Goal: Task Accomplishment & Management: Use online tool/utility

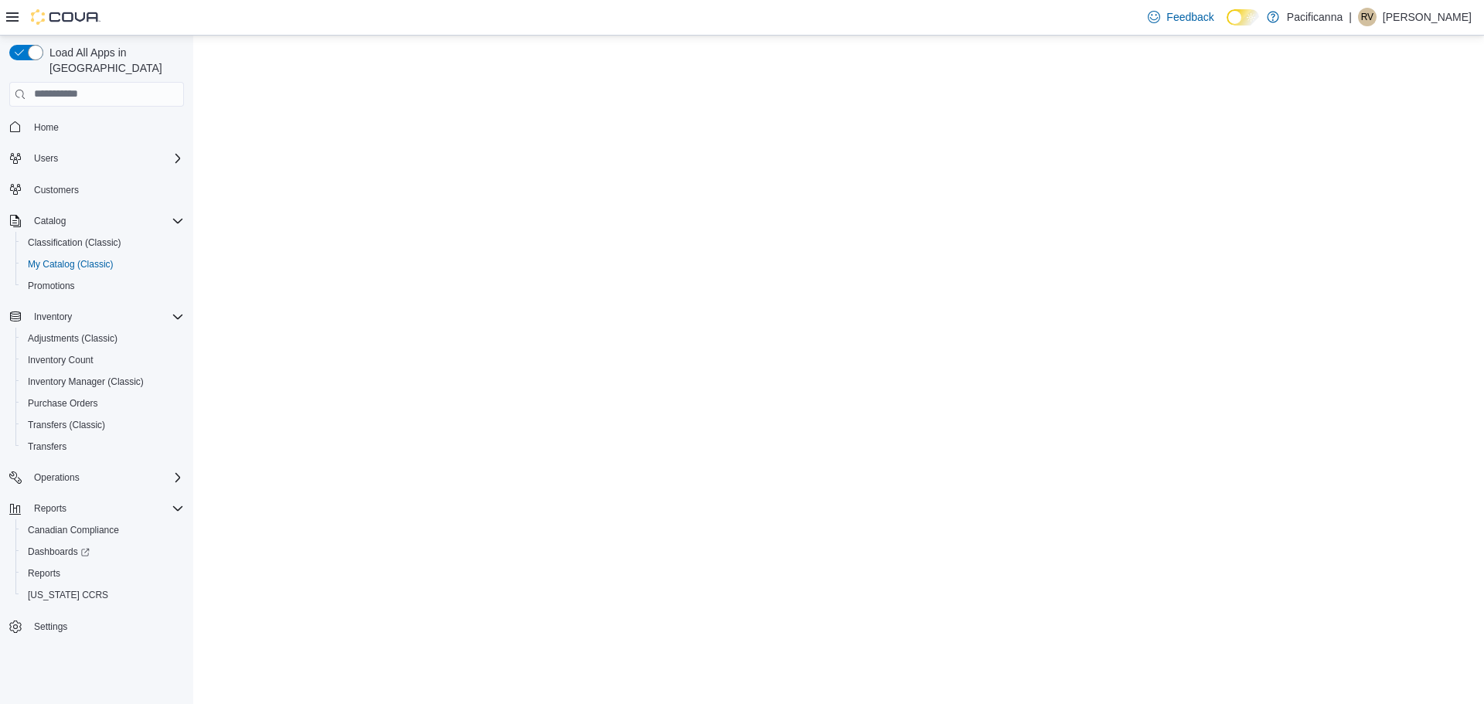
select select "**********"
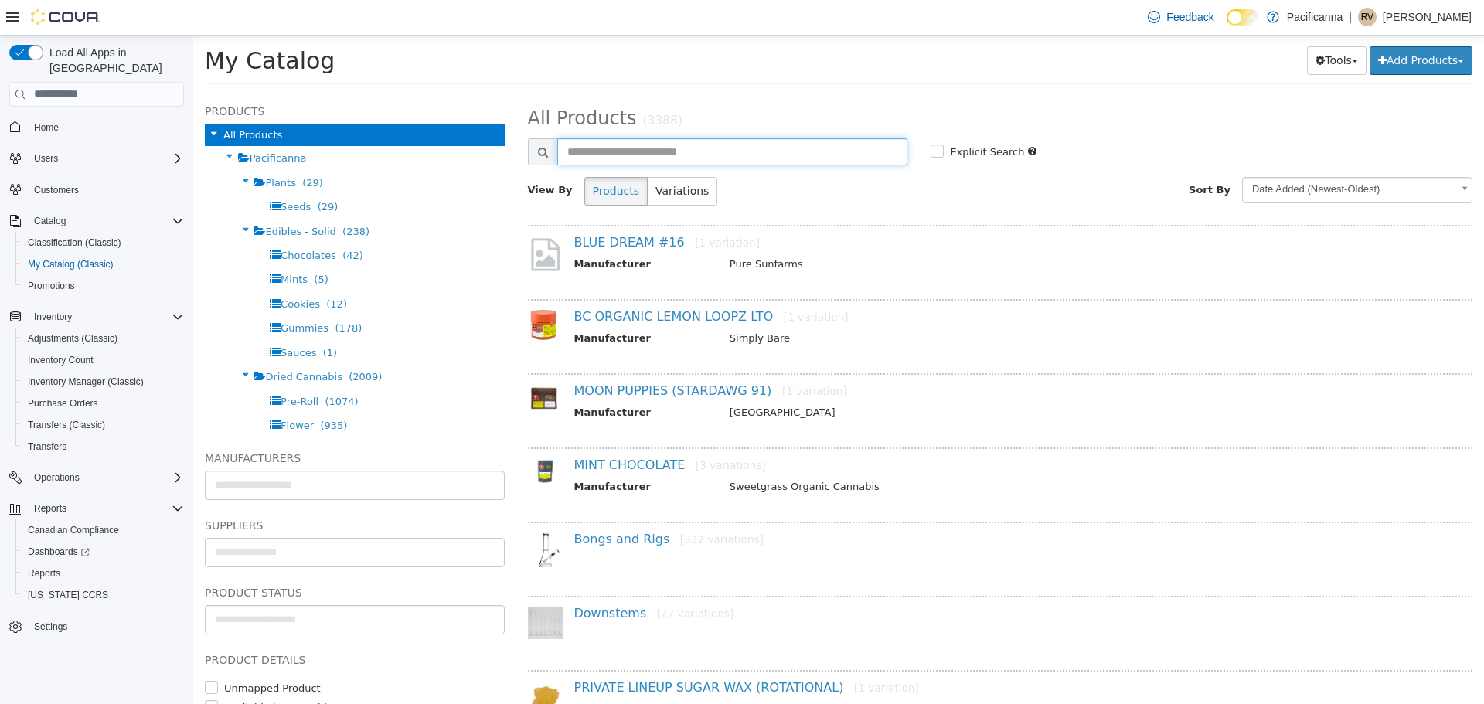
click at [623, 160] on input "text" at bounding box center [732, 151] width 351 height 27
type input "*****"
select select "**********"
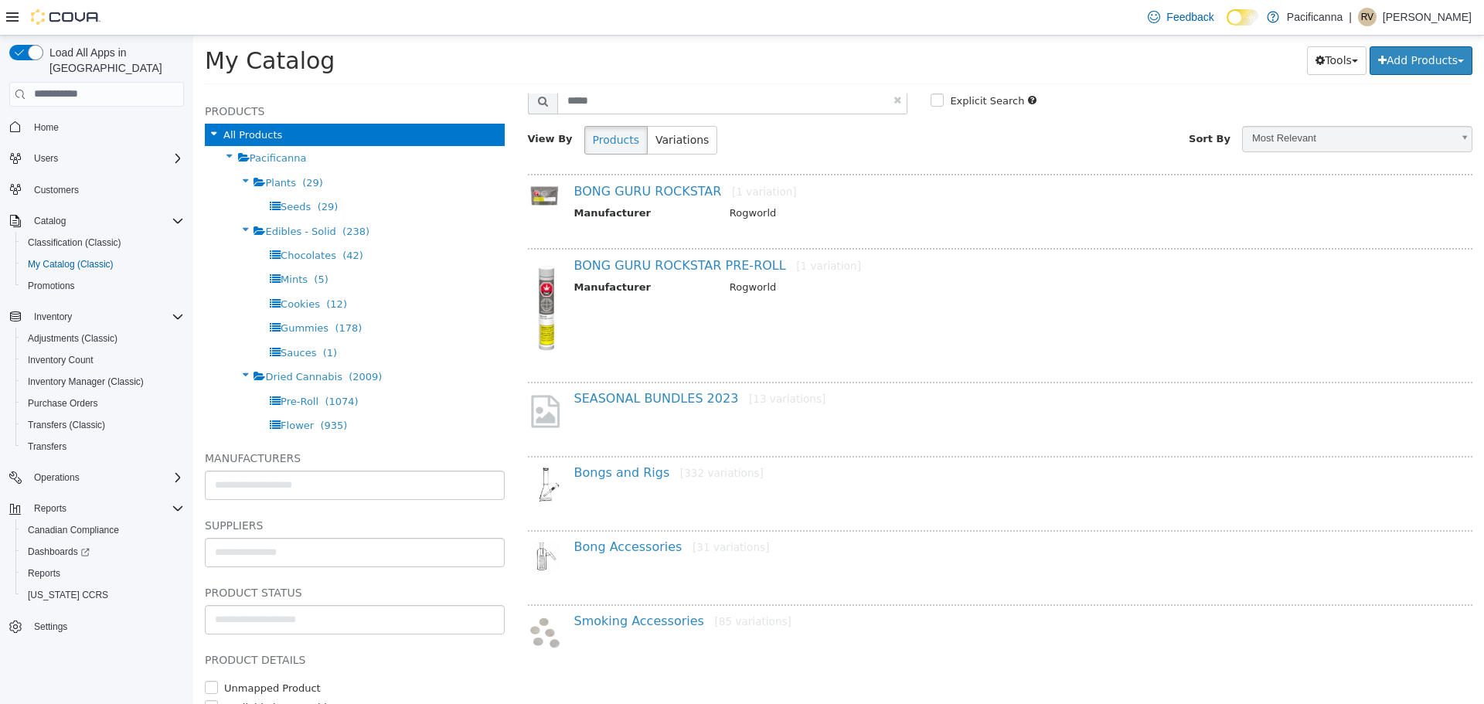
scroll to position [53, 0]
click at [620, 473] on link "Bongs and Rigs [332 variations]" at bounding box center [668, 469] width 189 height 15
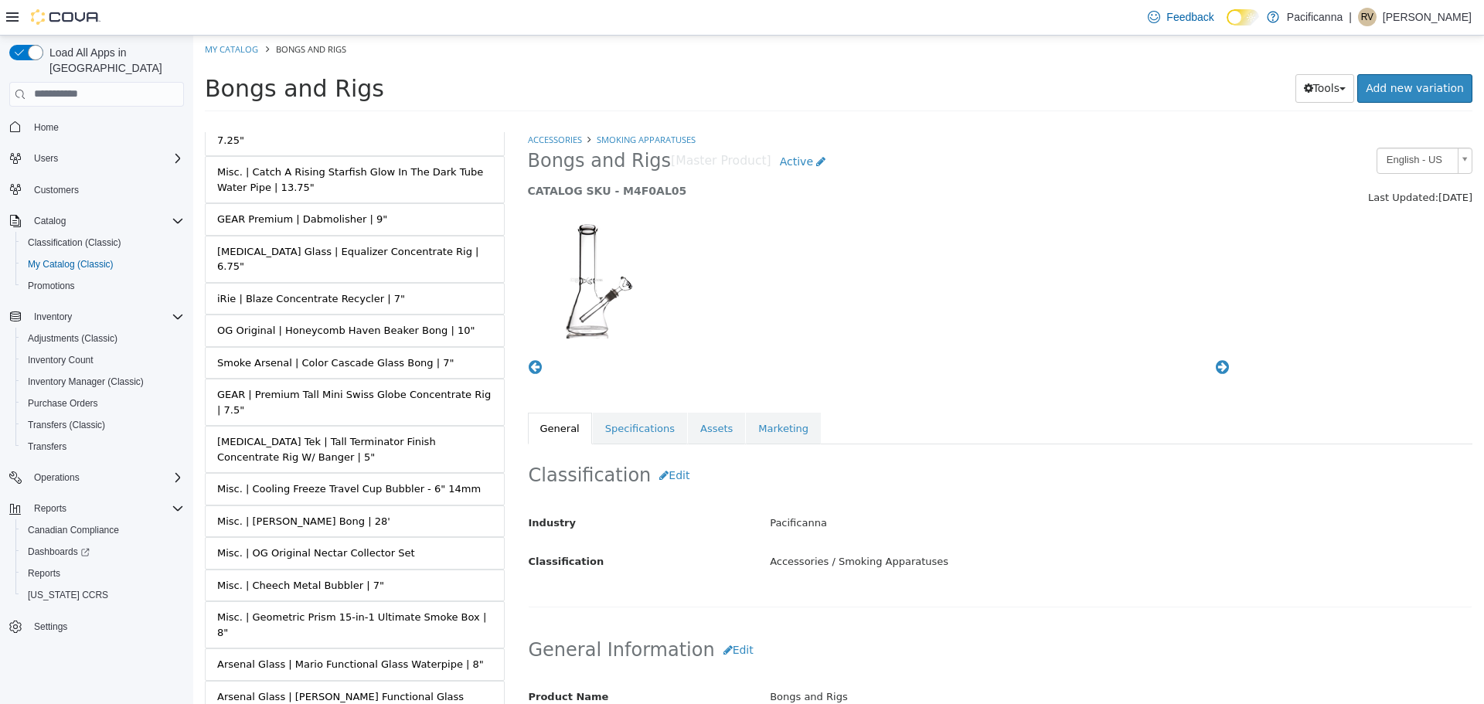
scroll to position [11155, 0]
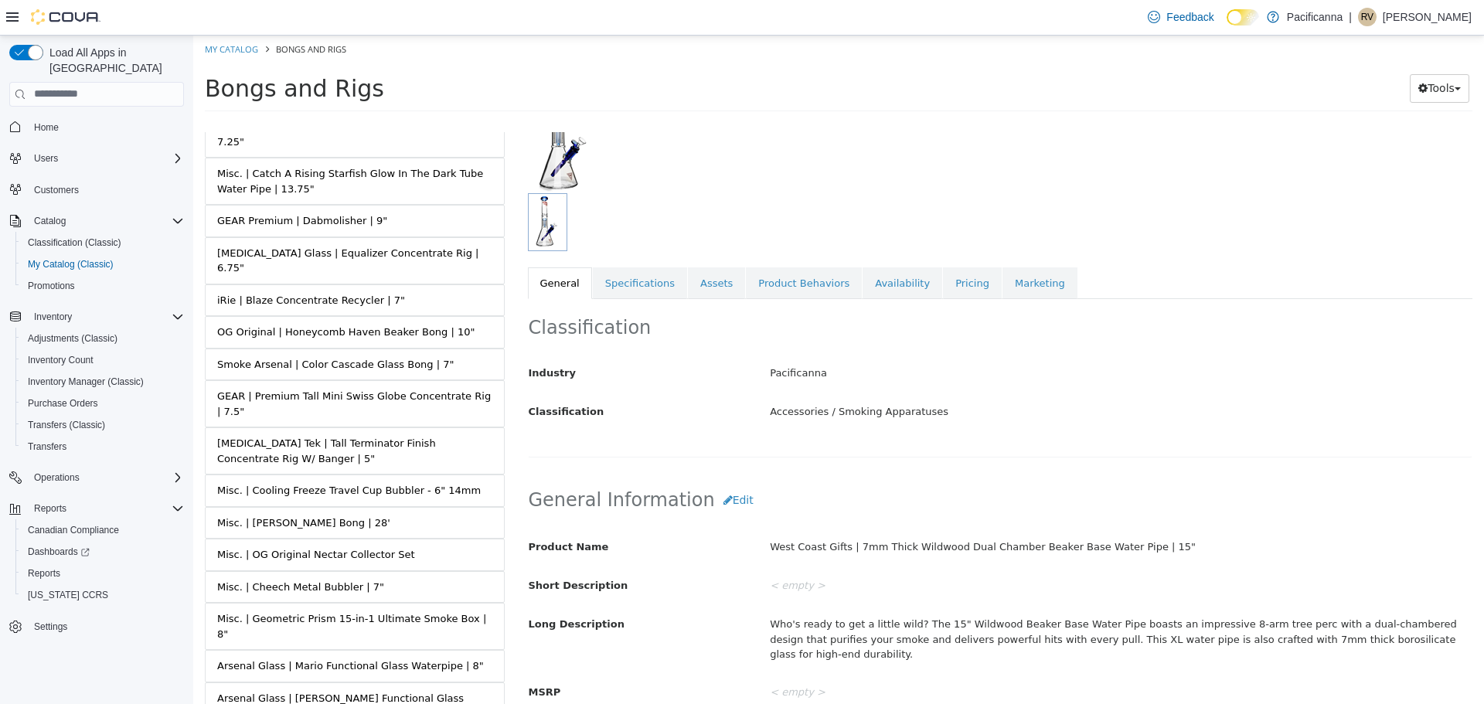
scroll to position [232, 0]
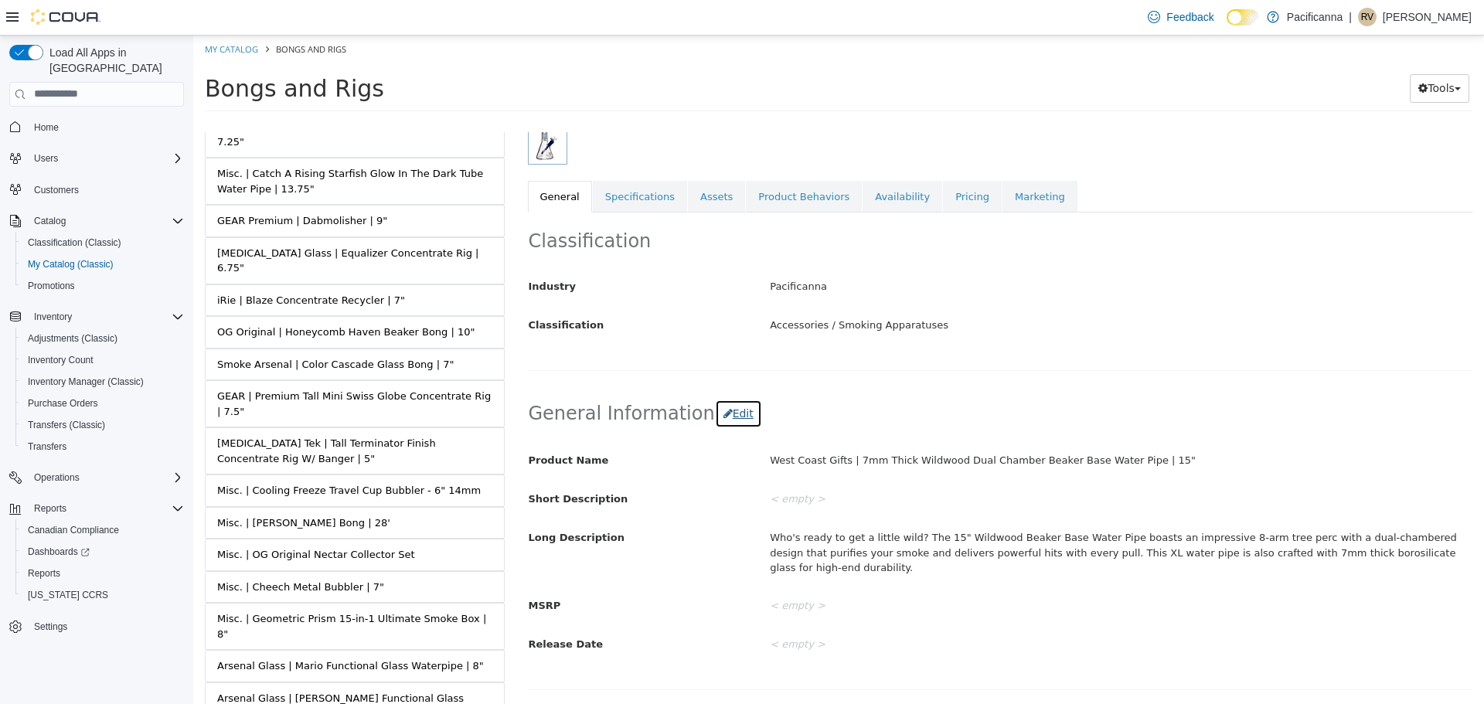
click at [728, 406] on button "Edit" at bounding box center [738, 413] width 47 height 29
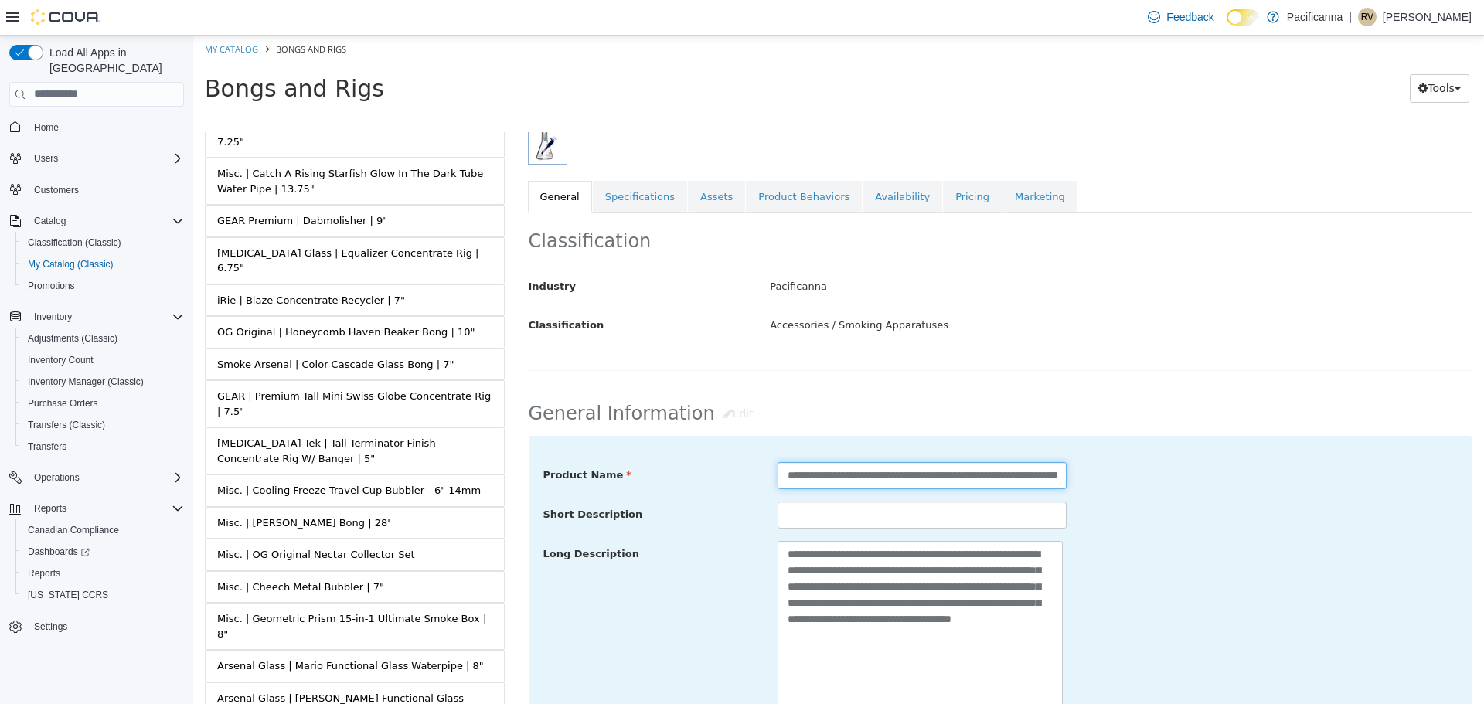
drag, startPoint x: 862, startPoint y: 477, endPoint x: 560, endPoint y: 437, distance: 304.1
click at [560, 437] on div "**********" at bounding box center [1001, 647] width 944 height 424
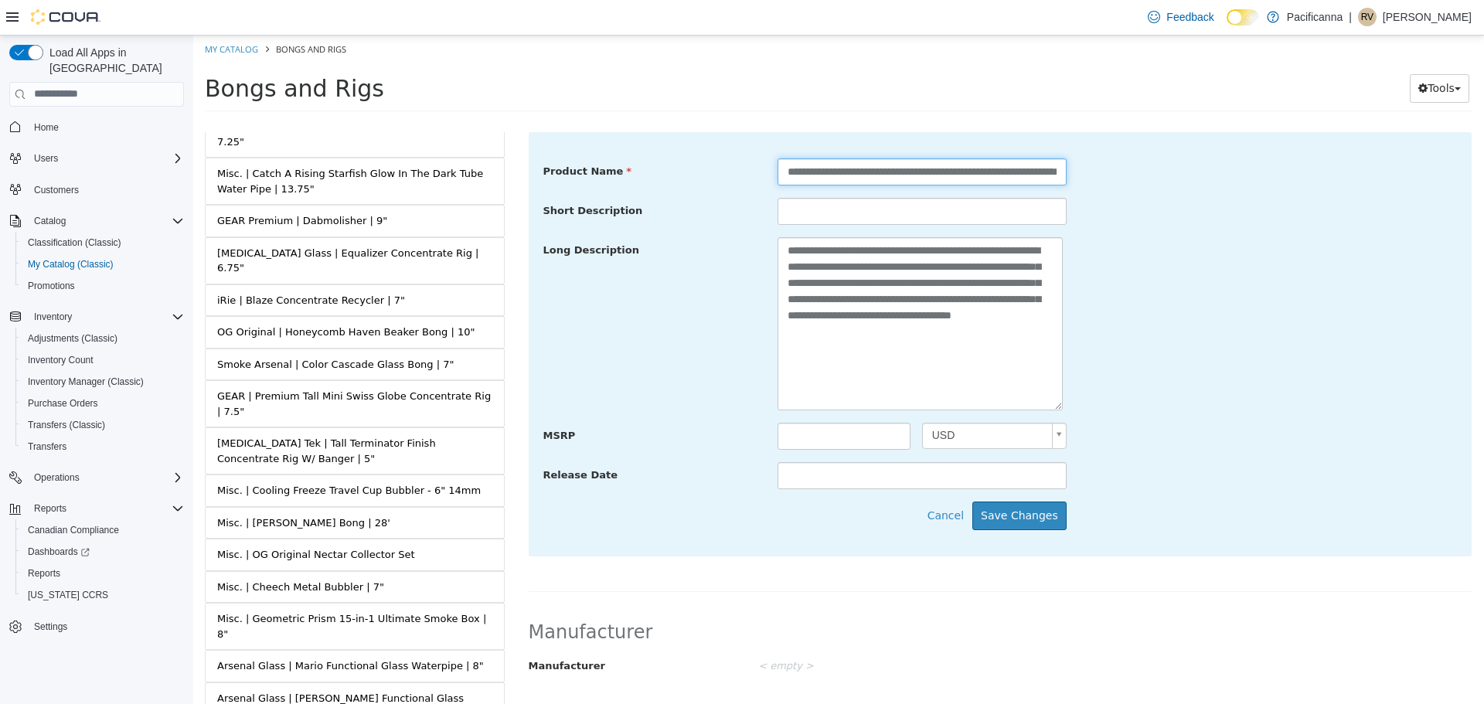
scroll to position [850, 0]
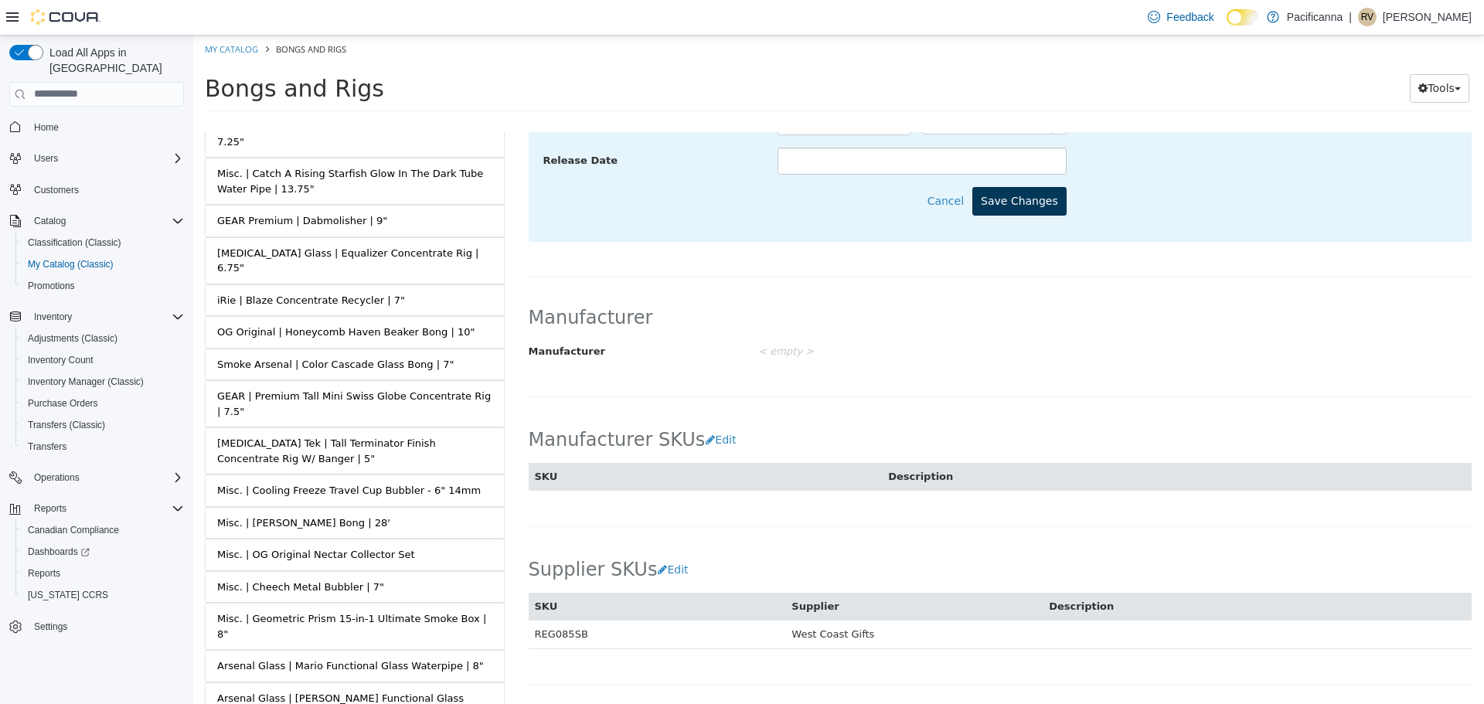
type input "**********"
click at [1025, 199] on button "Save Changes" at bounding box center [1019, 200] width 94 height 29
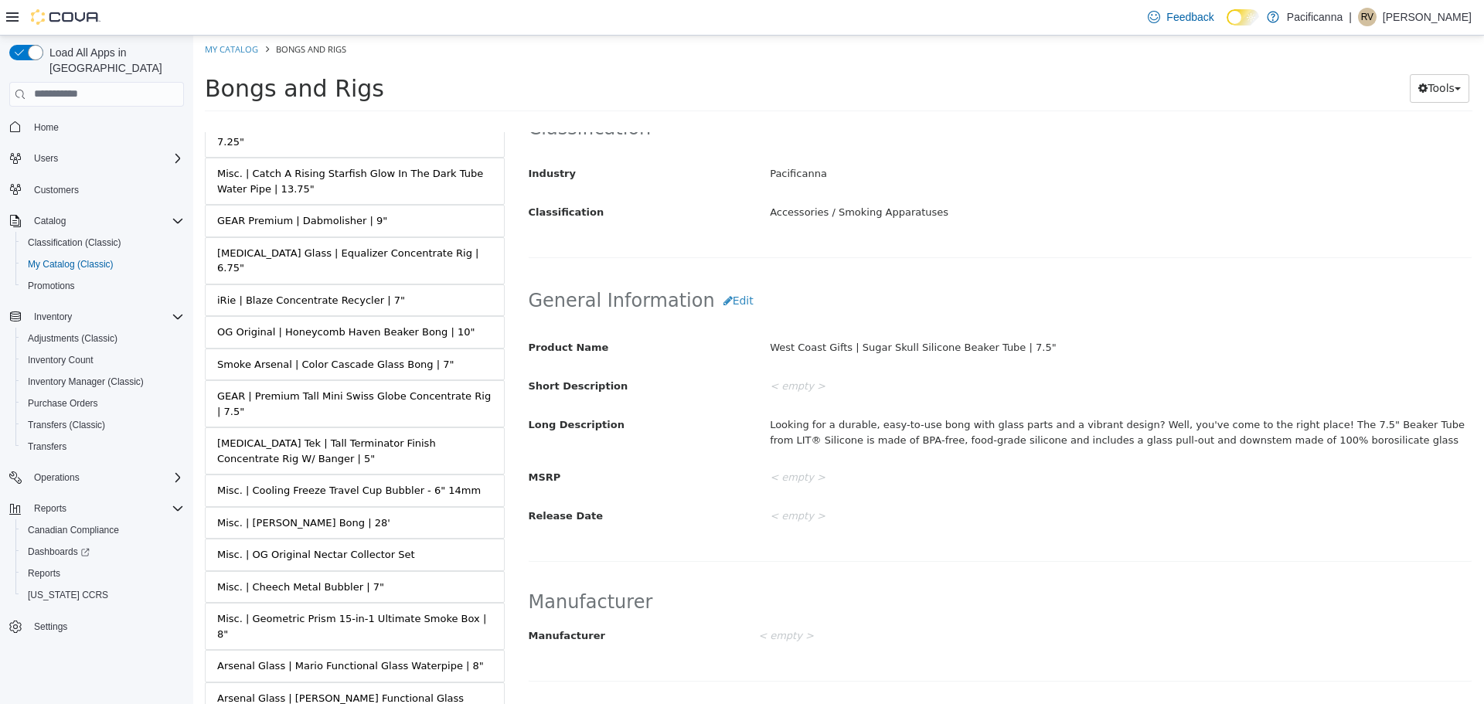
scroll to position [464, 0]
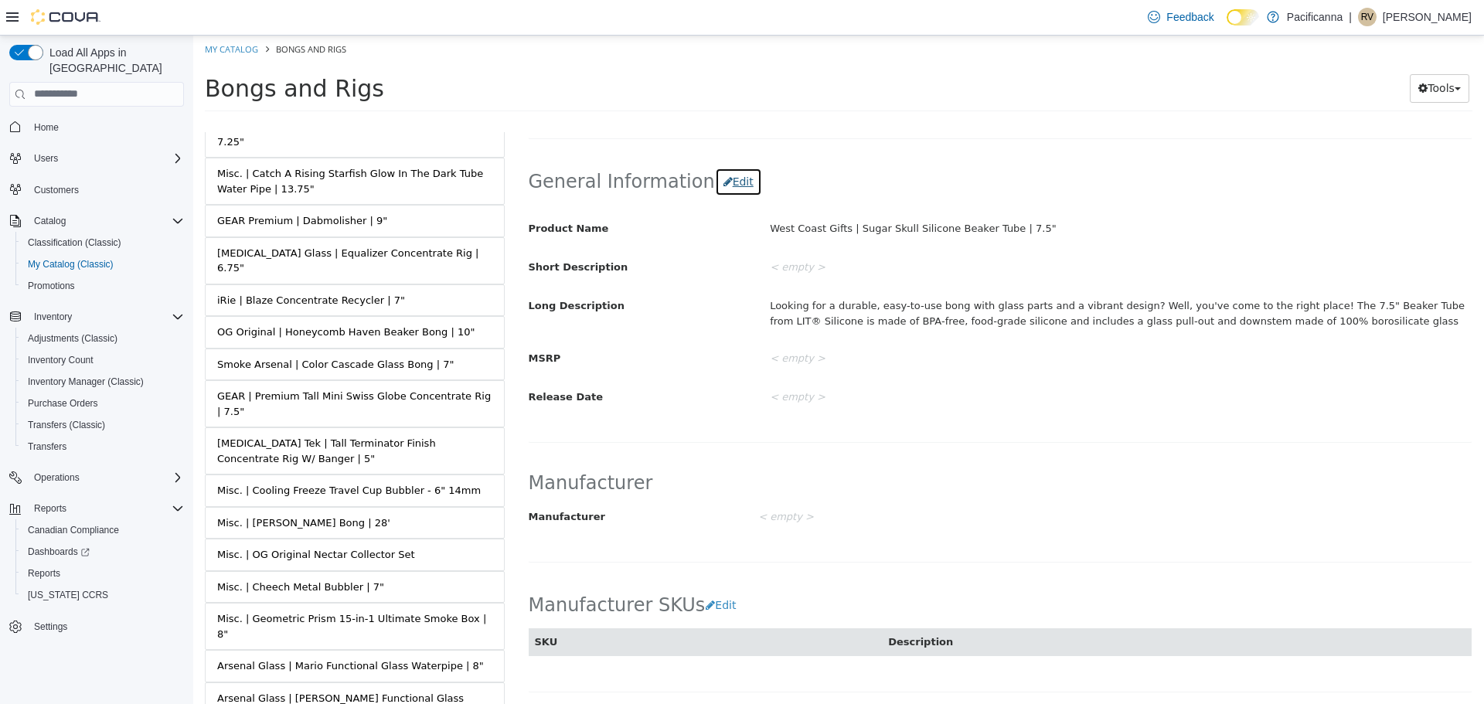
click at [720, 187] on button "Edit" at bounding box center [738, 181] width 47 height 29
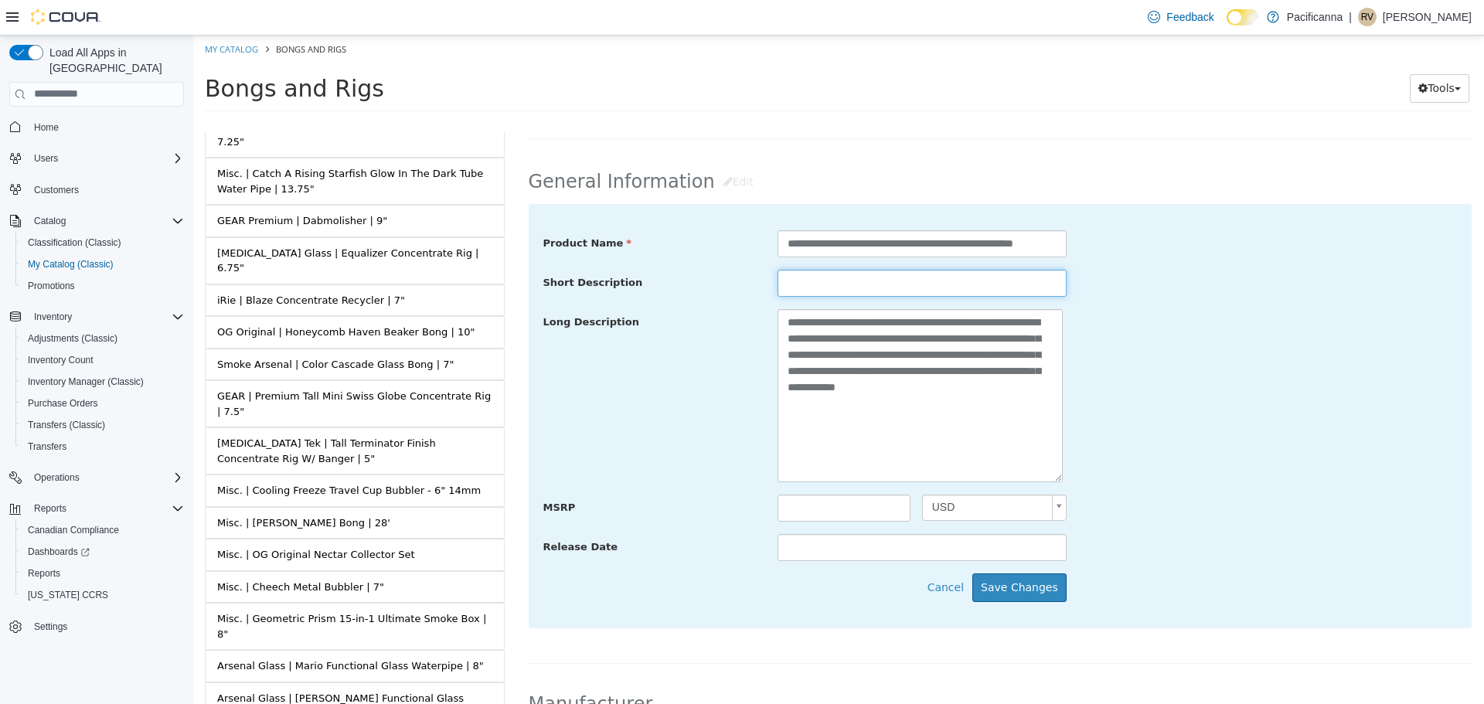
click at [778, 288] on input "text" at bounding box center [922, 282] width 289 height 27
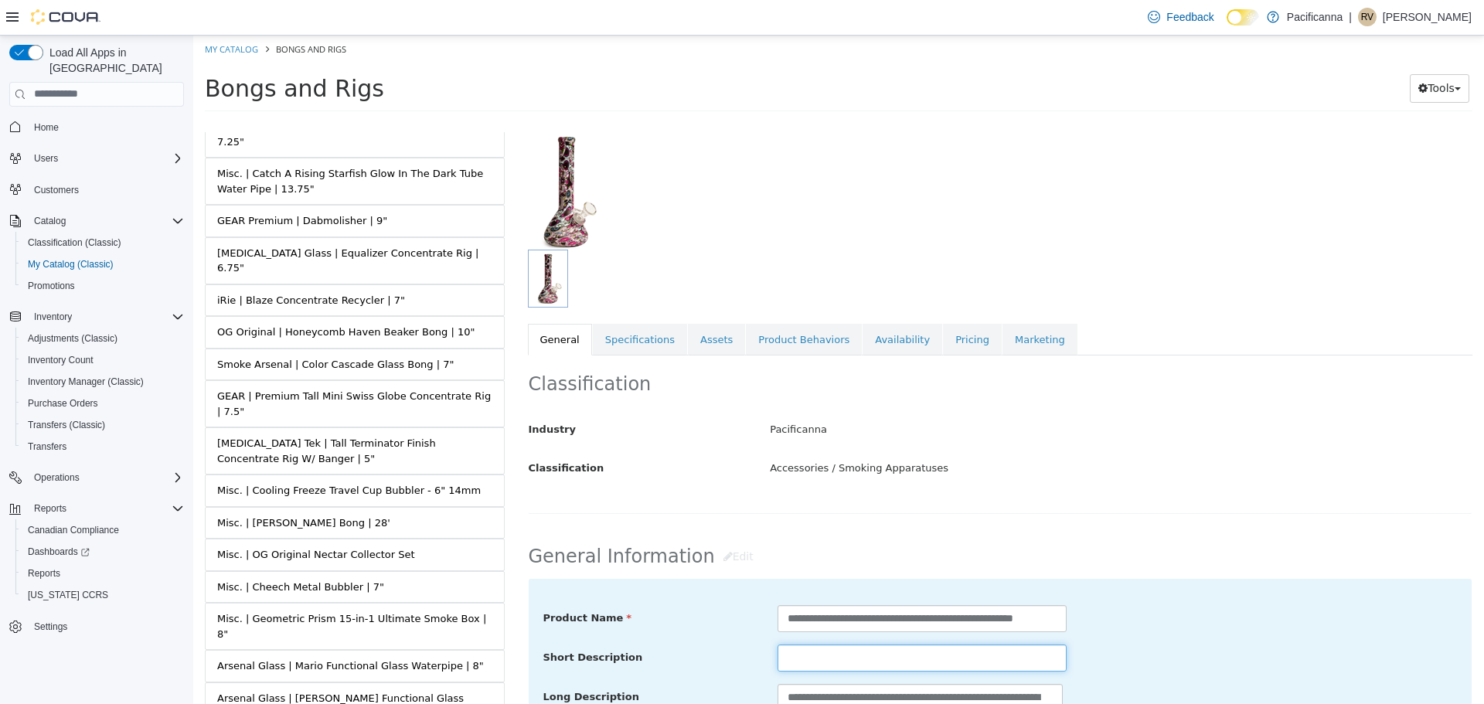
scroll to position [386, 0]
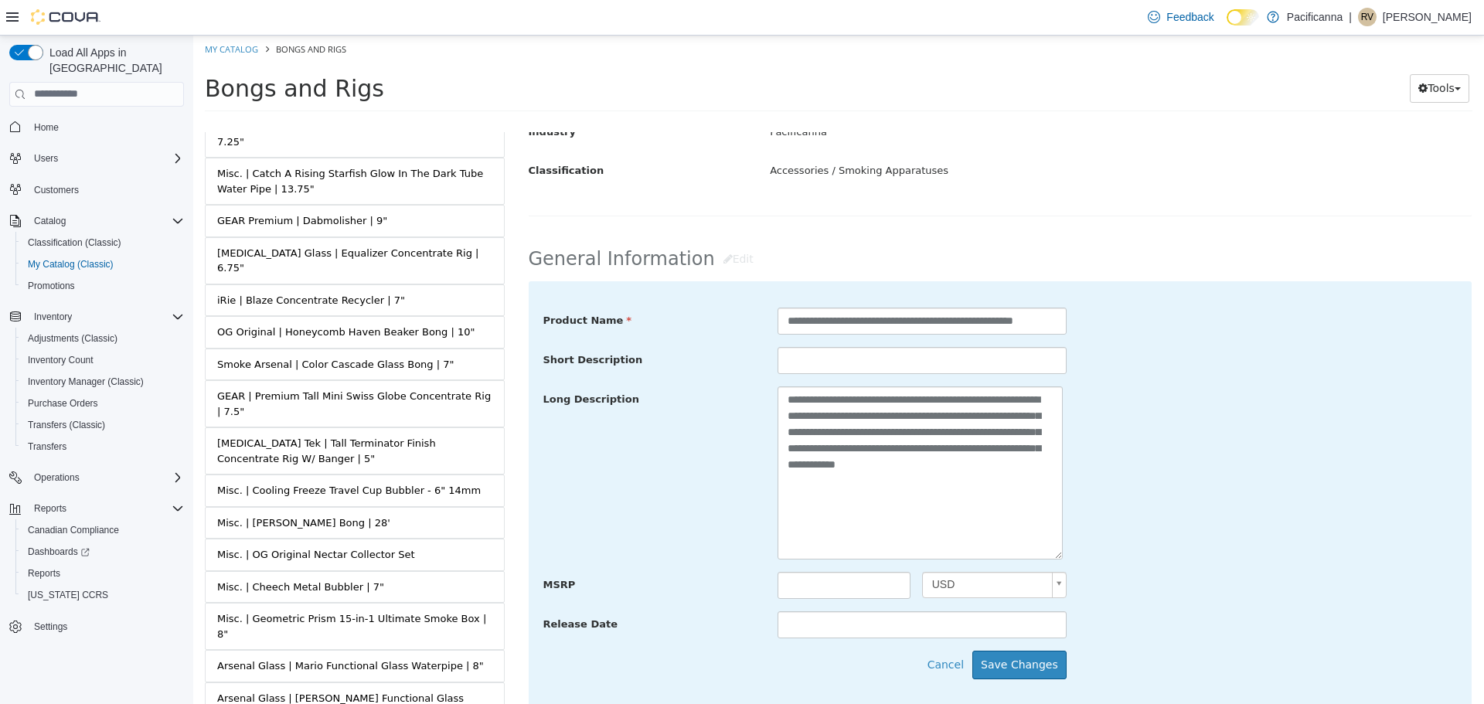
click at [953, 219] on div "Classification Industry Pacificanna Classification Accessories / Smoking Appara…" at bounding box center [1000, 142] width 945 height 170
drag, startPoint x: 863, startPoint y: 323, endPoint x: 774, endPoint y: 323, distance: 88.1
click at [783, 323] on input "**********" at bounding box center [922, 320] width 289 height 27
type input "**********"
click at [1220, 369] on div "Short Description" at bounding box center [1001, 360] width 938 height 28
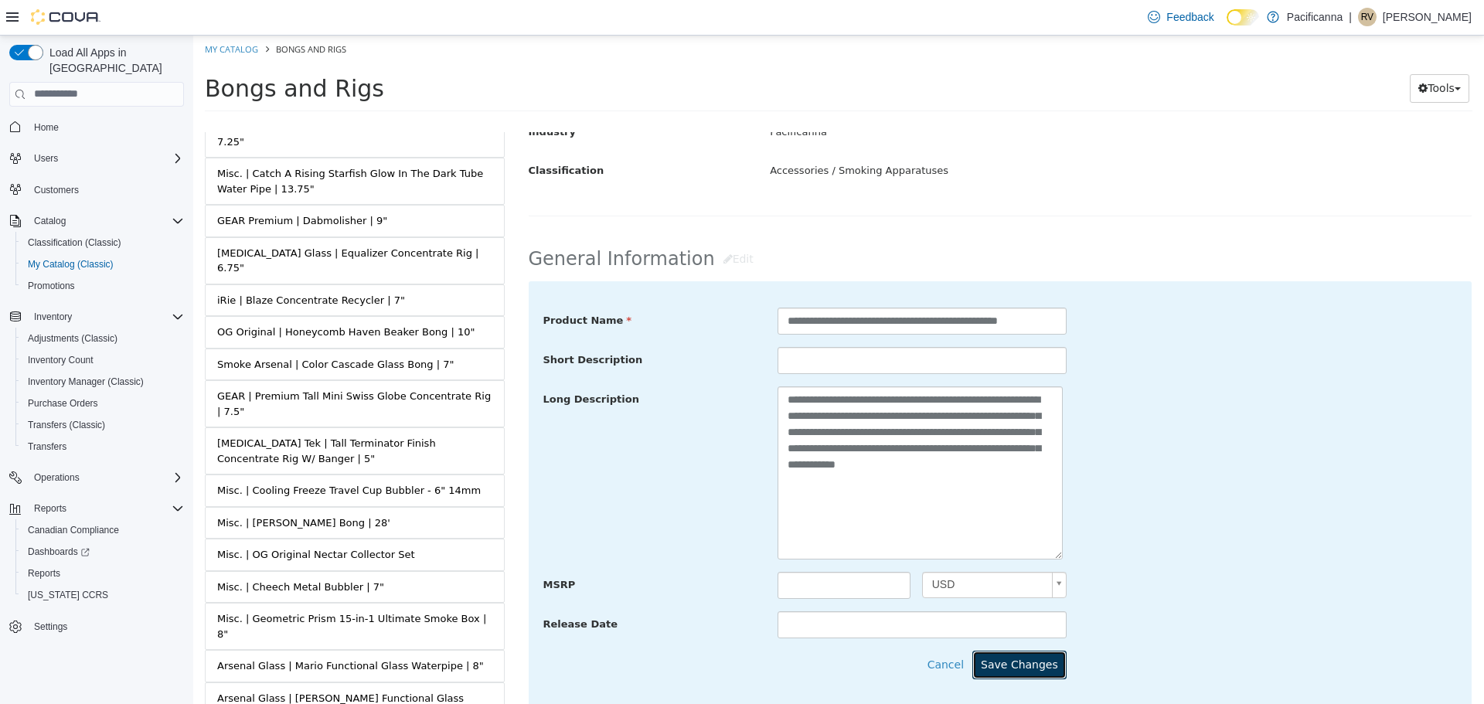
click at [1023, 666] on button "Save Changes" at bounding box center [1019, 664] width 94 height 29
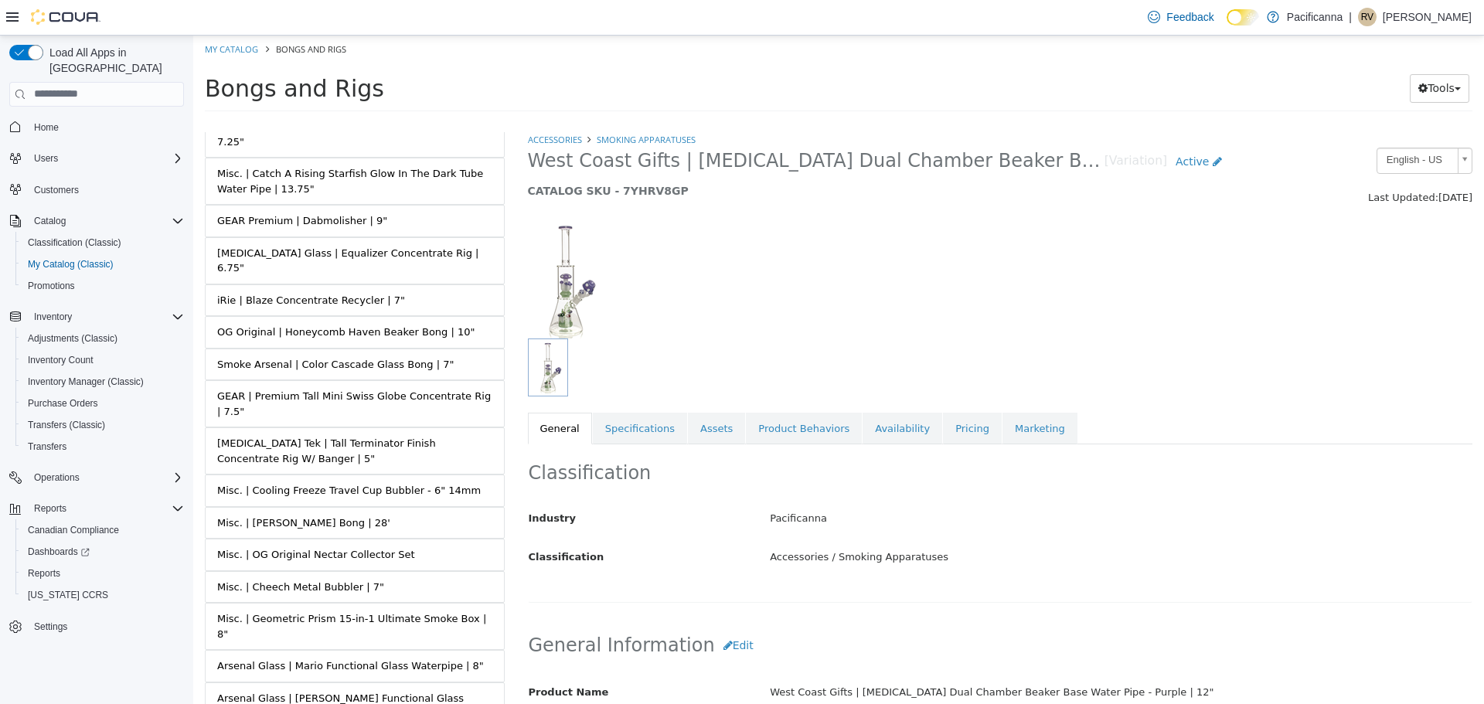
scroll to position [155, 0]
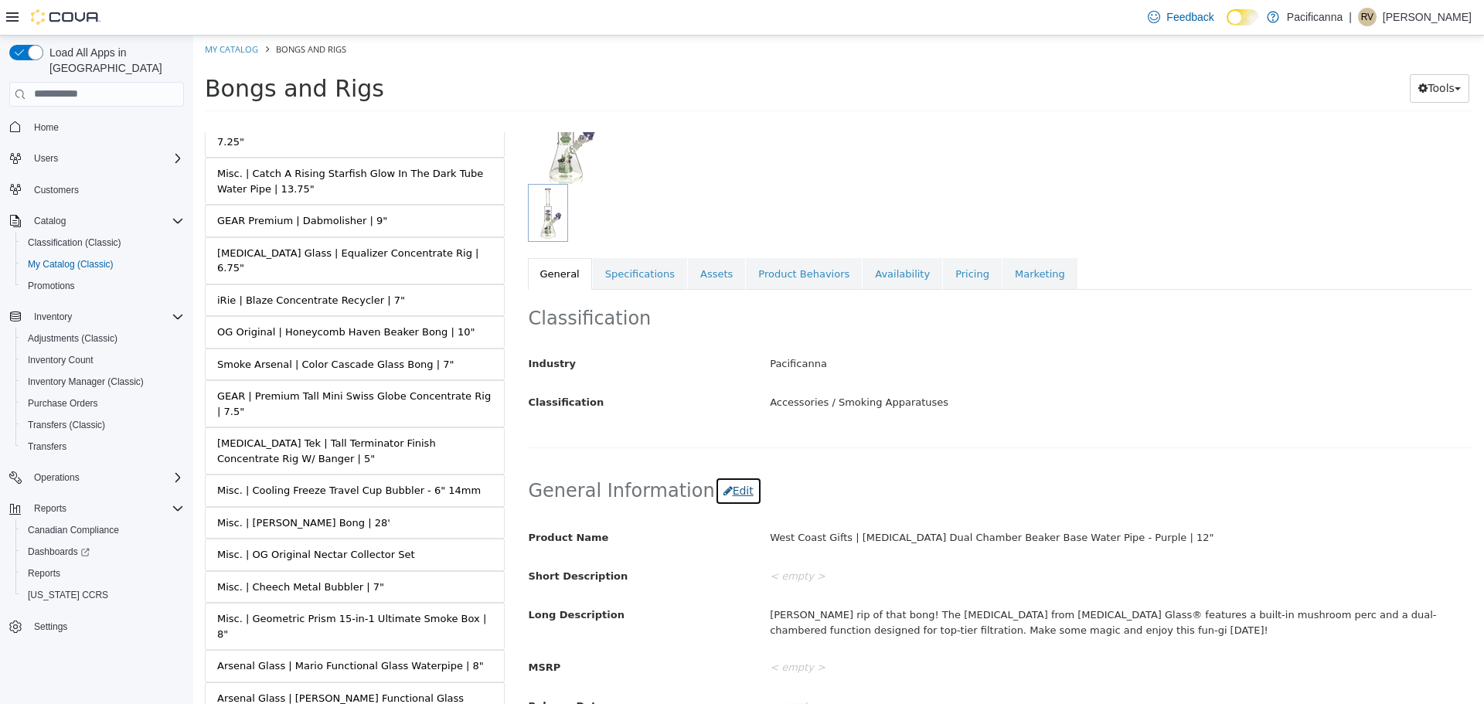
click at [729, 492] on button "Edit" at bounding box center [738, 490] width 47 height 29
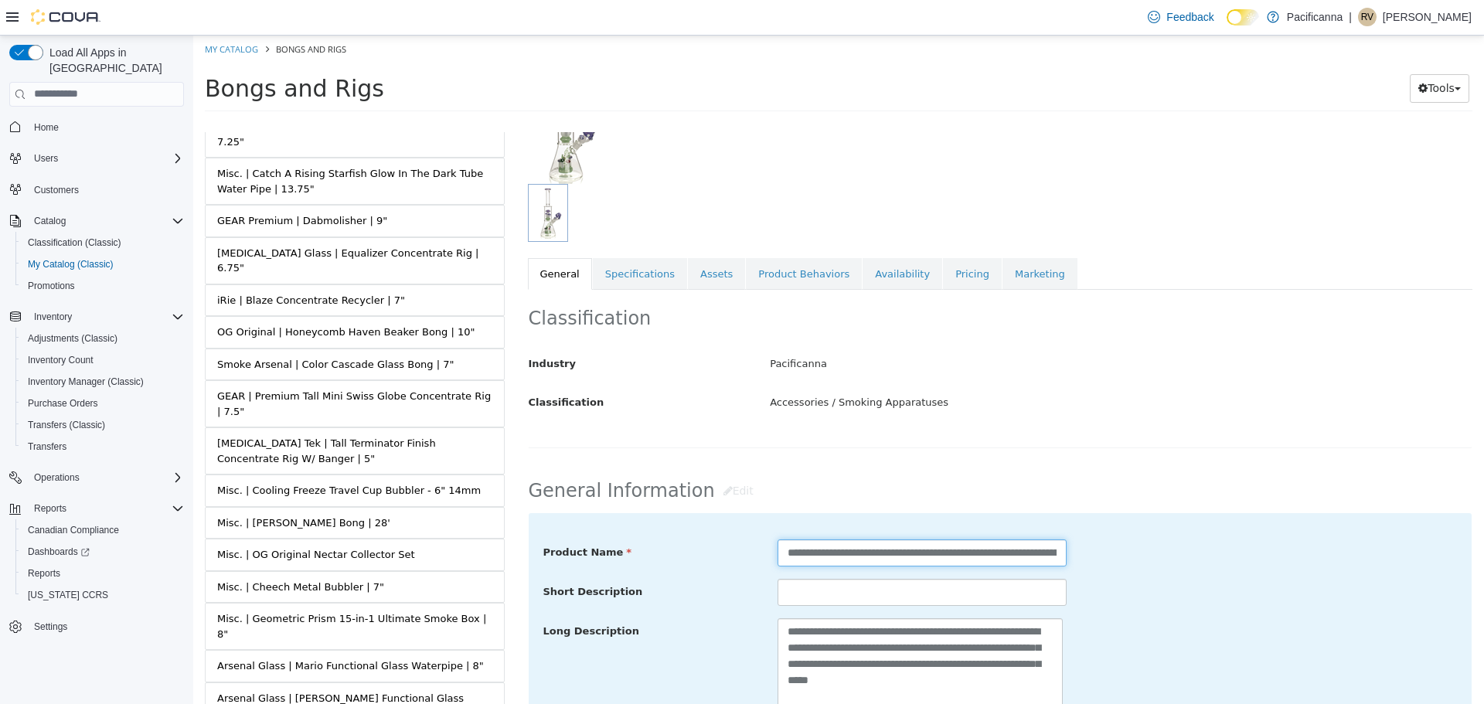
drag, startPoint x: 863, startPoint y: 552, endPoint x: 646, endPoint y: 571, distance: 217.3
click at [649, 568] on div "**********" at bounding box center [1000, 705] width 914 height 332
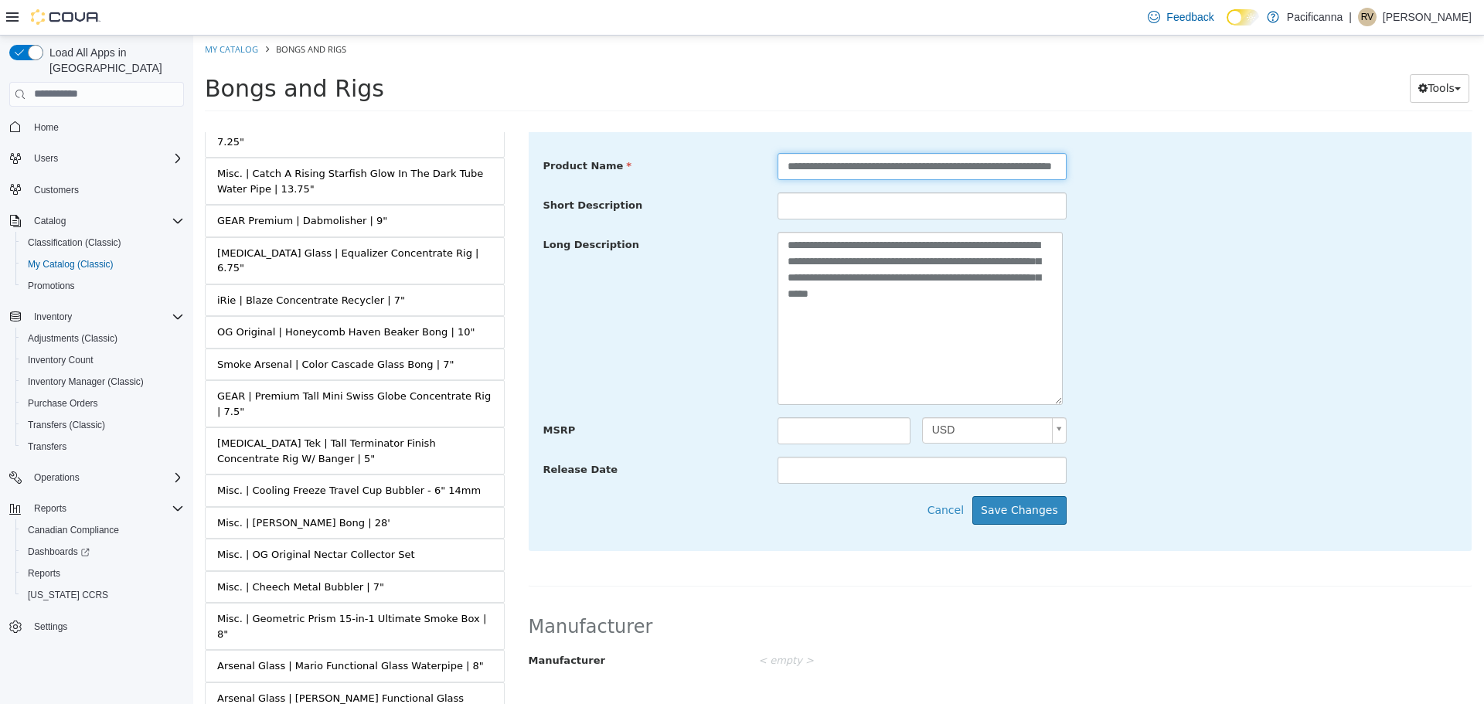
type input "**********"
click at [1026, 495] on div "**********" at bounding box center [1001, 338] width 944 height 424
click at [1028, 507] on button "Save Changes" at bounding box center [1019, 509] width 94 height 29
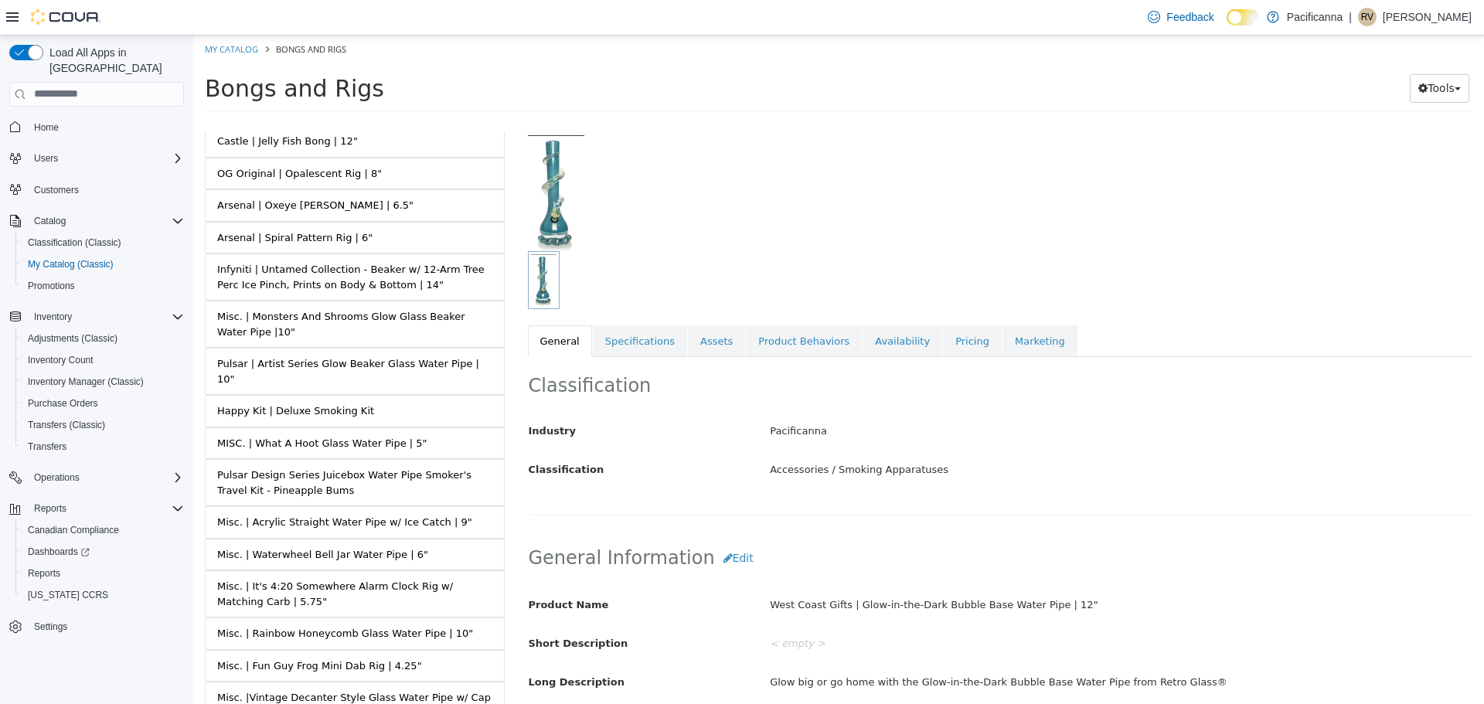
scroll to position [232, 0]
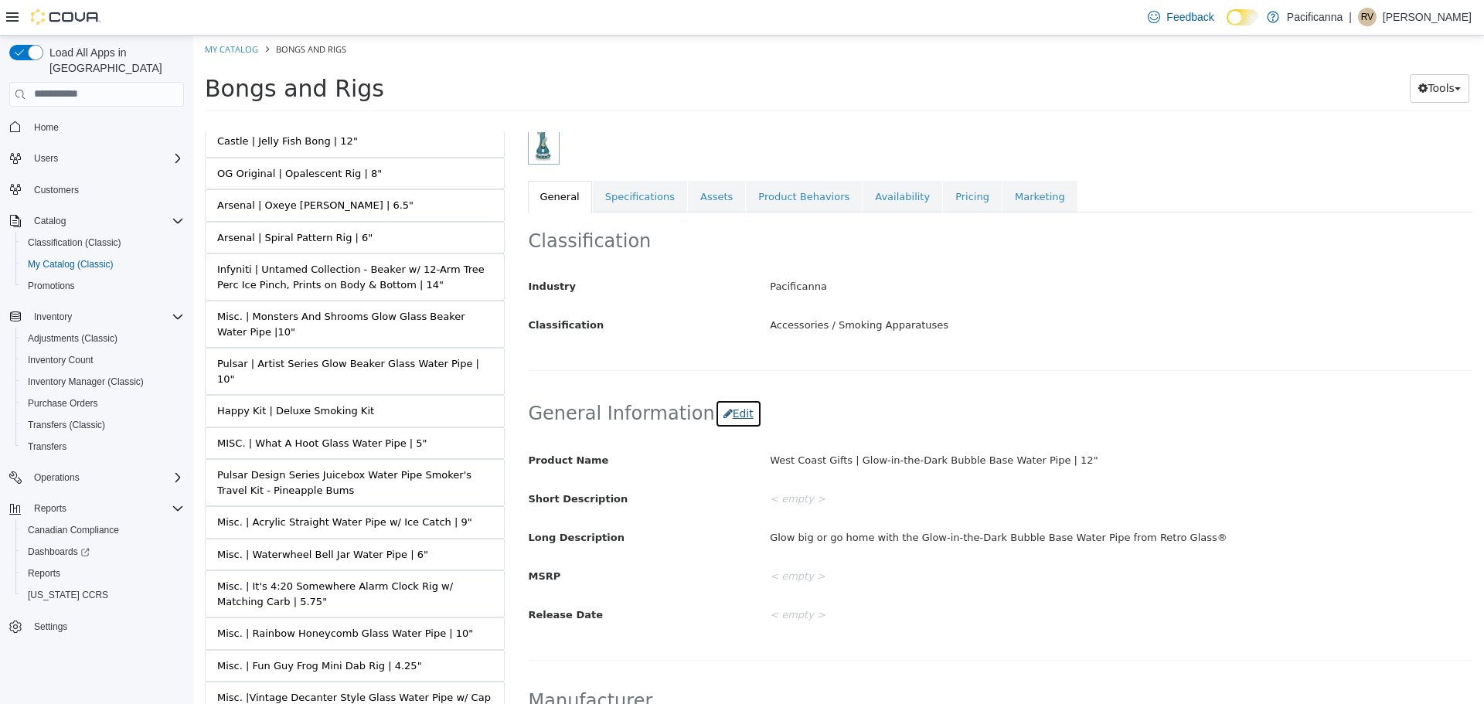
drag, startPoint x: 733, startPoint y: 417, endPoint x: 842, endPoint y: 458, distance: 115.4
click at [734, 417] on button "Edit" at bounding box center [738, 413] width 47 height 29
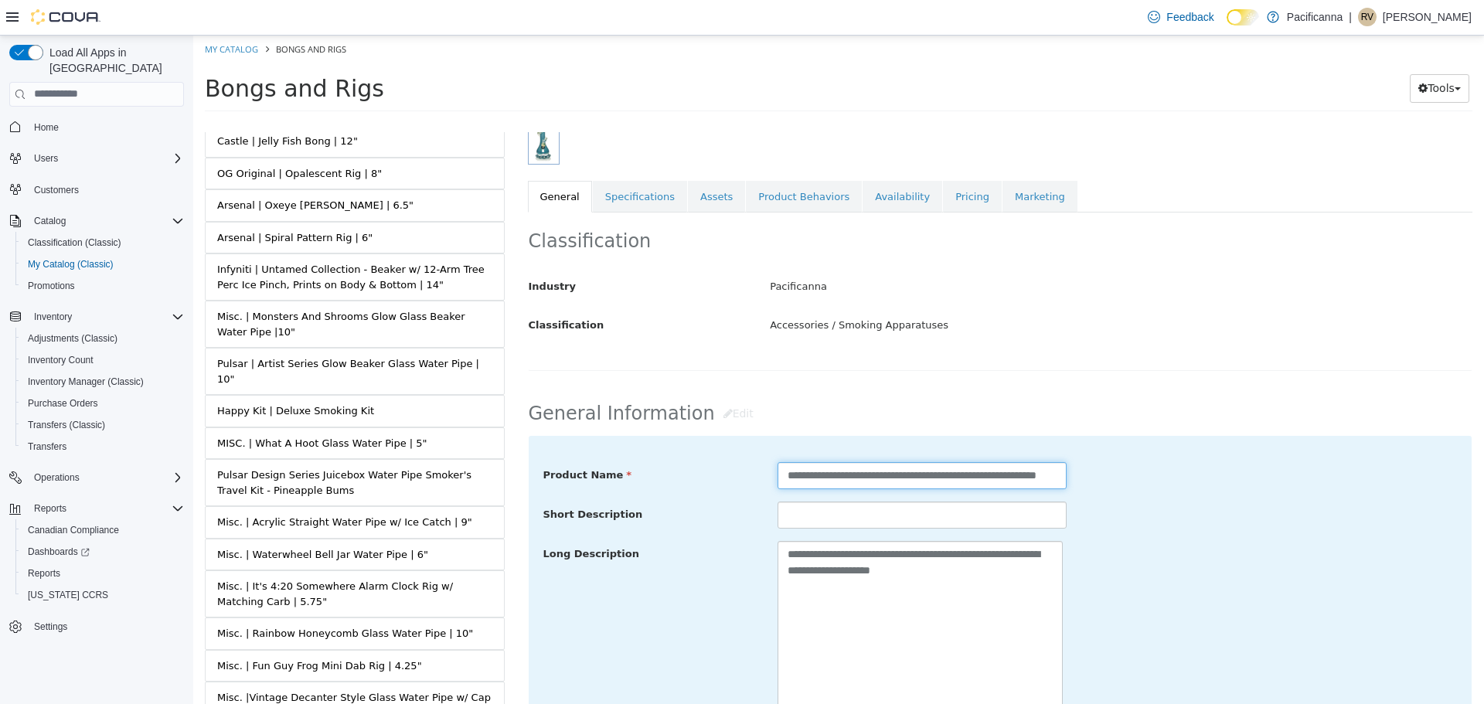
drag, startPoint x: 867, startPoint y: 477, endPoint x: 703, endPoint y: 477, distance: 163.9
click at [703, 477] on div "**********" at bounding box center [1001, 475] width 938 height 28
type input "**********"
click at [1285, 492] on div "**********" at bounding box center [1000, 627] width 914 height 332
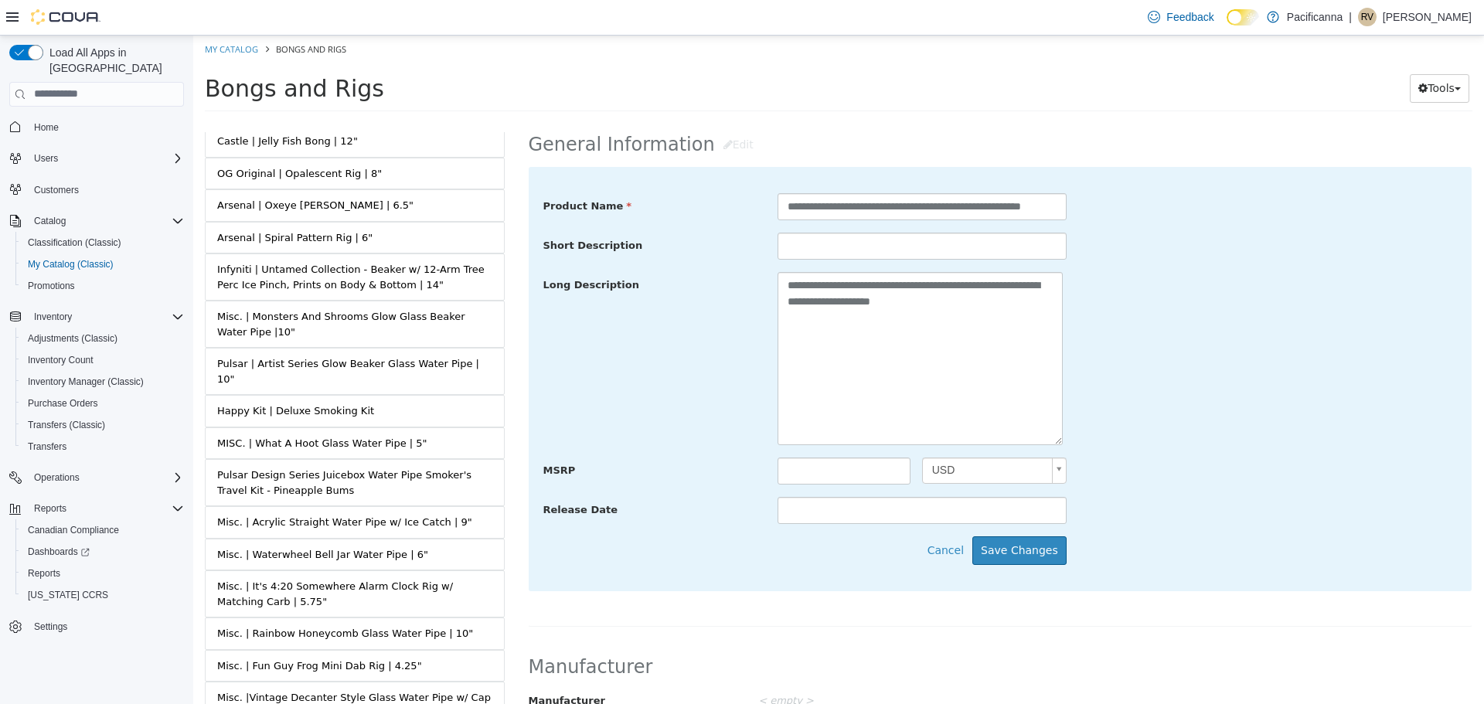
scroll to position [773, 0]
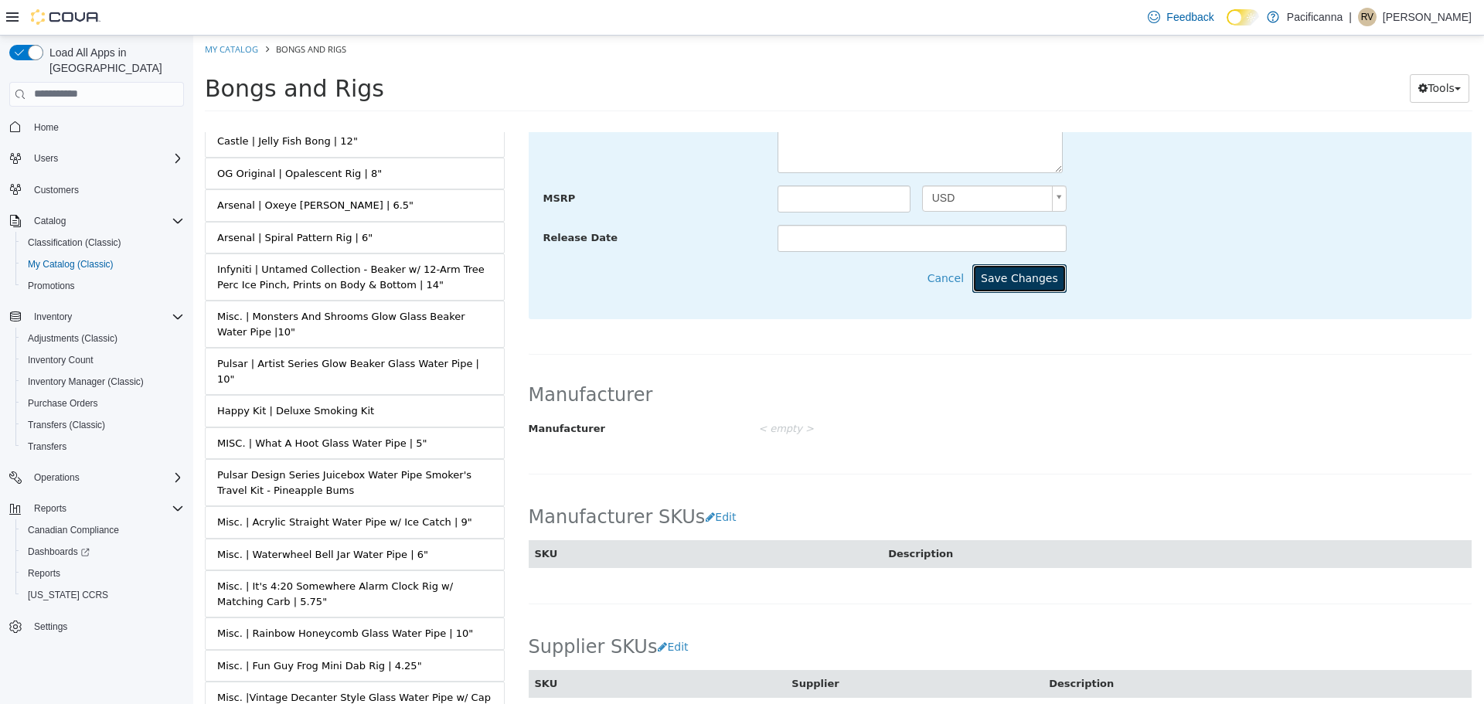
click at [1019, 292] on button "Save Changes" at bounding box center [1019, 278] width 94 height 29
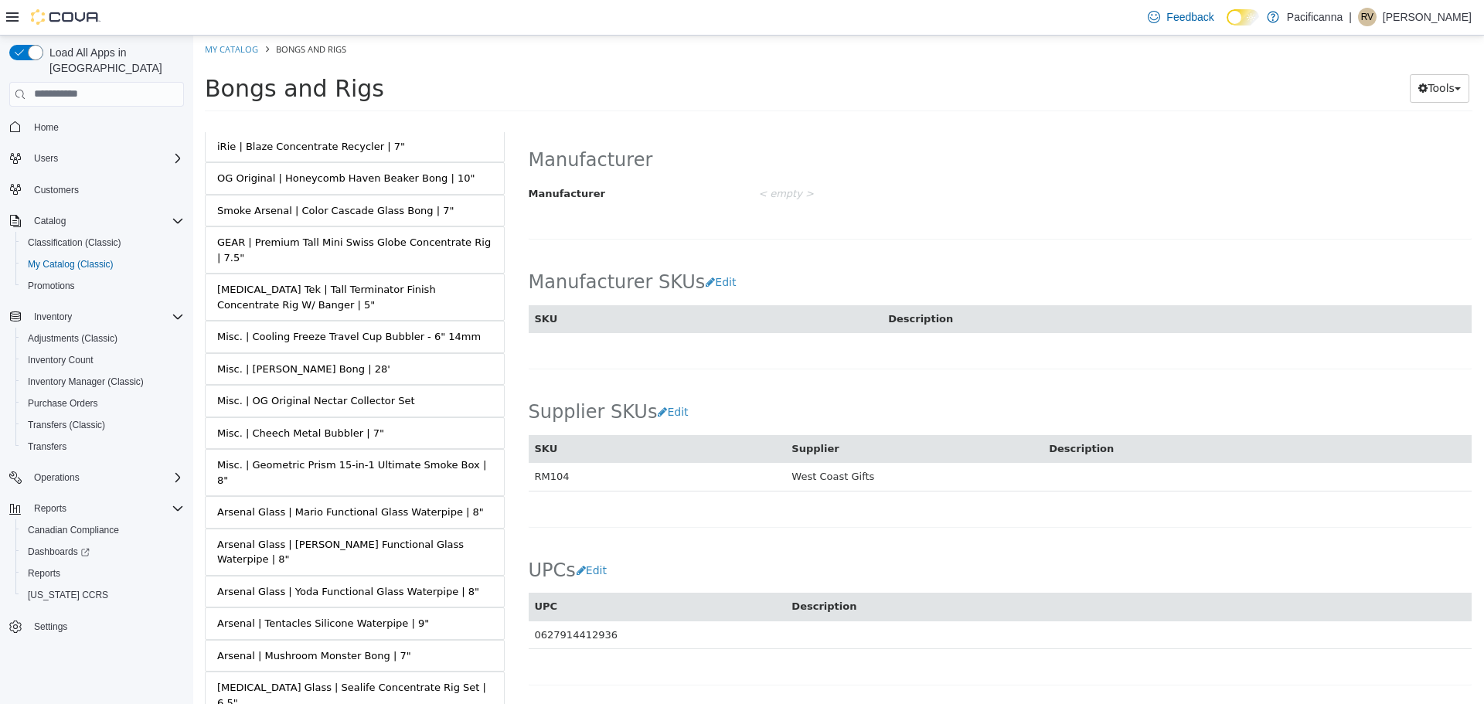
scroll to position [11310, 0]
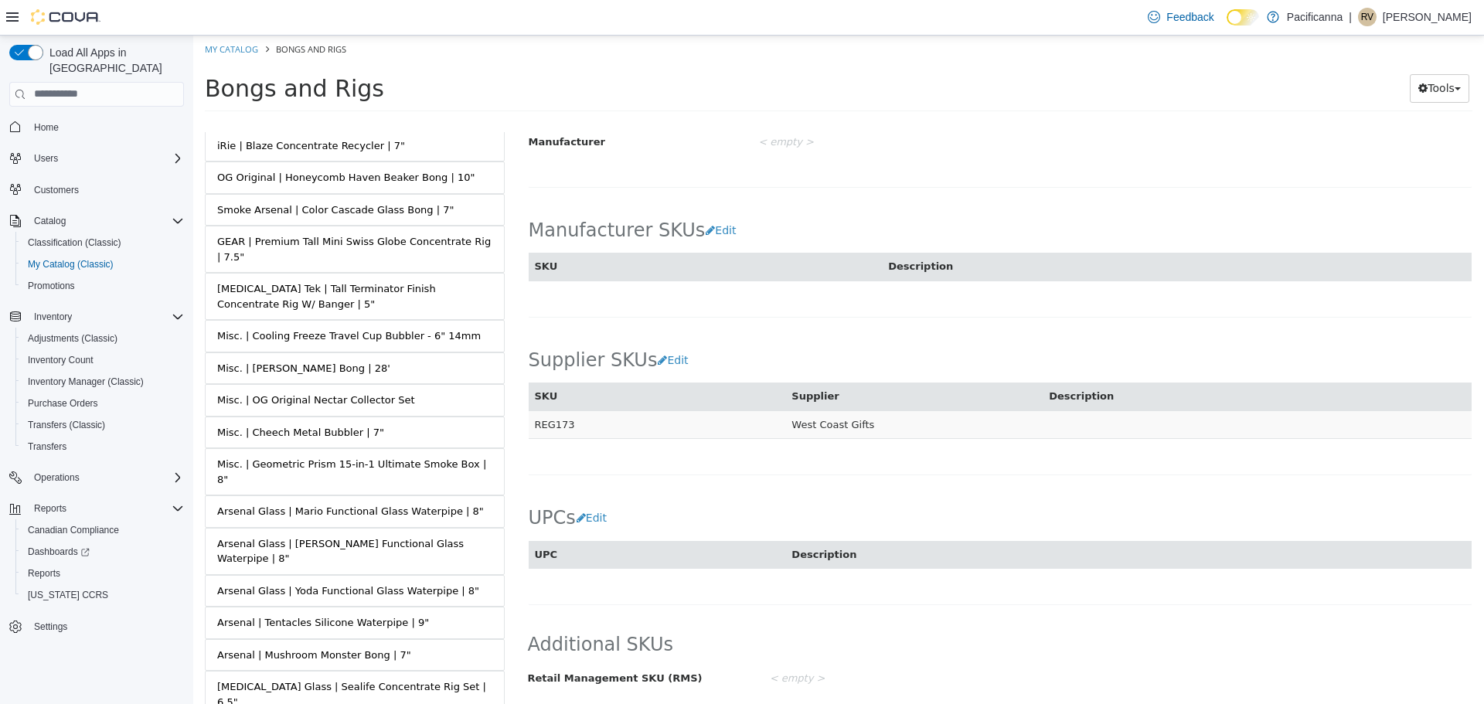
scroll to position [771, 0]
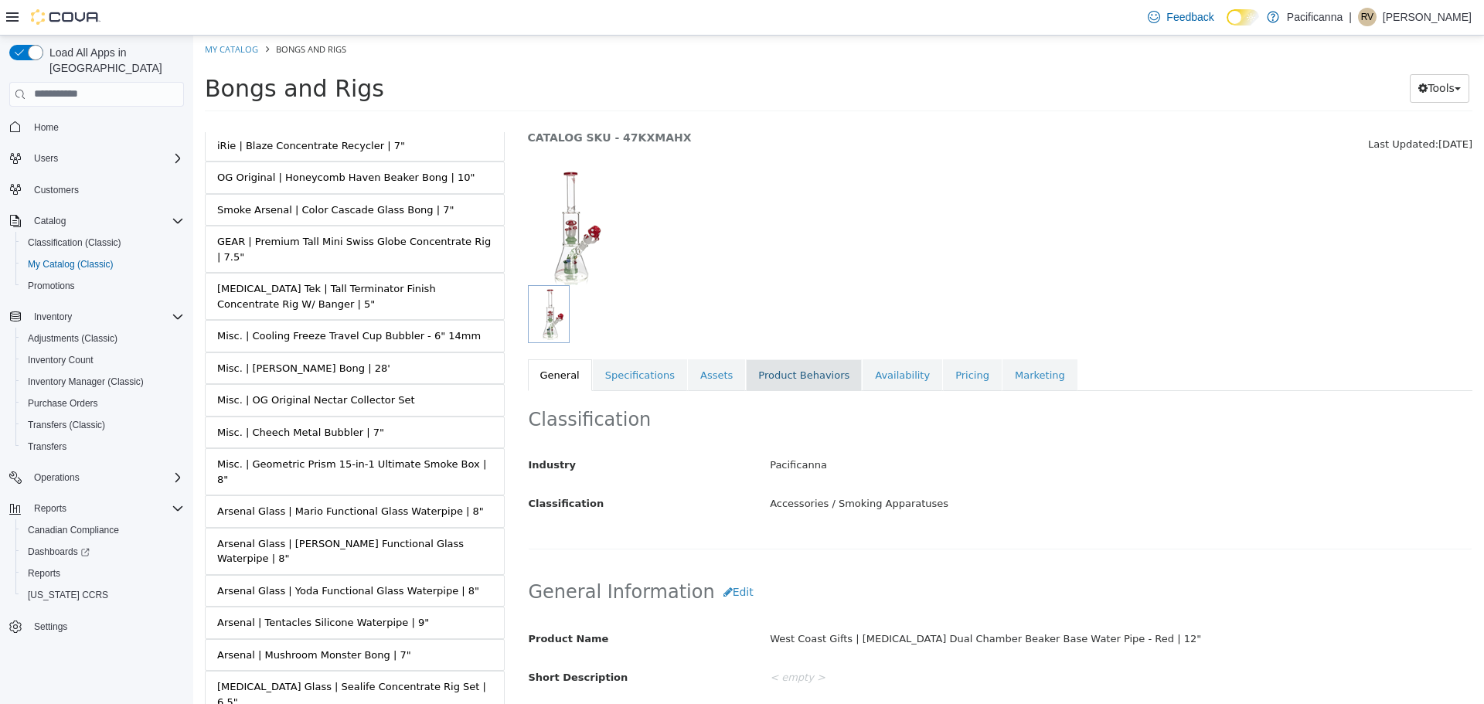
scroll to position [155, 0]
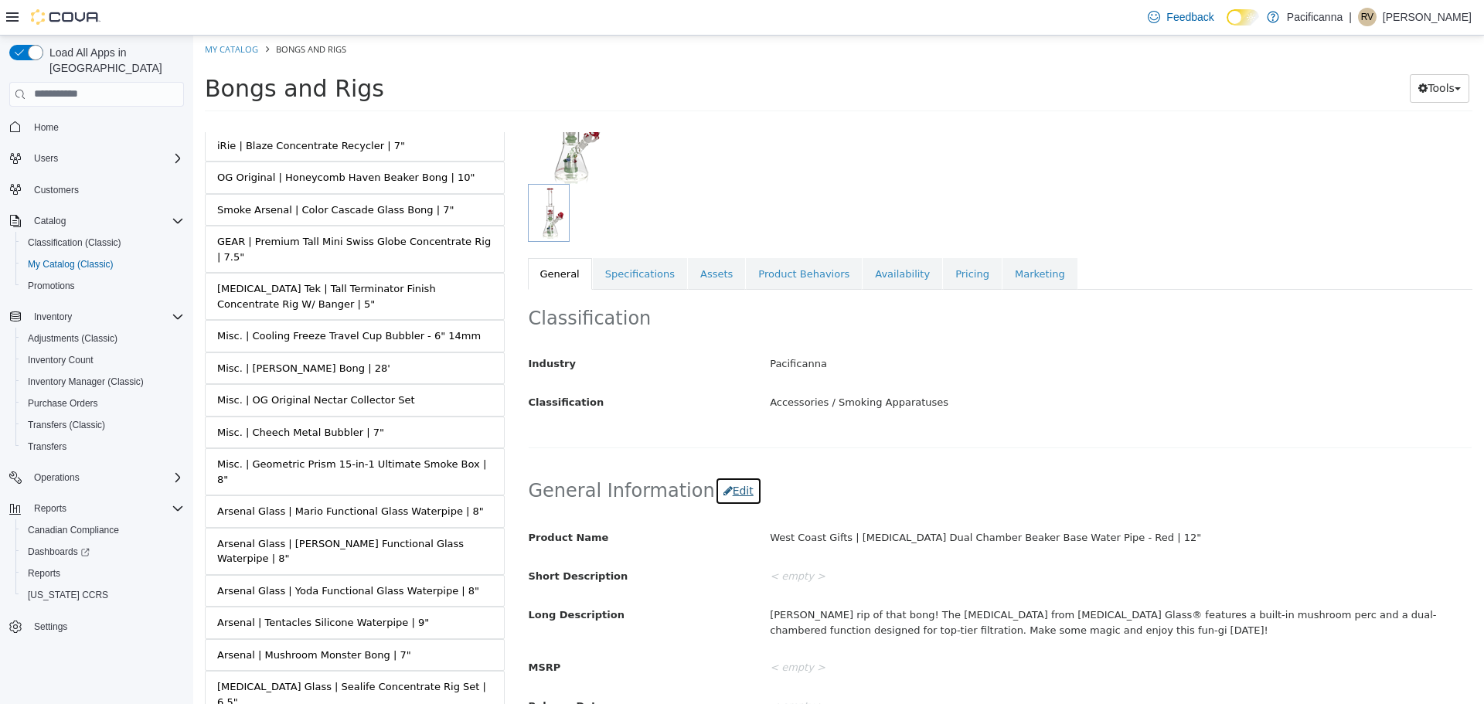
click at [731, 497] on button "Edit" at bounding box center [738, 490] width 47 height 29
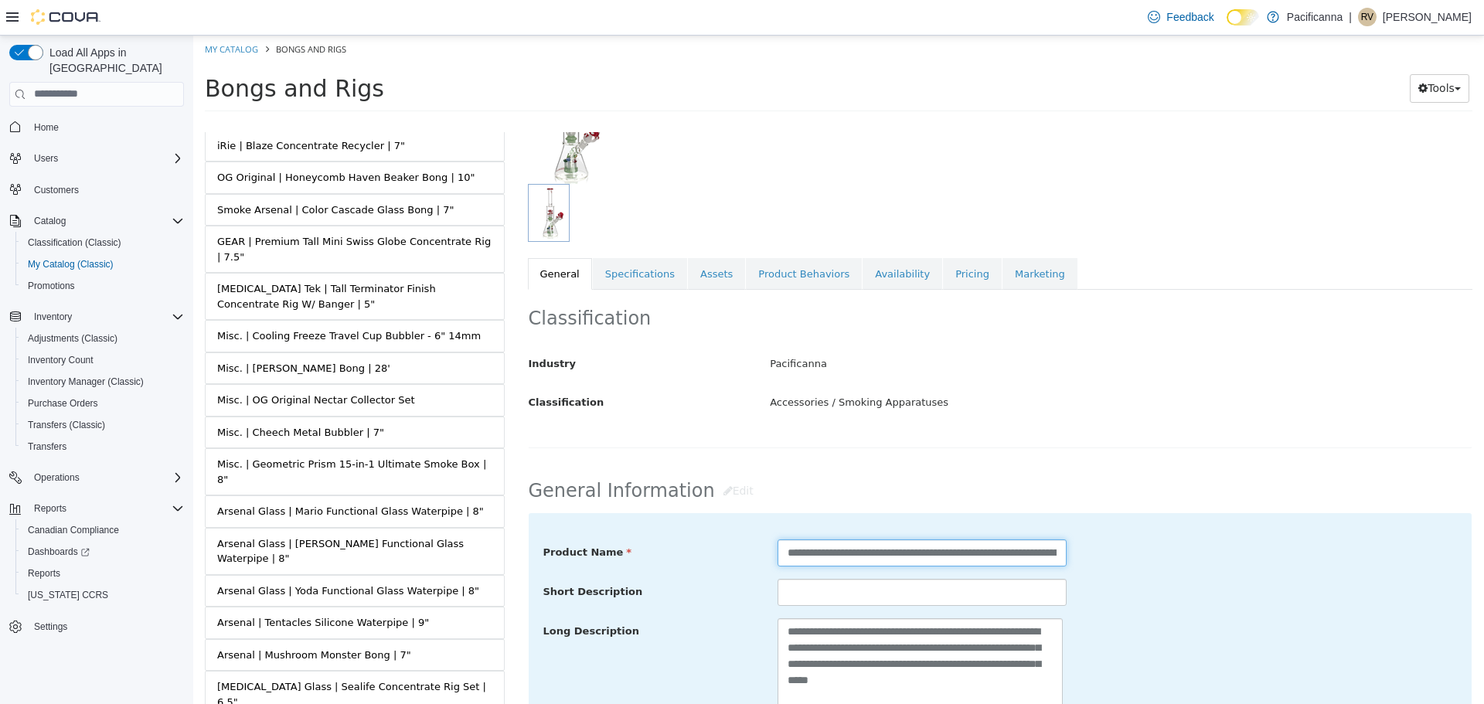
drag, startPoint x: 868, startPoint y: 557, endPoint x: 565, endPoint y: 529, distance: 304.3
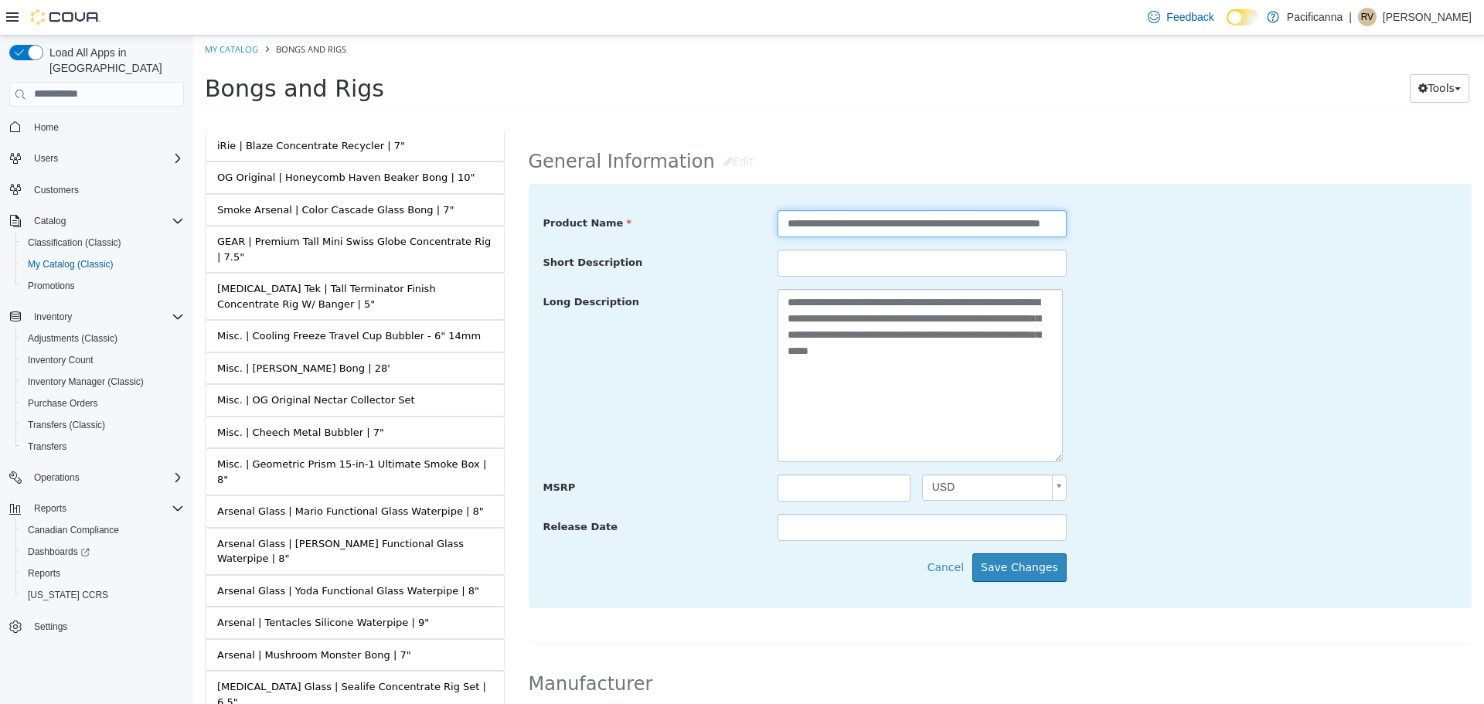
scroll to position [618, 0]
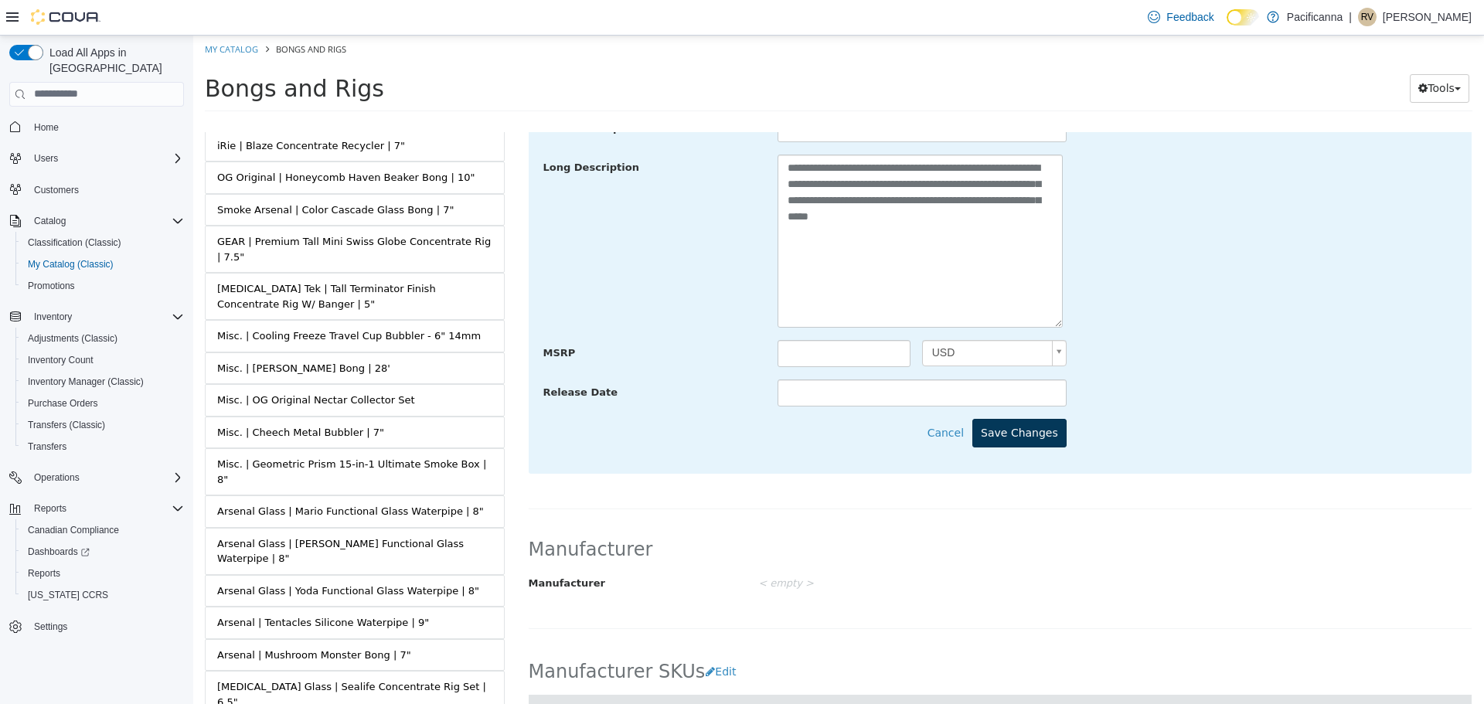
type input "**********"
click at [1049, 436] on button "Save Changes" at bounding box center [1019, 432] width 94 height 29
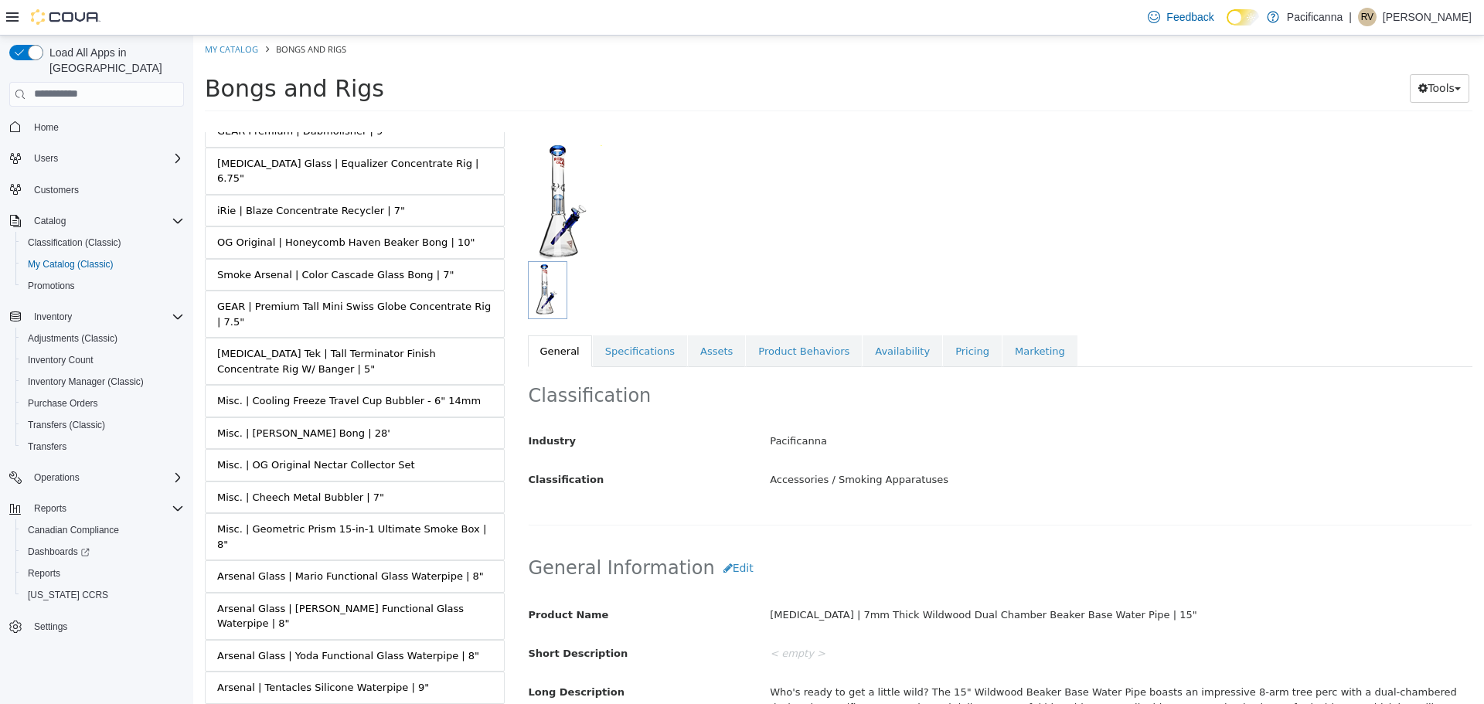
scroll to position [11155, 0]
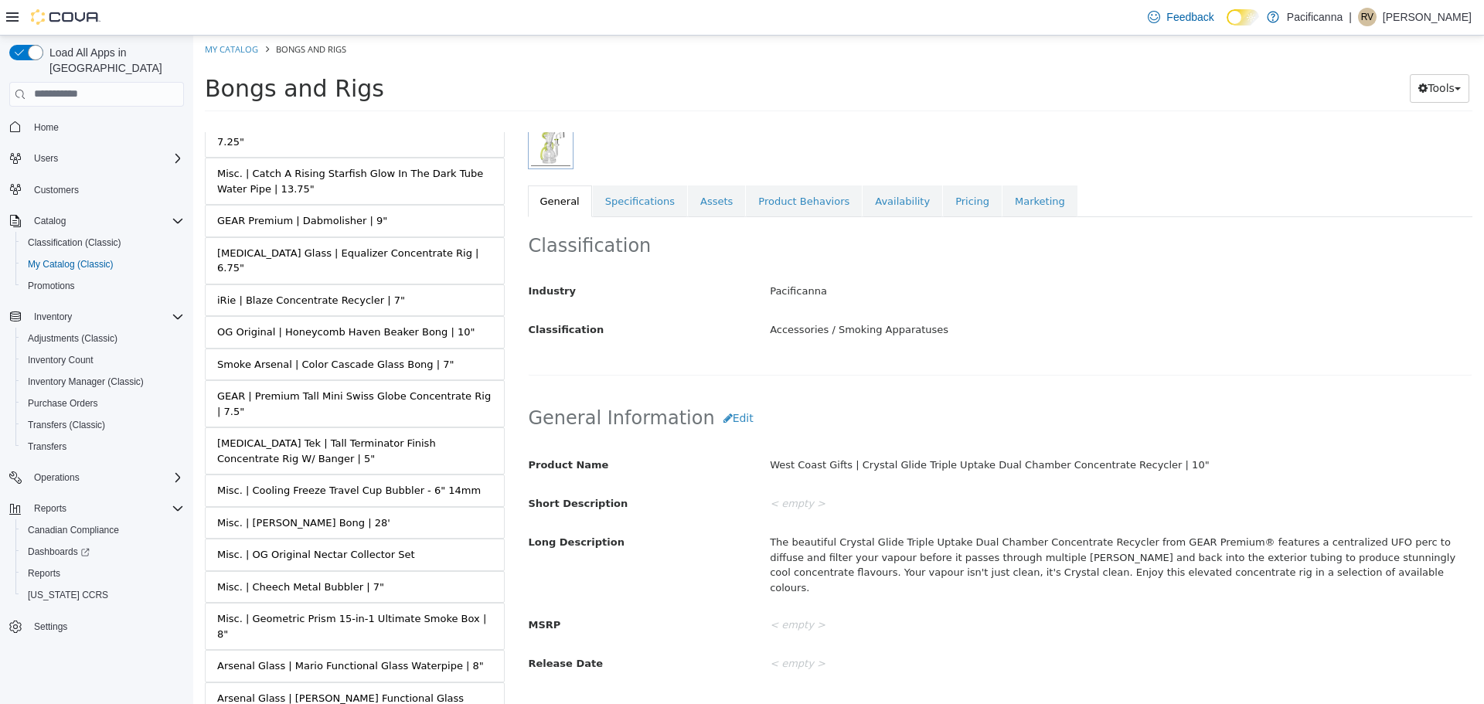
scroll to position [232, 0]
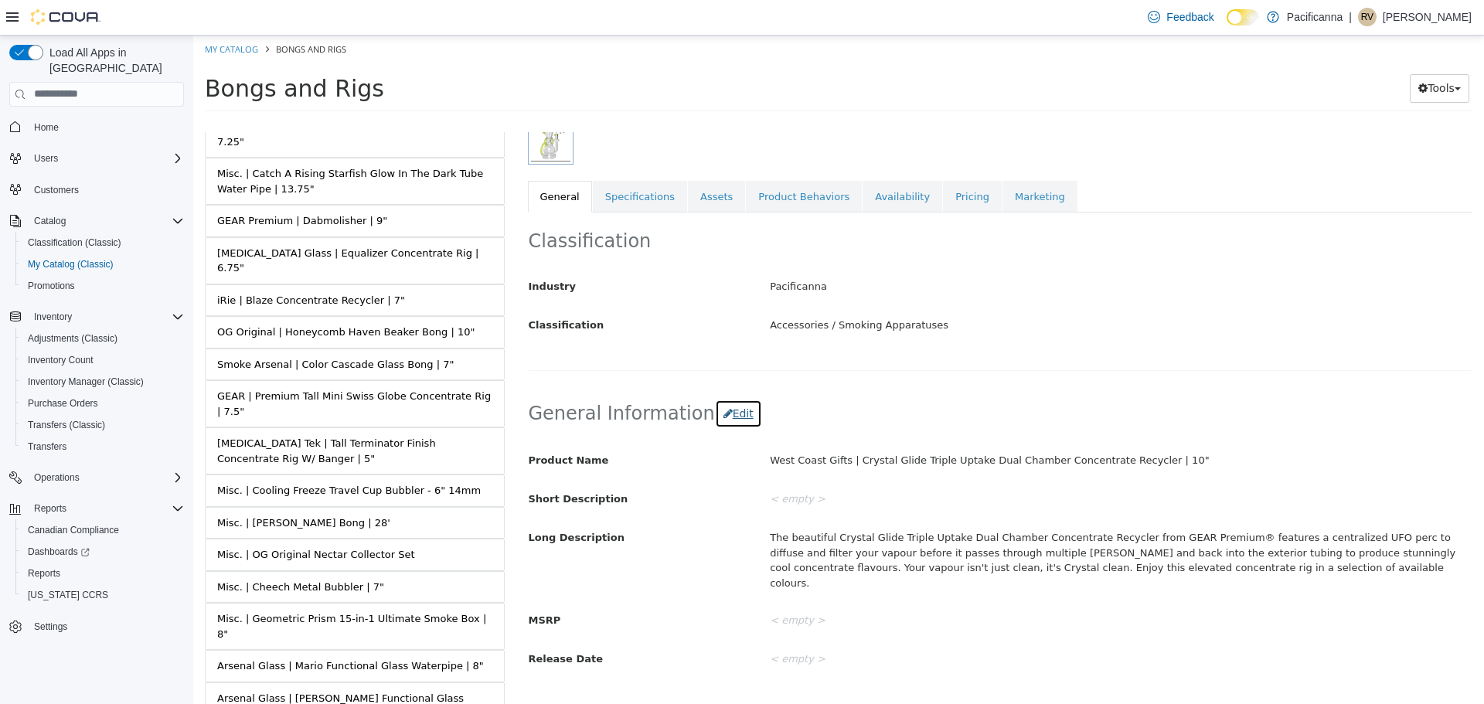
click at [734, 413] on button "Edit" at bounding box center [738, 413] width 47 height 29
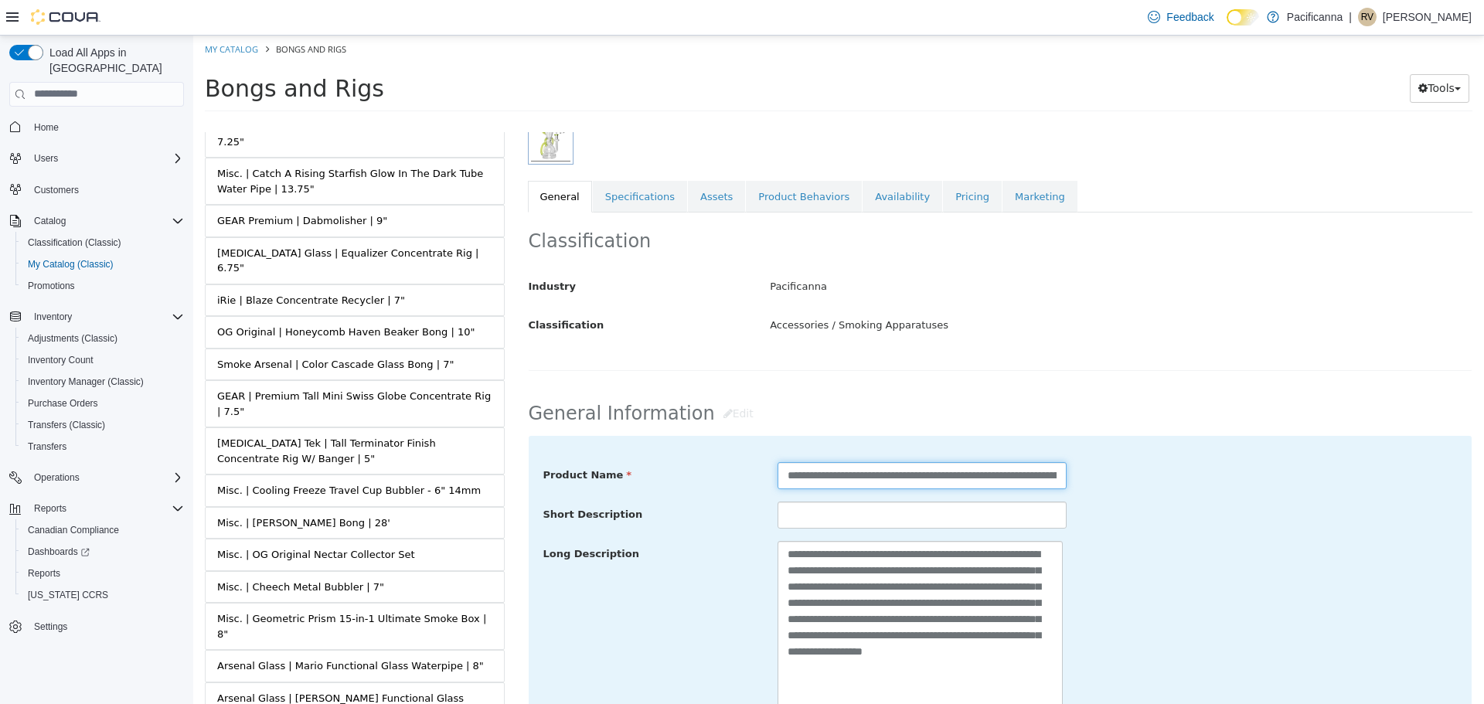
click at [862, 475] on input "**********" at bounding box center [922, 474] width 289 height 27
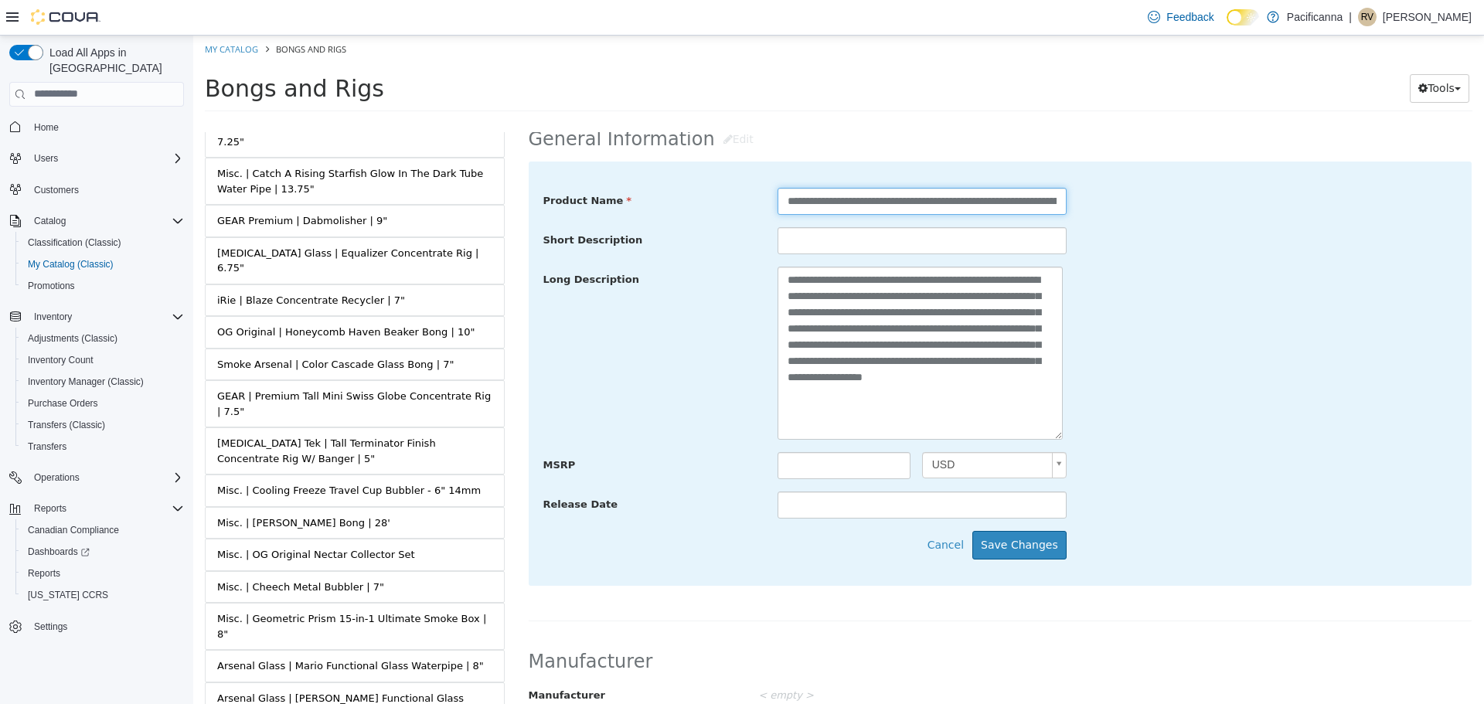
scroll to position [541, 0]
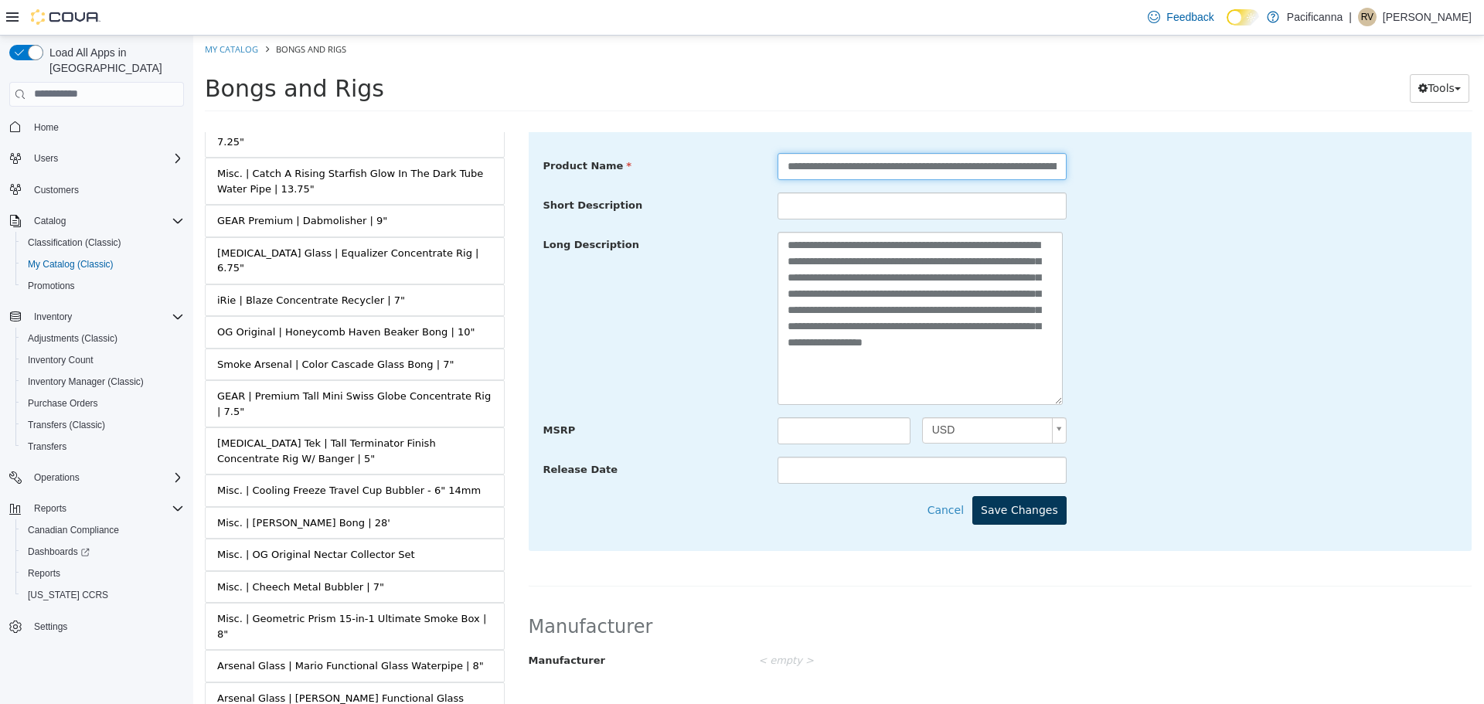
type input "**********"
click at [1047, 509] on button "Save Changes" at bounding box center [1019, 509] width 94 height 29
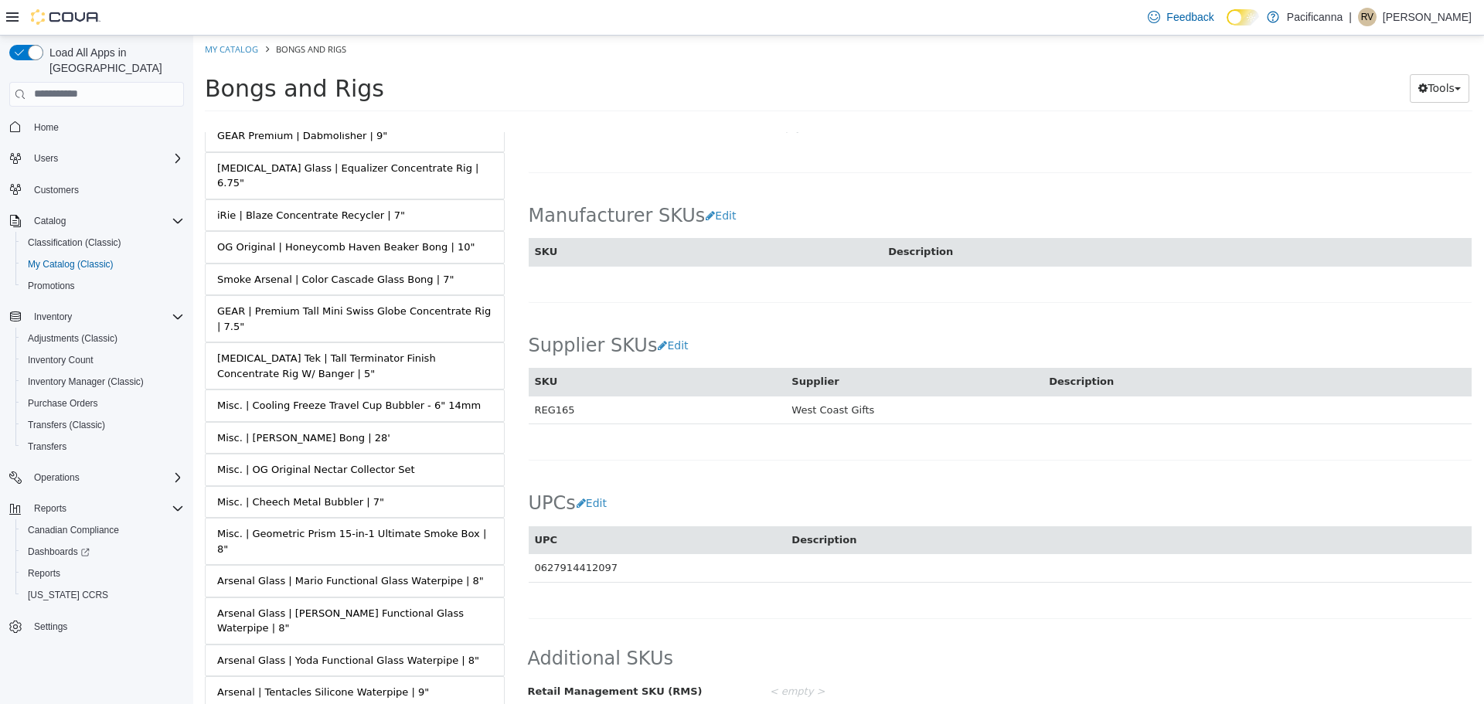
scroll to position [11310, 0]
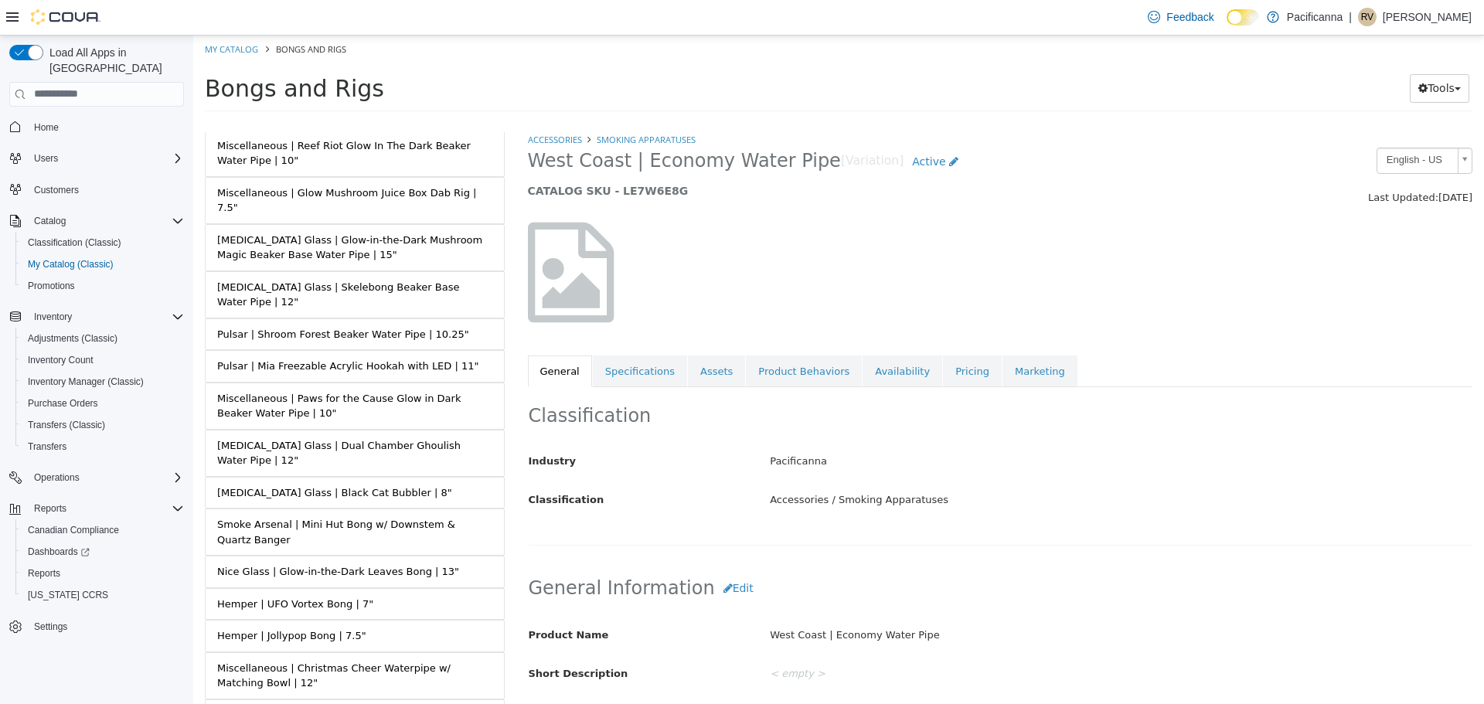
scroll to position [8605, 0]
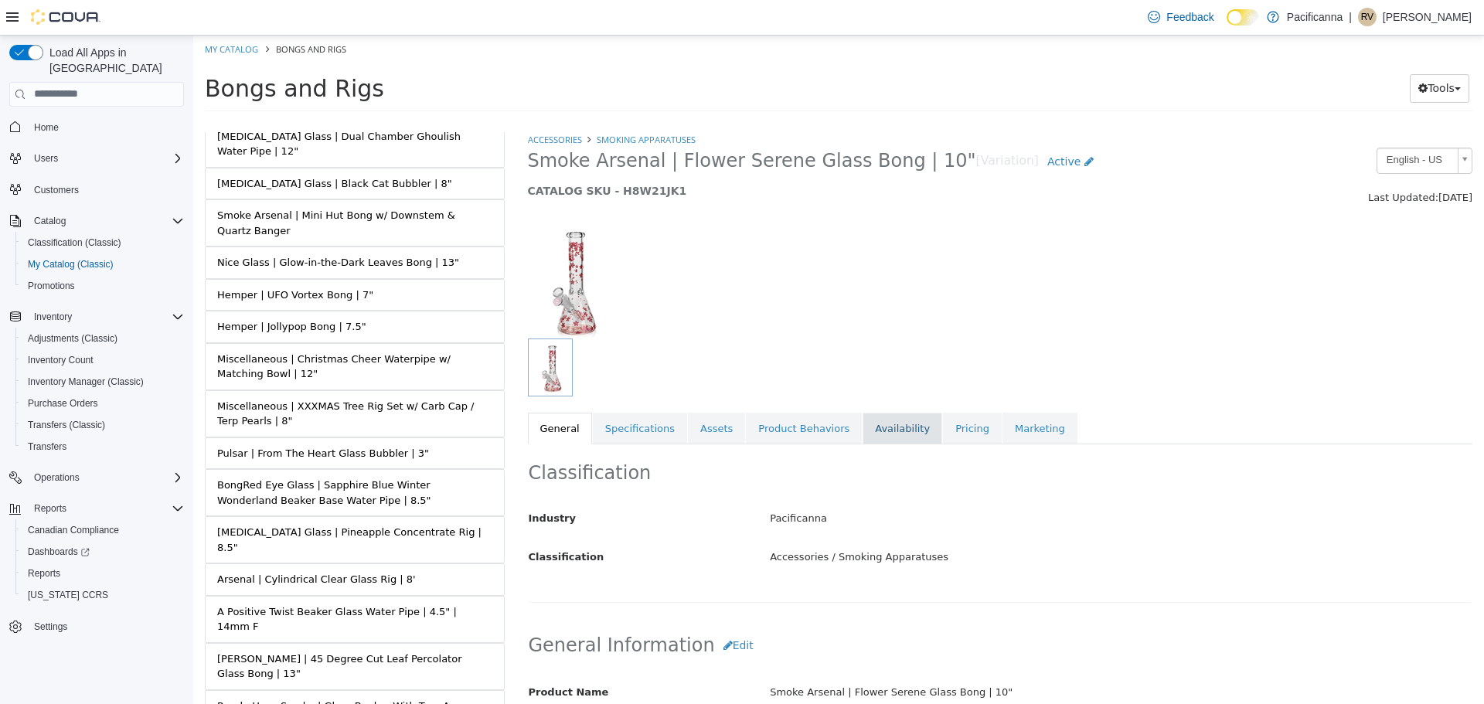
click at [890, 428] on link "Availability" at bounding box center [903, 428] width 80 height 32
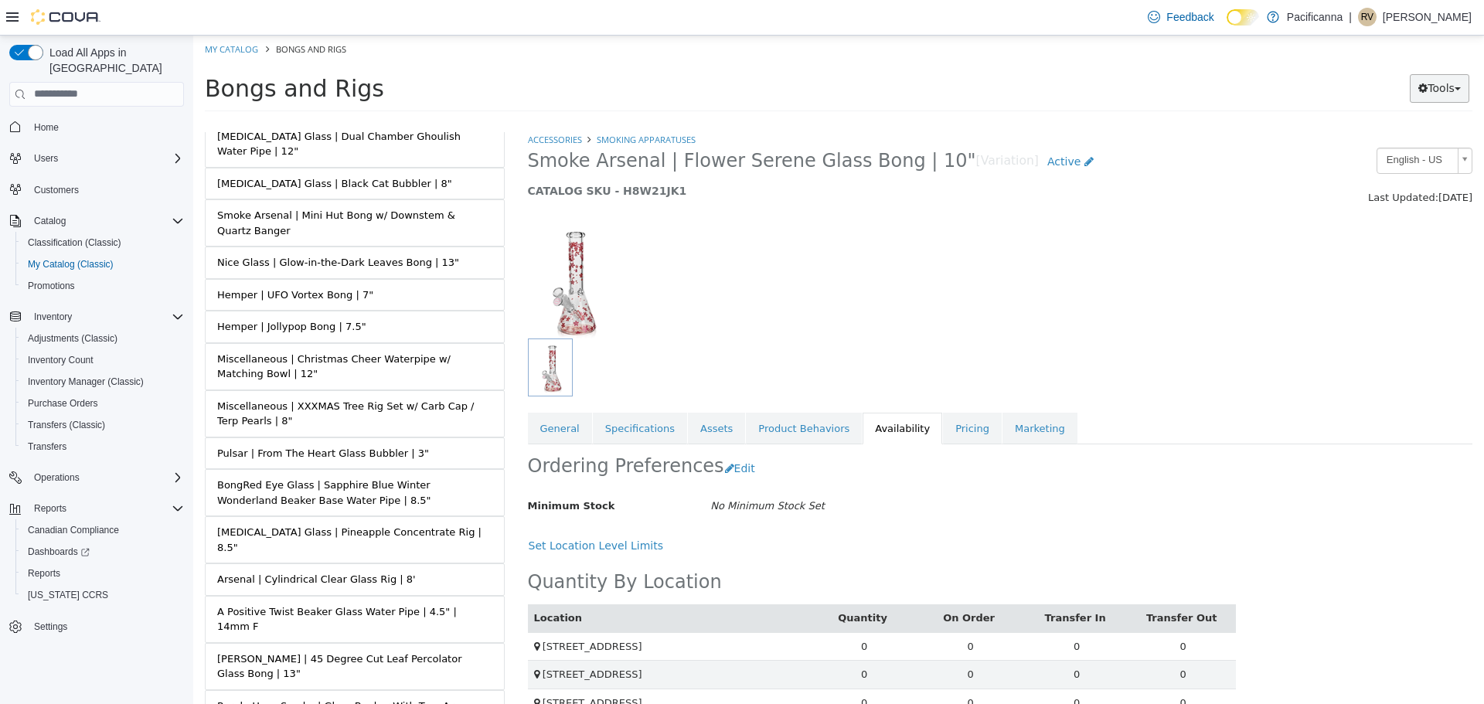
click at [1443, 83] on button "Tools" at bounding box center [1440, 87] width 60 height 29
click at [938, 243] on div at bounding box center [1000, 272] width 968 height 132
click at [1047, 162] on span "Active" at bounding box center [1063, 161] width 33 height 12
click at [1039, 162] on link "Active" at bounding box center [1070, 161] width 63 height 29
click at [1047, 160] on span "Active" at bounding box center [1063, 161] width 33 height 12
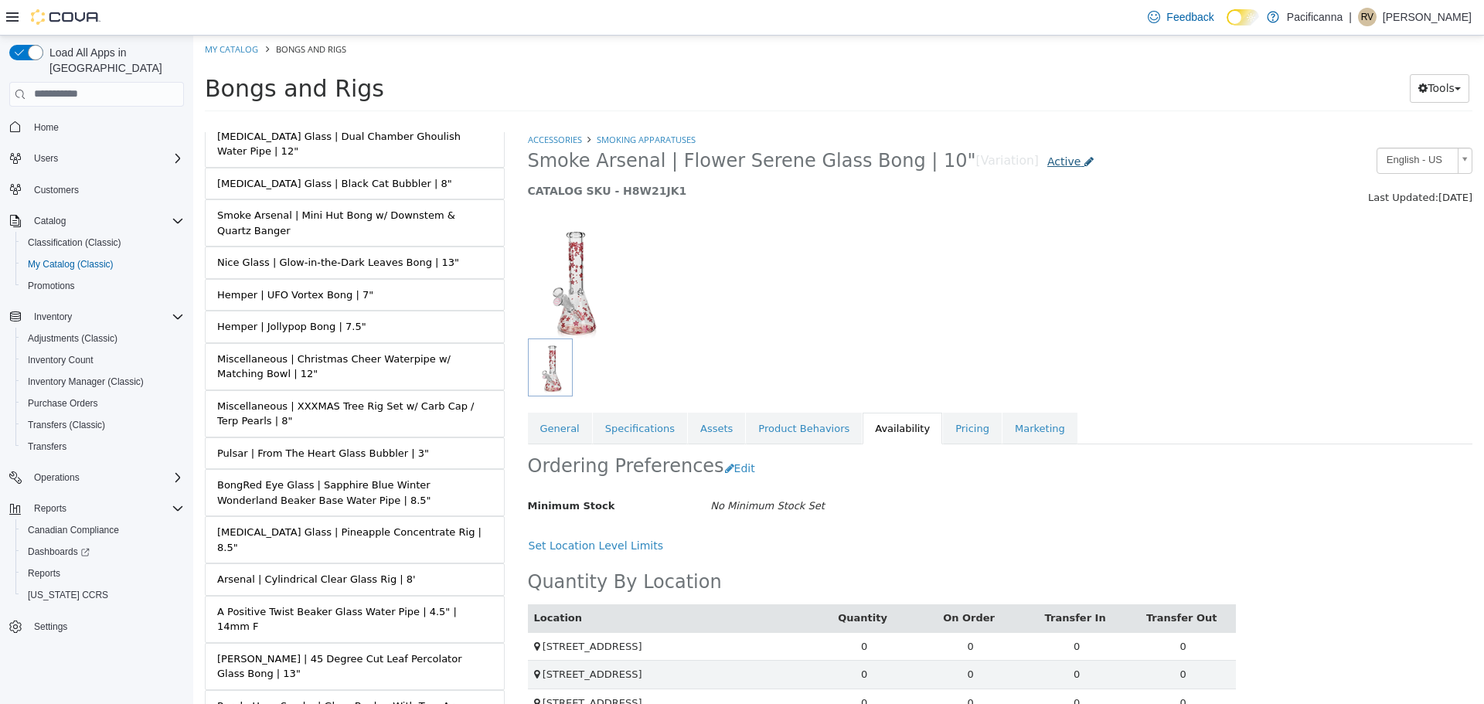
click at [1047, 161] on span "Active" at bounding box center [1063, 161] width 33 height 12
click at [1062, 359] on div at bounding box center [879, 367] width 703 height 58
click at [559, 437] on link "General" at bounding box center [560, 428] width 64 height 32
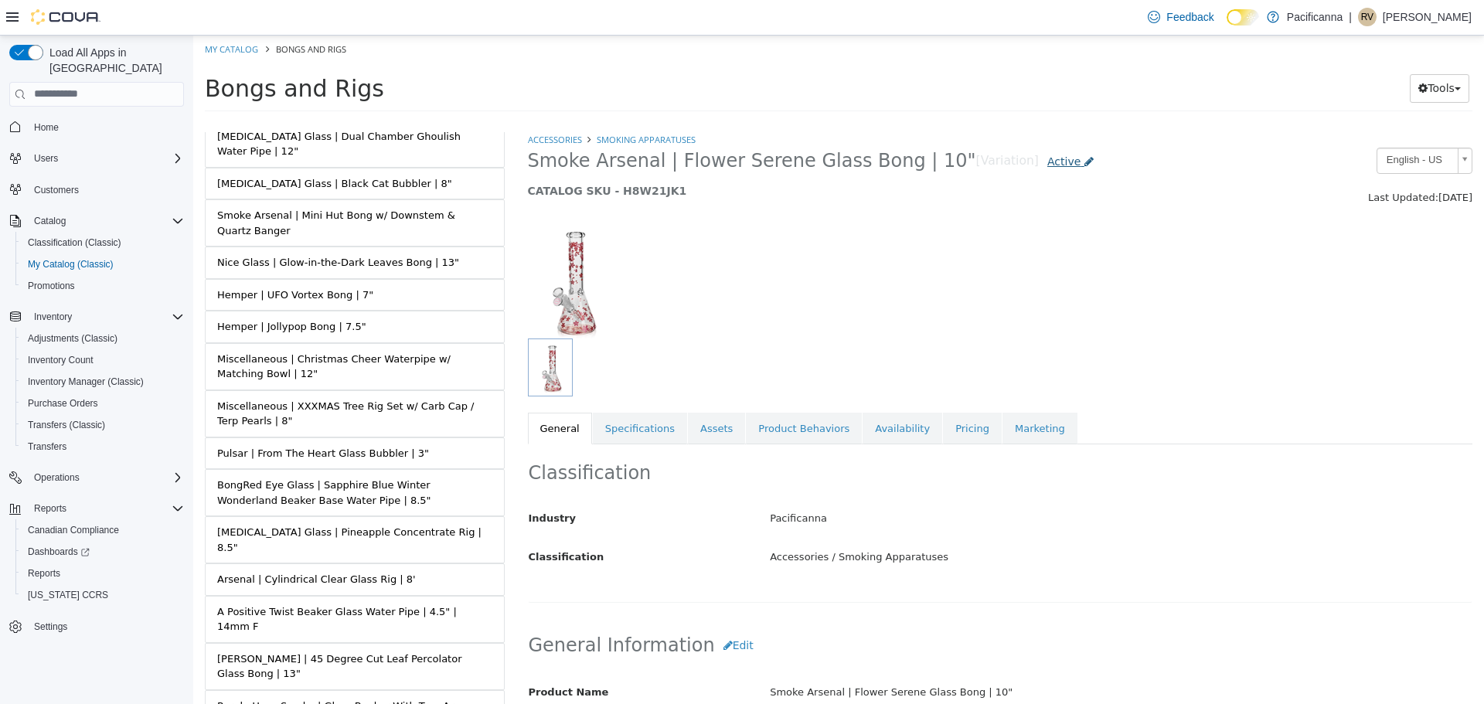
click at [1047, 167] on span "Active" at bounding box center [1063, 161] width 33 height 12
click at [1047, 161] on span "Active" at bounding box center [1063, 161] width 33 height 12
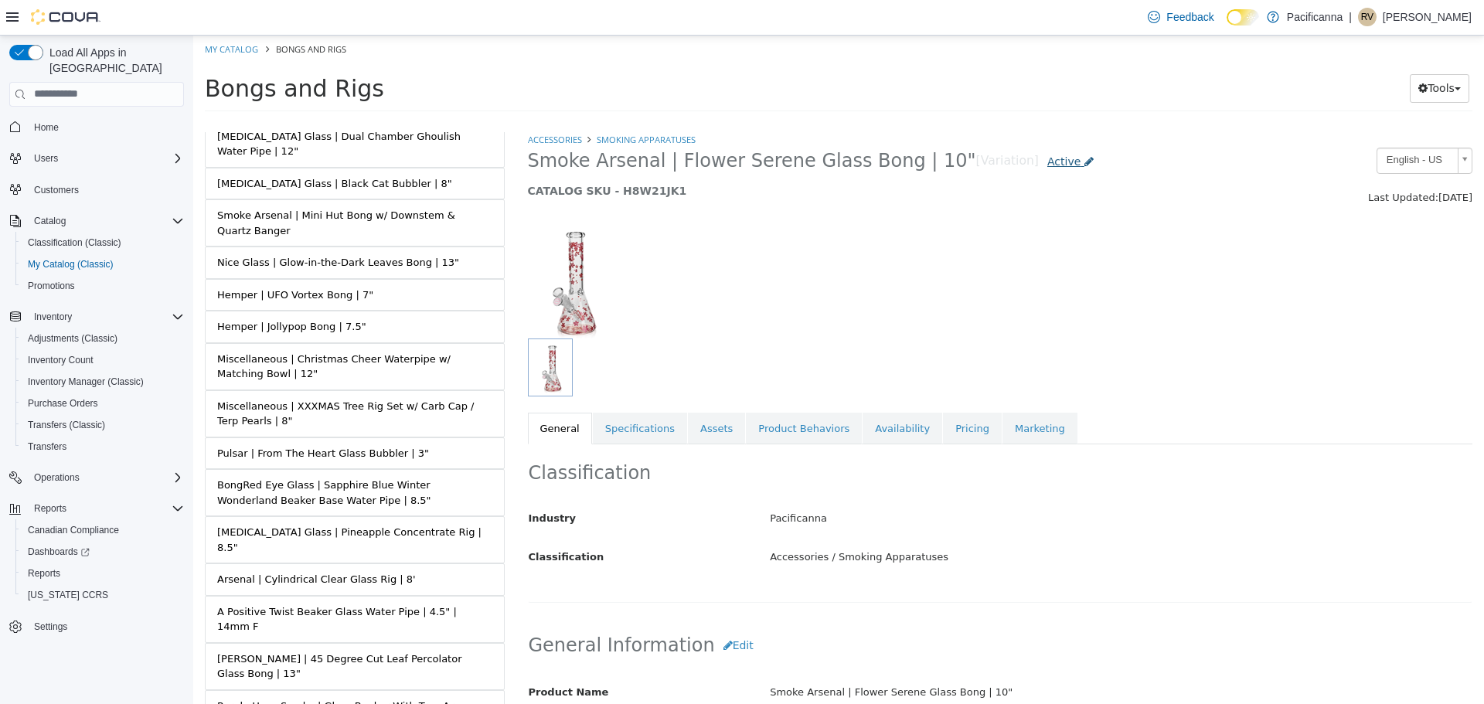
click at [1047, 161] on span "Active" at bounding box center [1063, 161] width 33 height 12
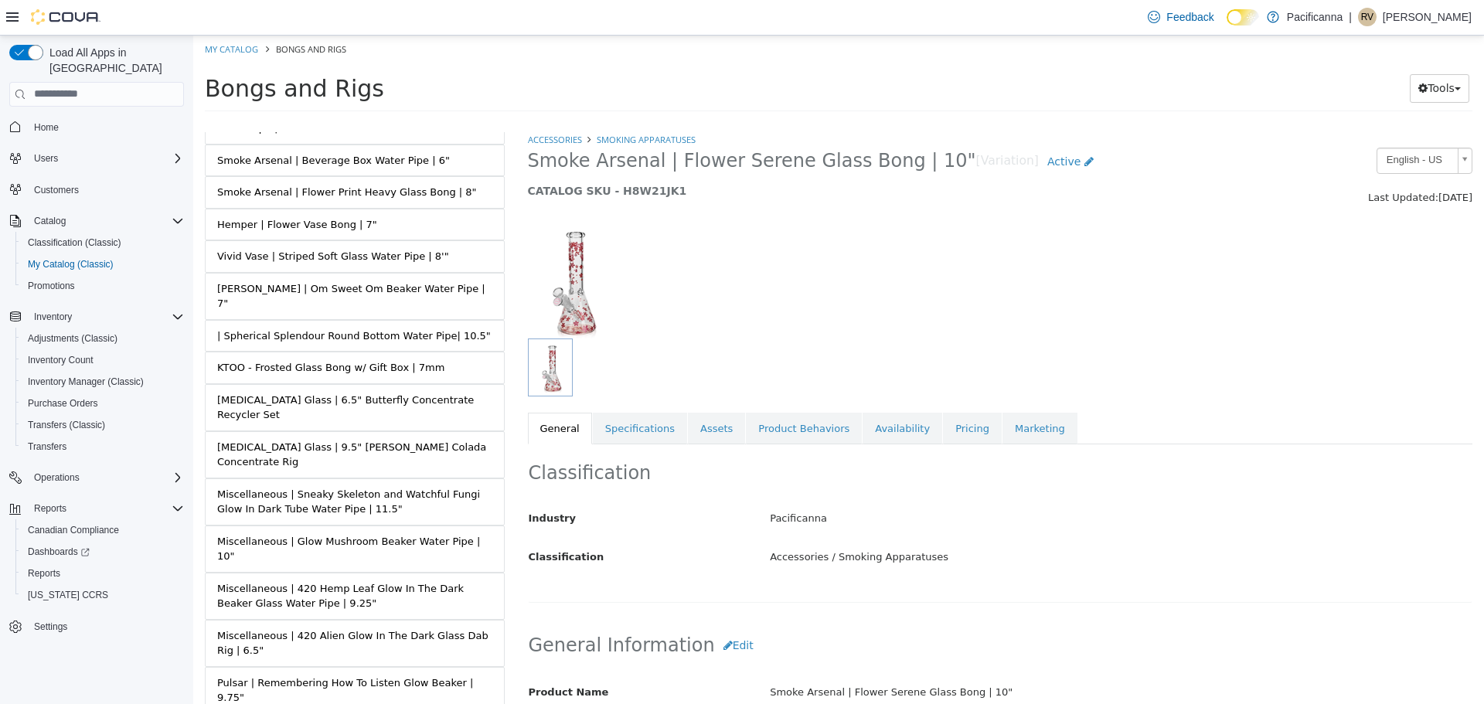
scroll to position [464, 0]
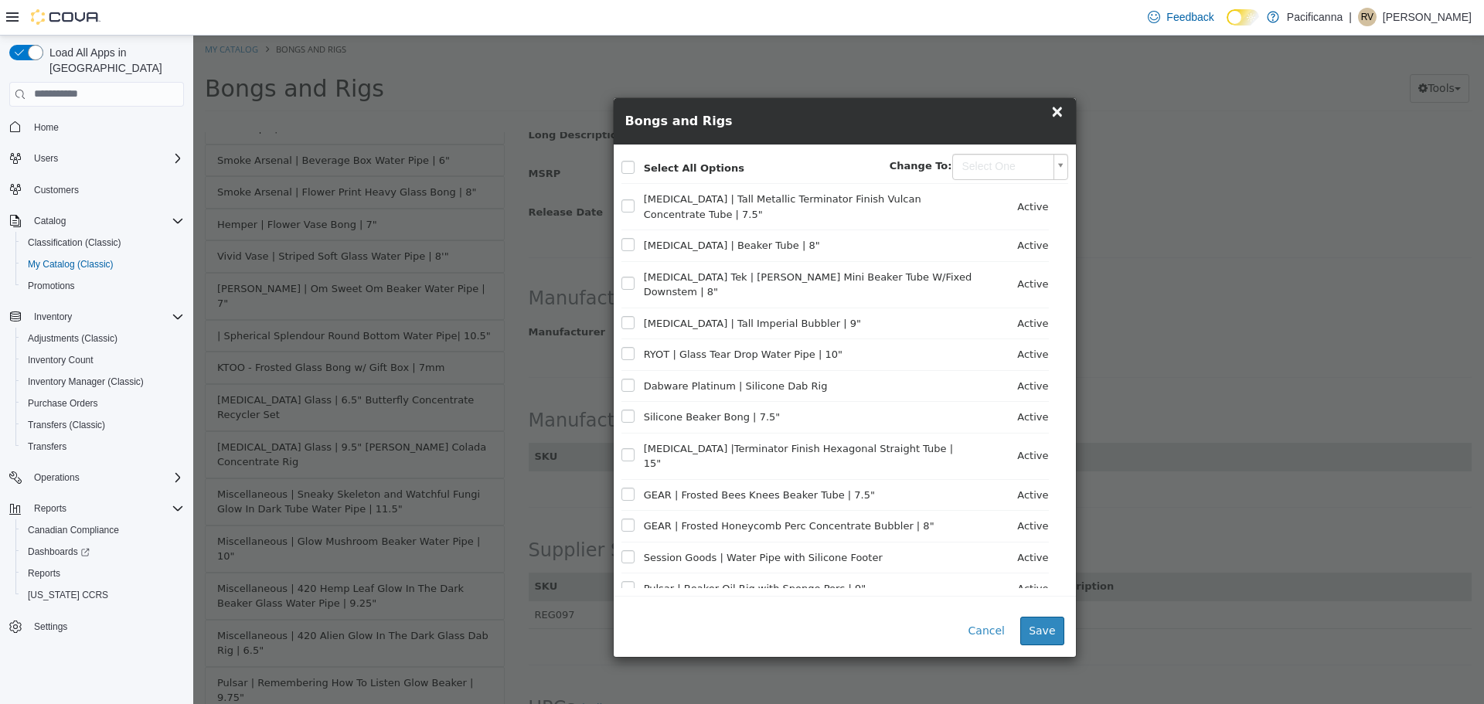
scroll to position [462, 0]
click at [1059, 111] on span "×" at bounding box center [1057, 110] width 14 height 19
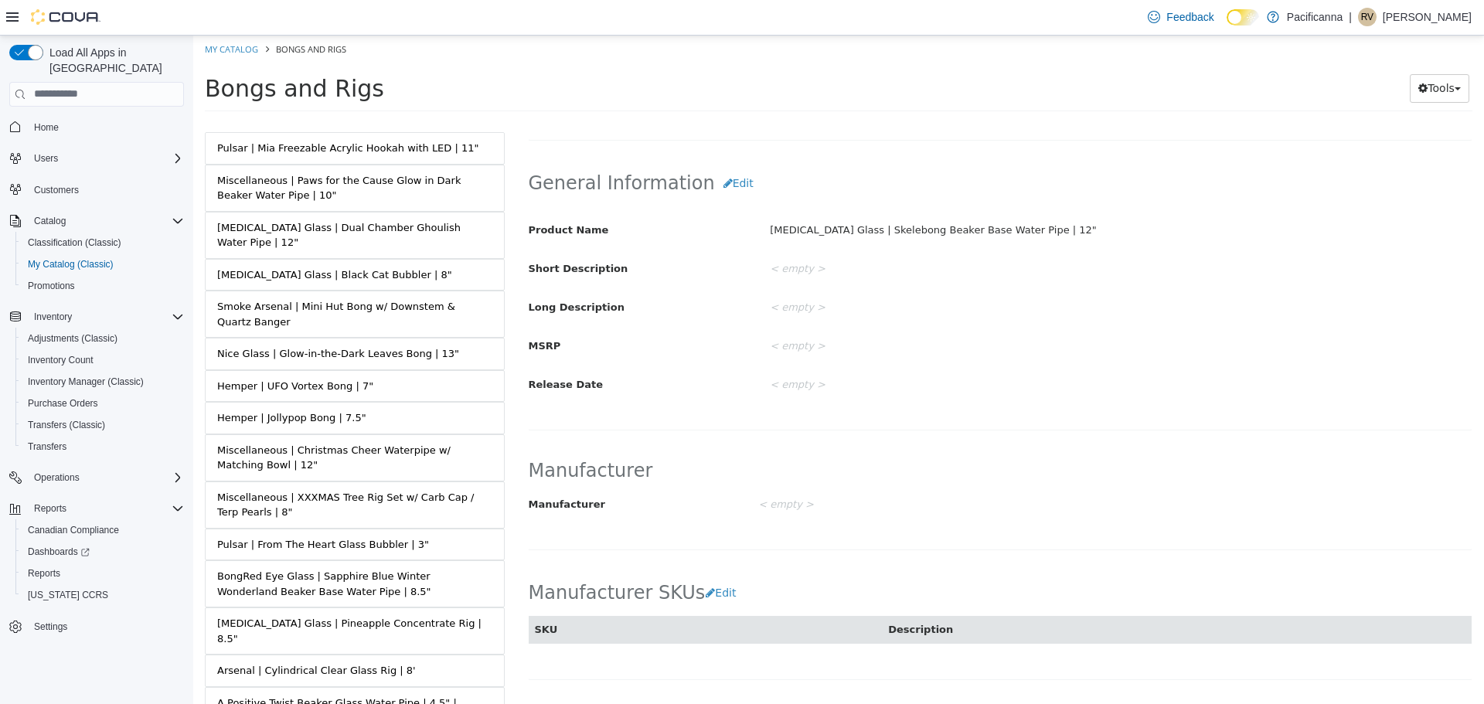
scroll to position [8605, 0]
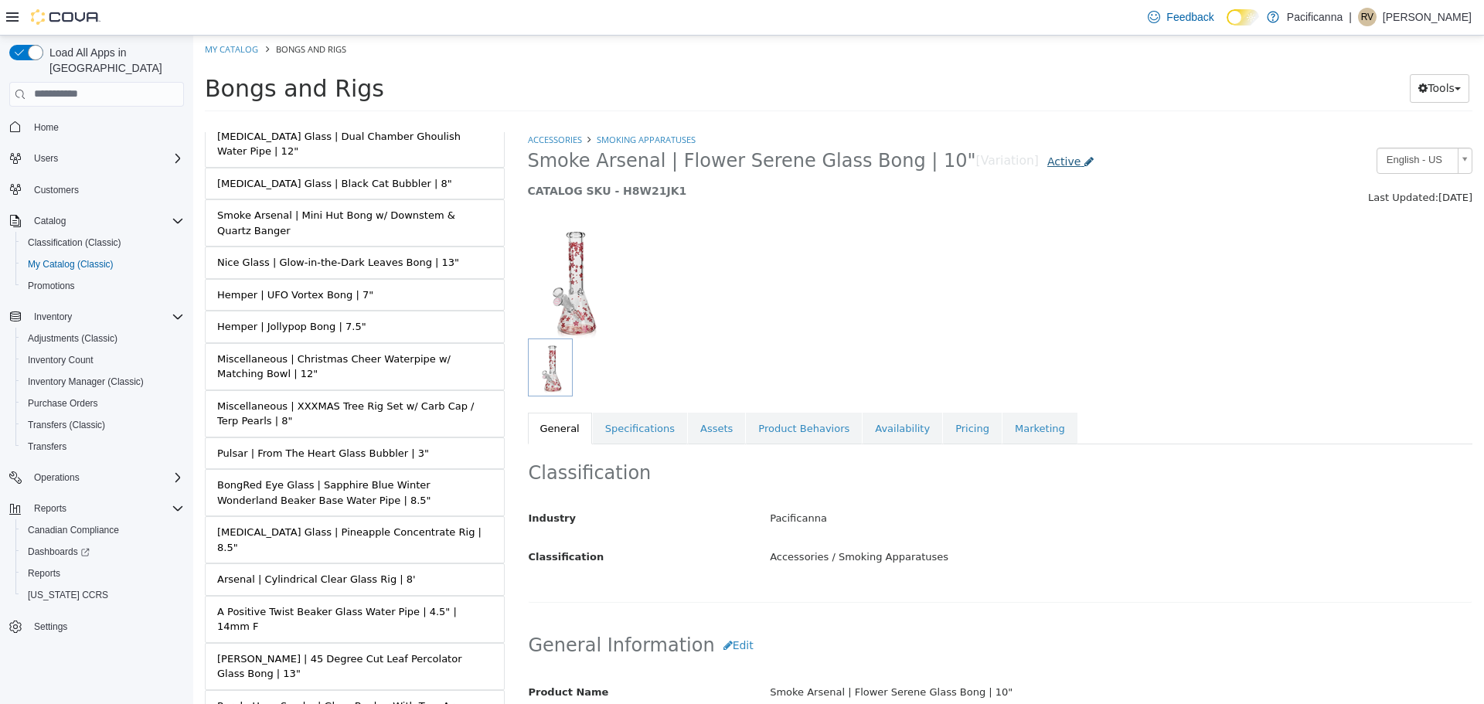
click at [1047, 157] on span "Active" at bounding box center [1063, 161] width 33 height 12
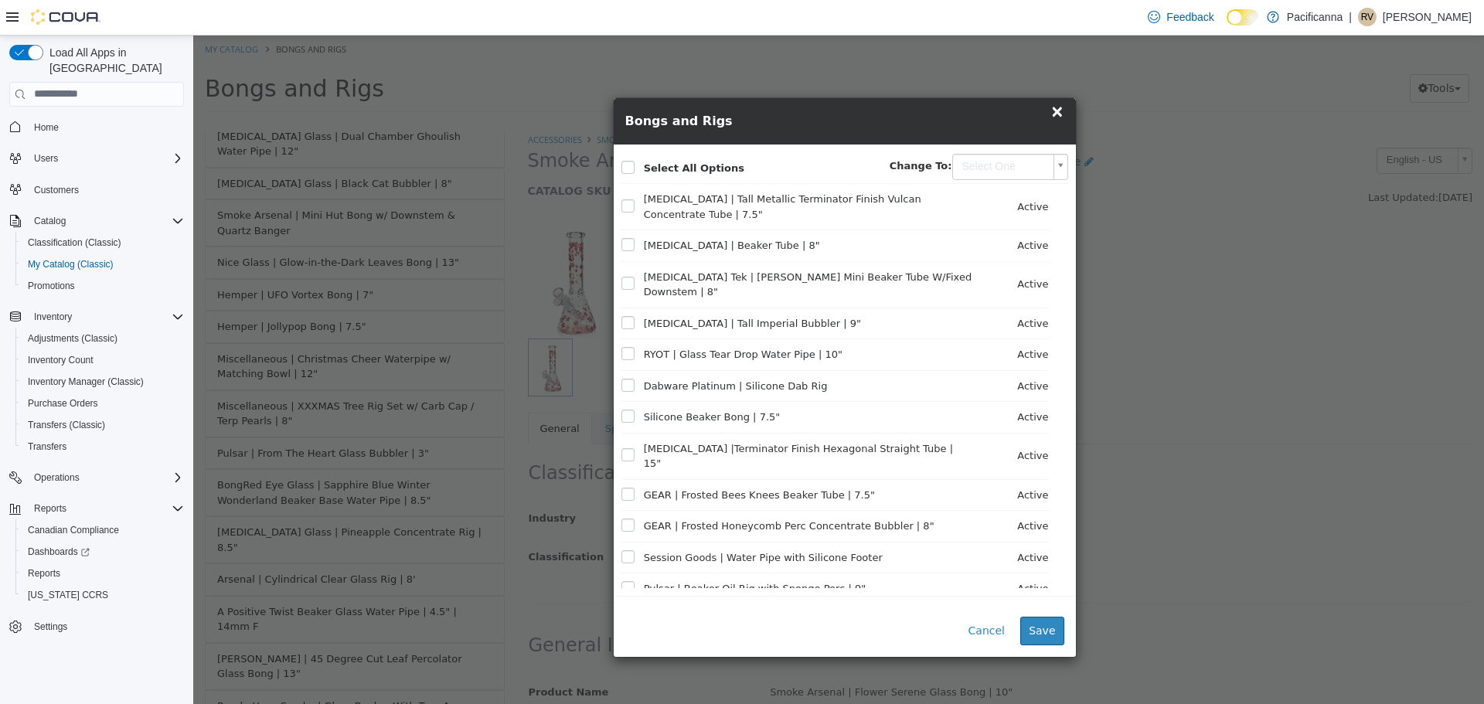
click at [983, 121] on body "Saving Bulk Changes... × My Catalog Bongs and Rigs Bongs and Rigs Tools Move Va…" at bounding box center [838, 78] width 1291 height 86
type input "********"
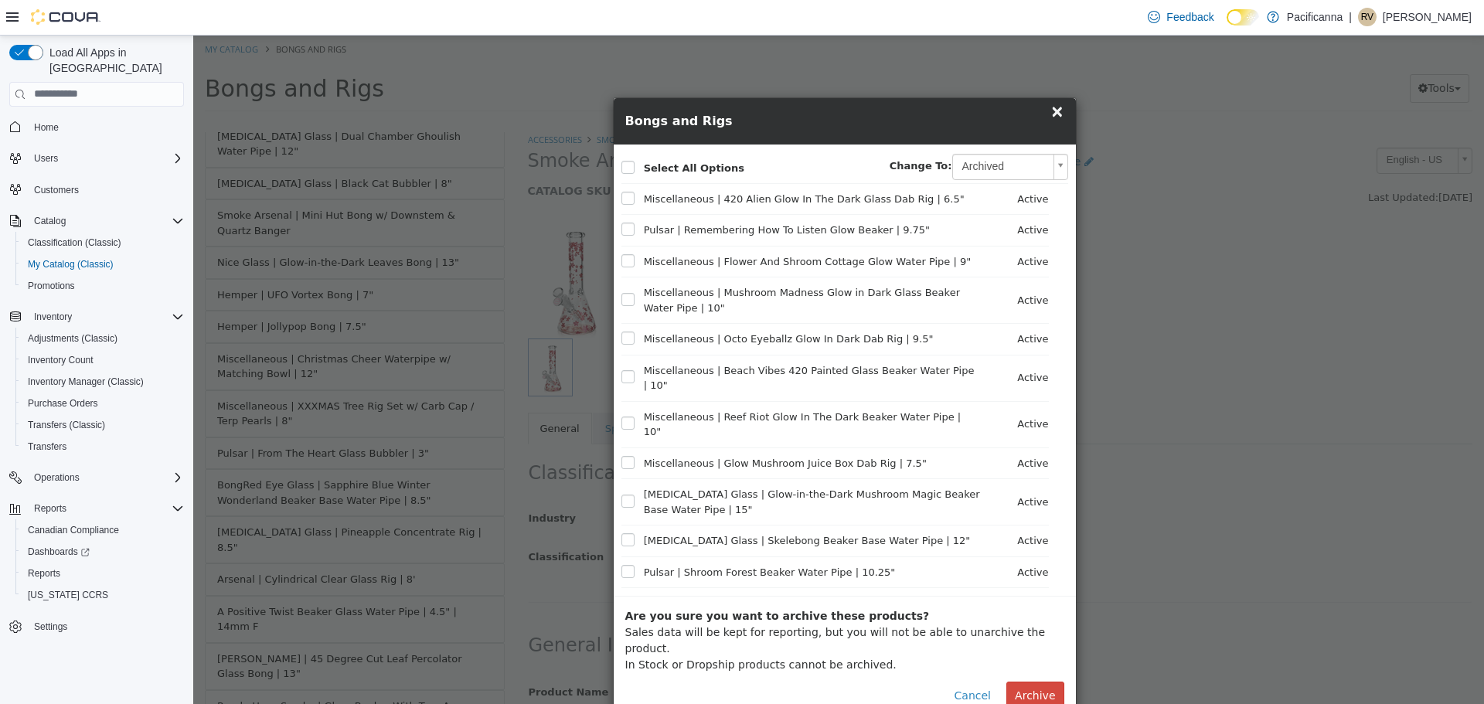
scroll to position [7574, 0]
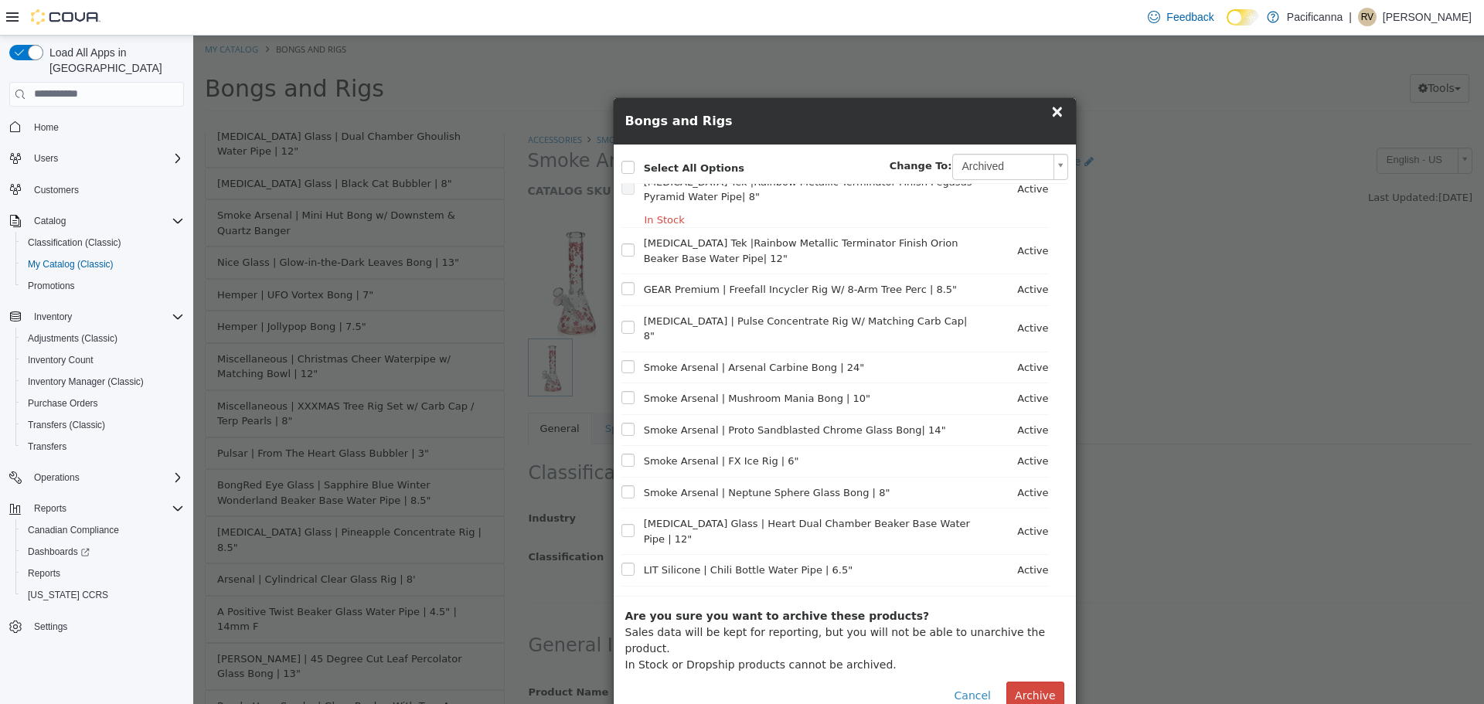
scroll to position [5487, 0]
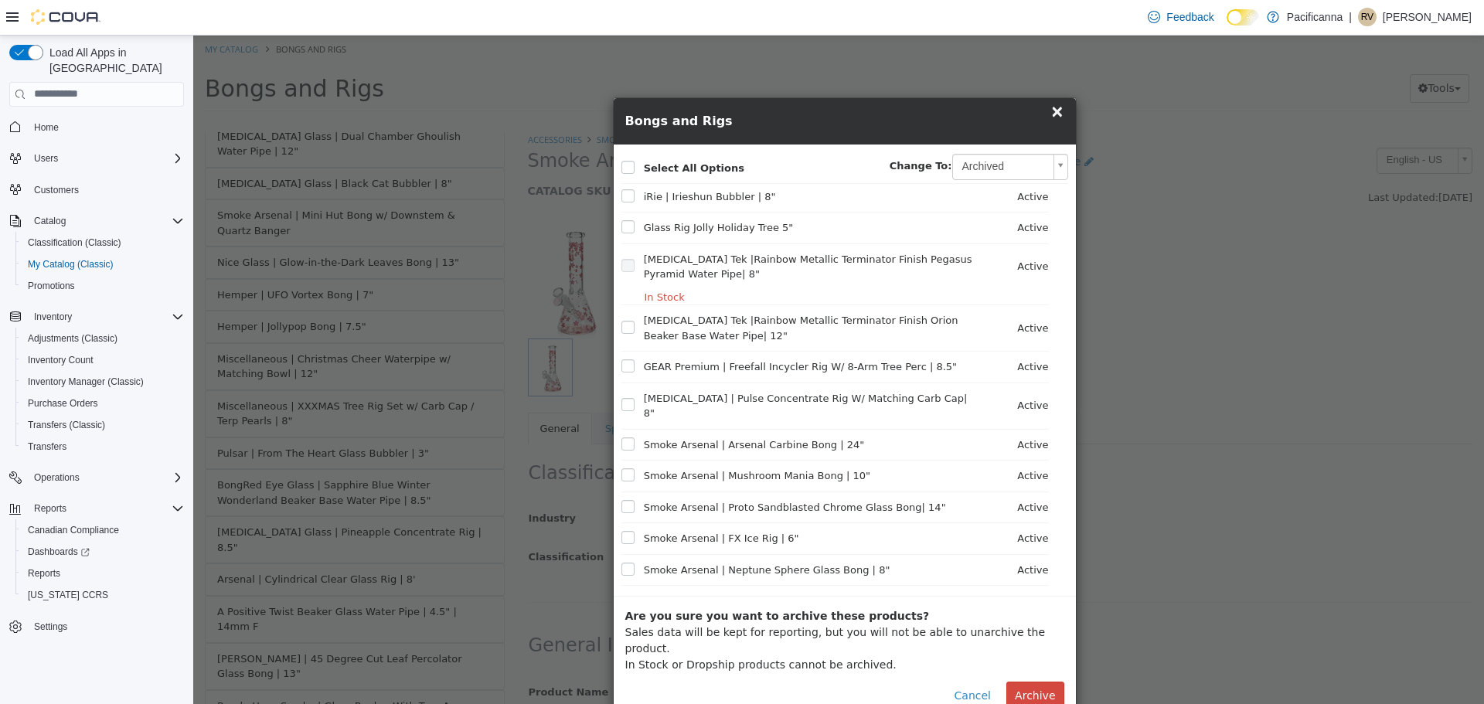
click at [624, 460] on div "Smoke Arsenal | Mushroom Mania Bong | 10" Active" at bounding box center [834, 475] width 427 height 31
click at [637, 437] on label at bounding box center [640, 444] width 7 height 15
click at [637, 468] on label at bounding box center [640, 475] width 7 height 15
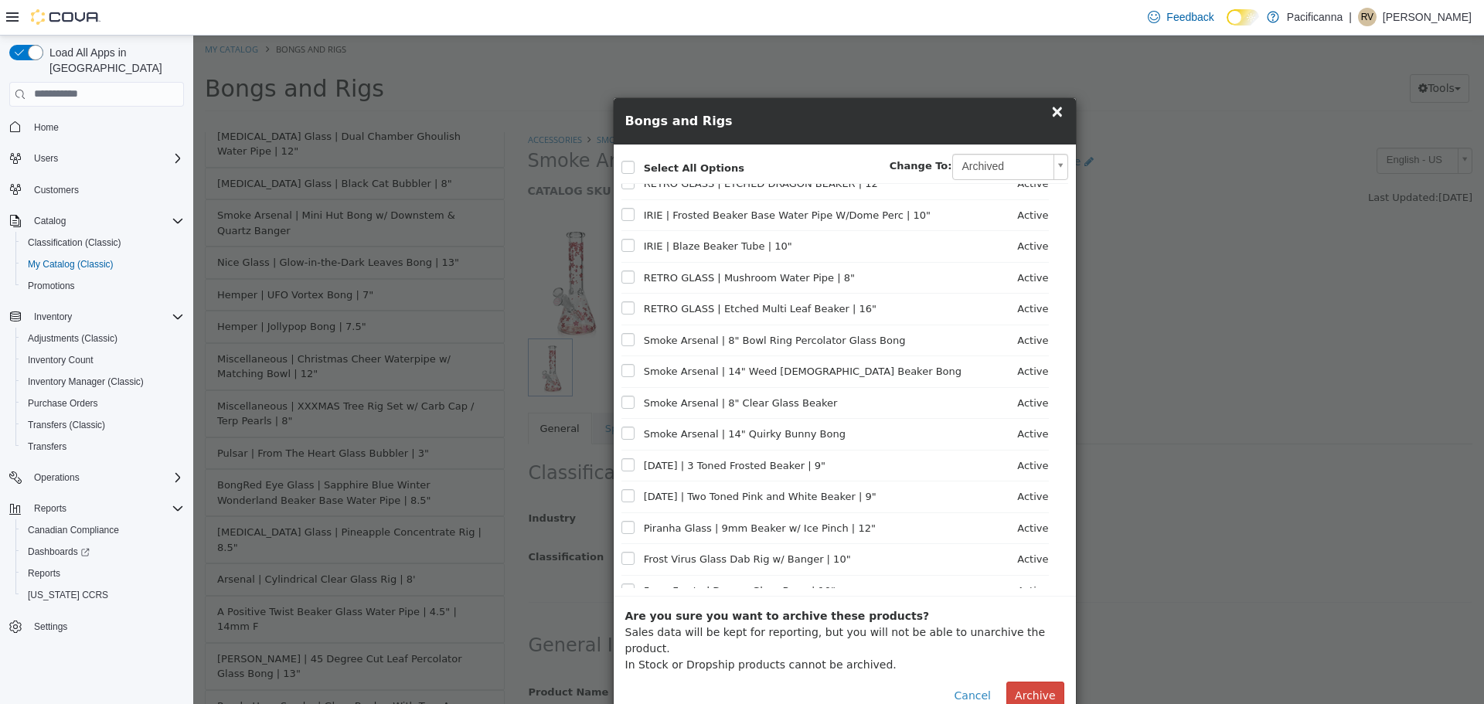
scroll to position [3092, 0]
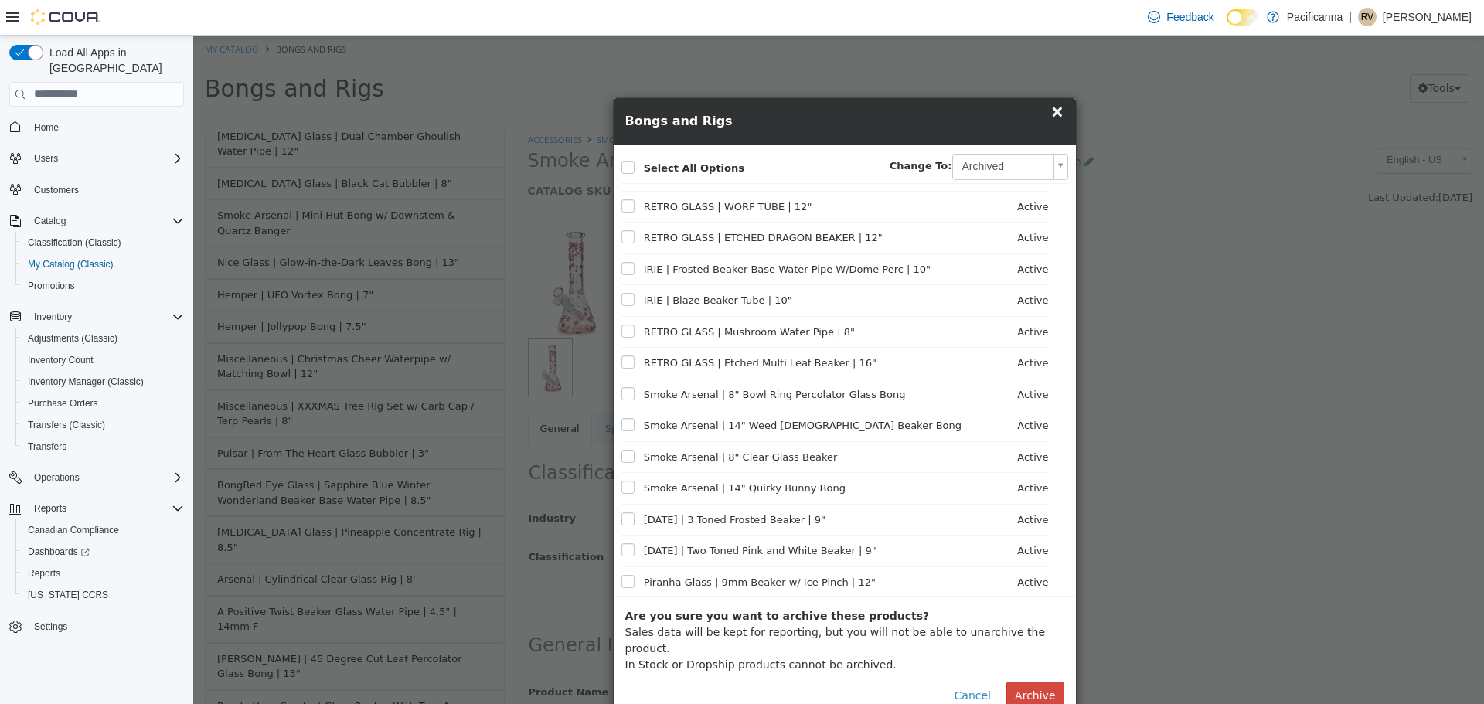
click at [637, 386] on label at bounding box center [640, 393] width 7 height 15
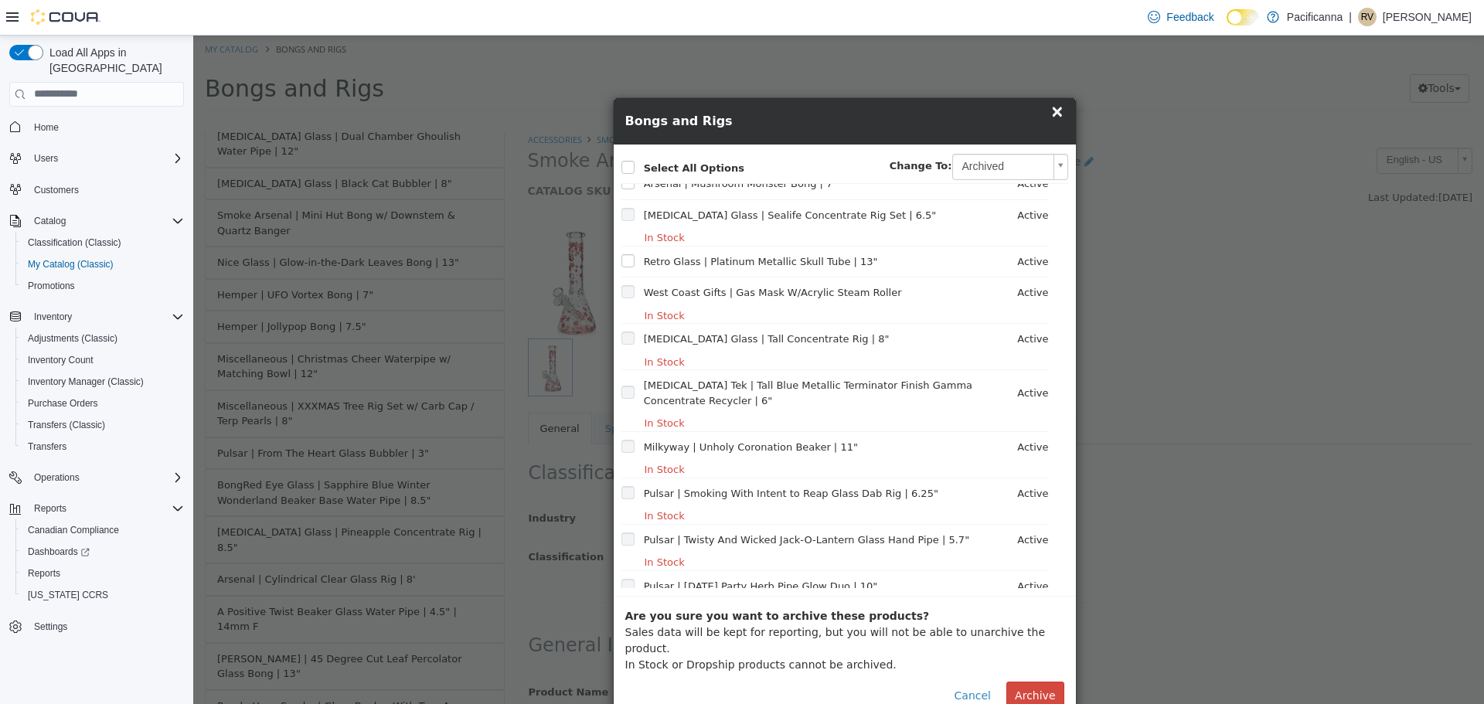
scroll to position [11480, 0]
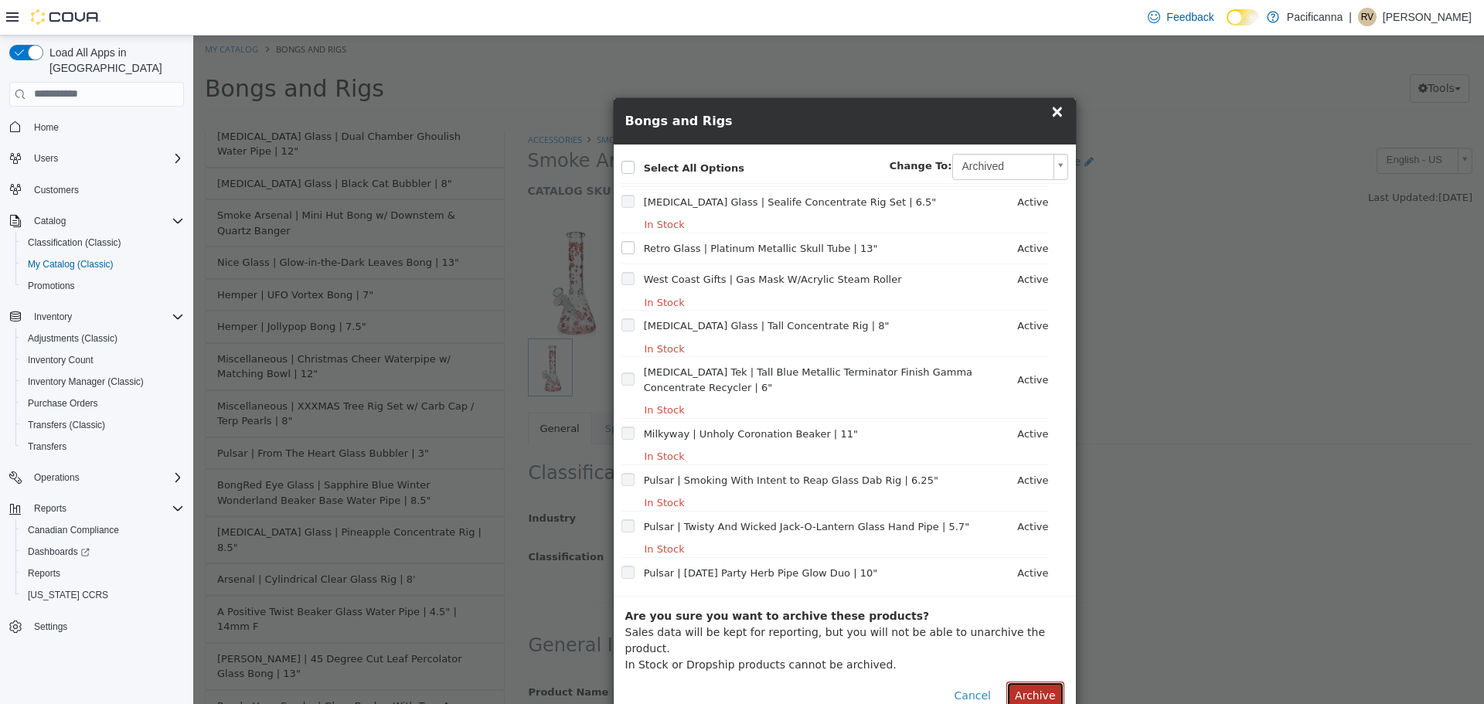
click at [1057, 682] on button "Archive" at bounding box center [1034, 695] width 57 height 29
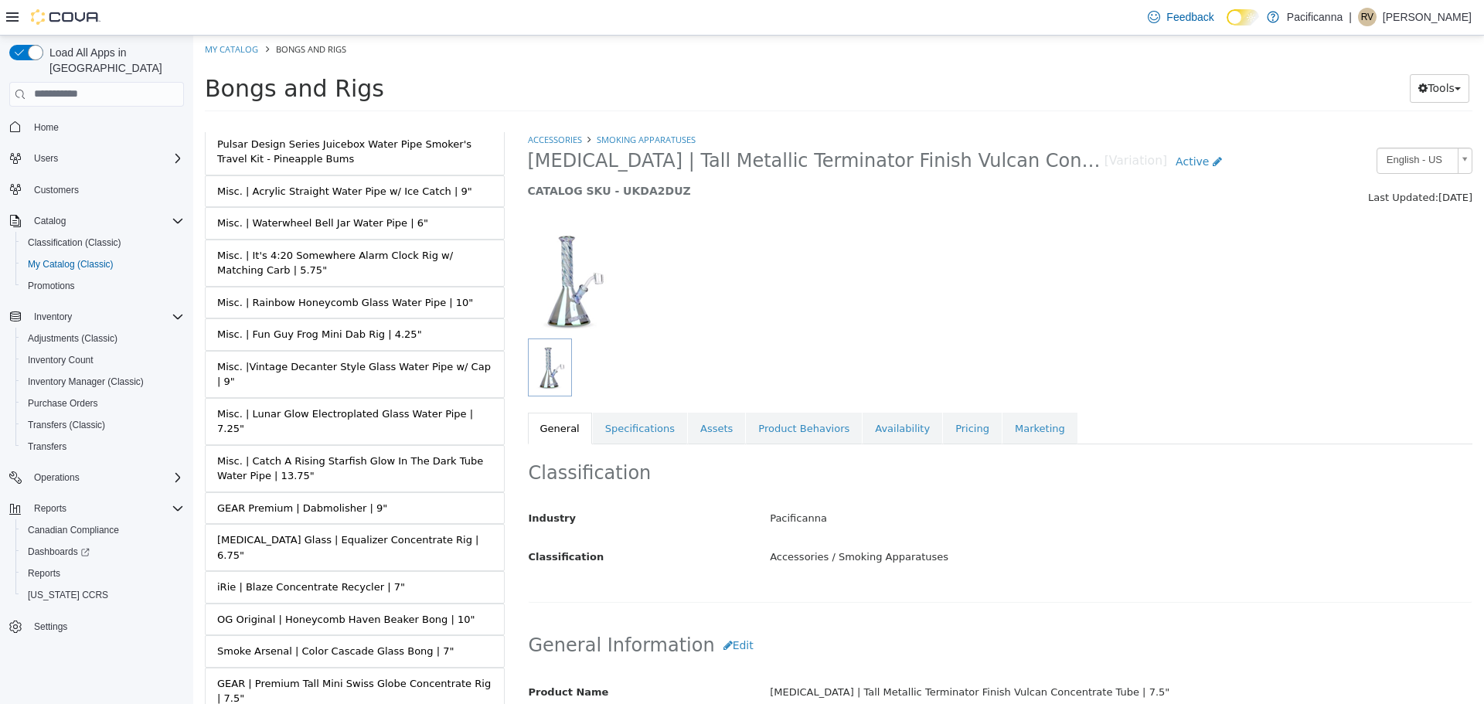
scroll to position [10142, 0]
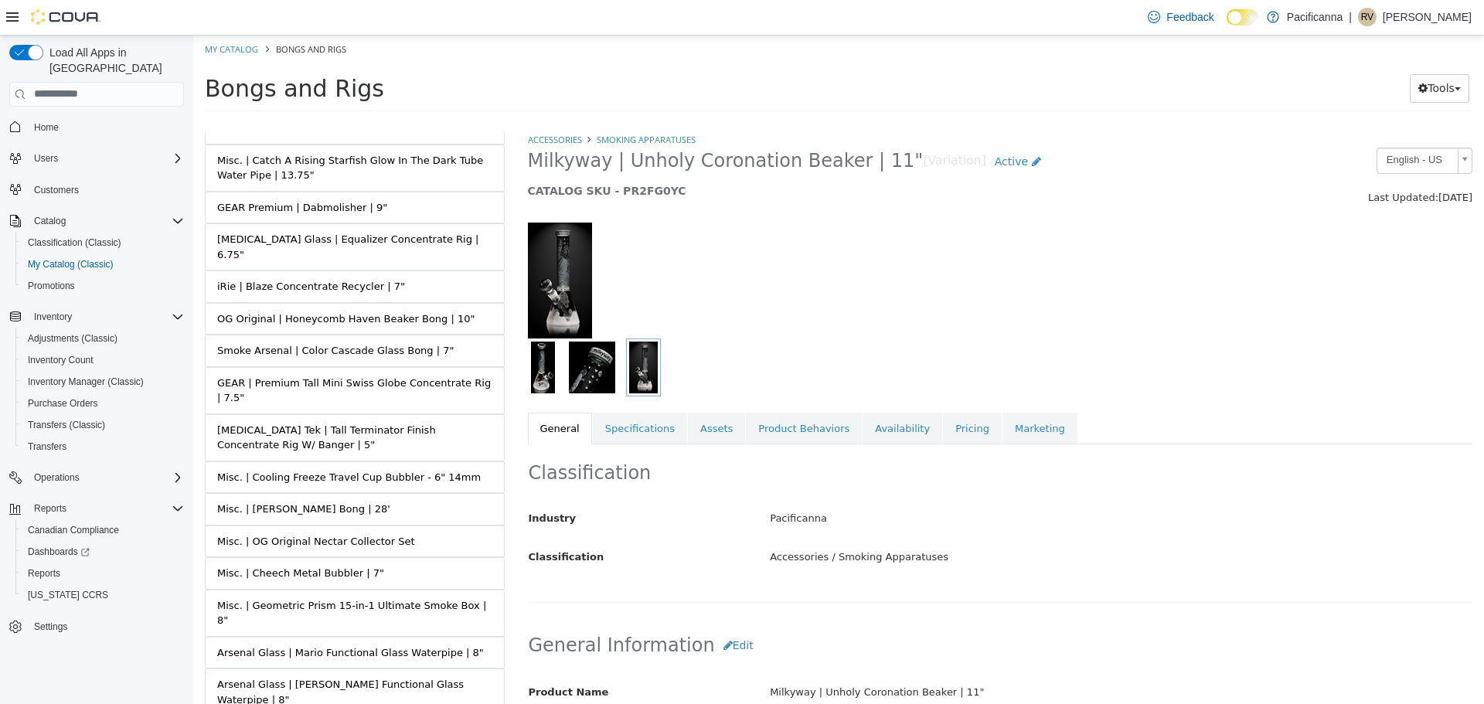
scroll to position [10451, 0]
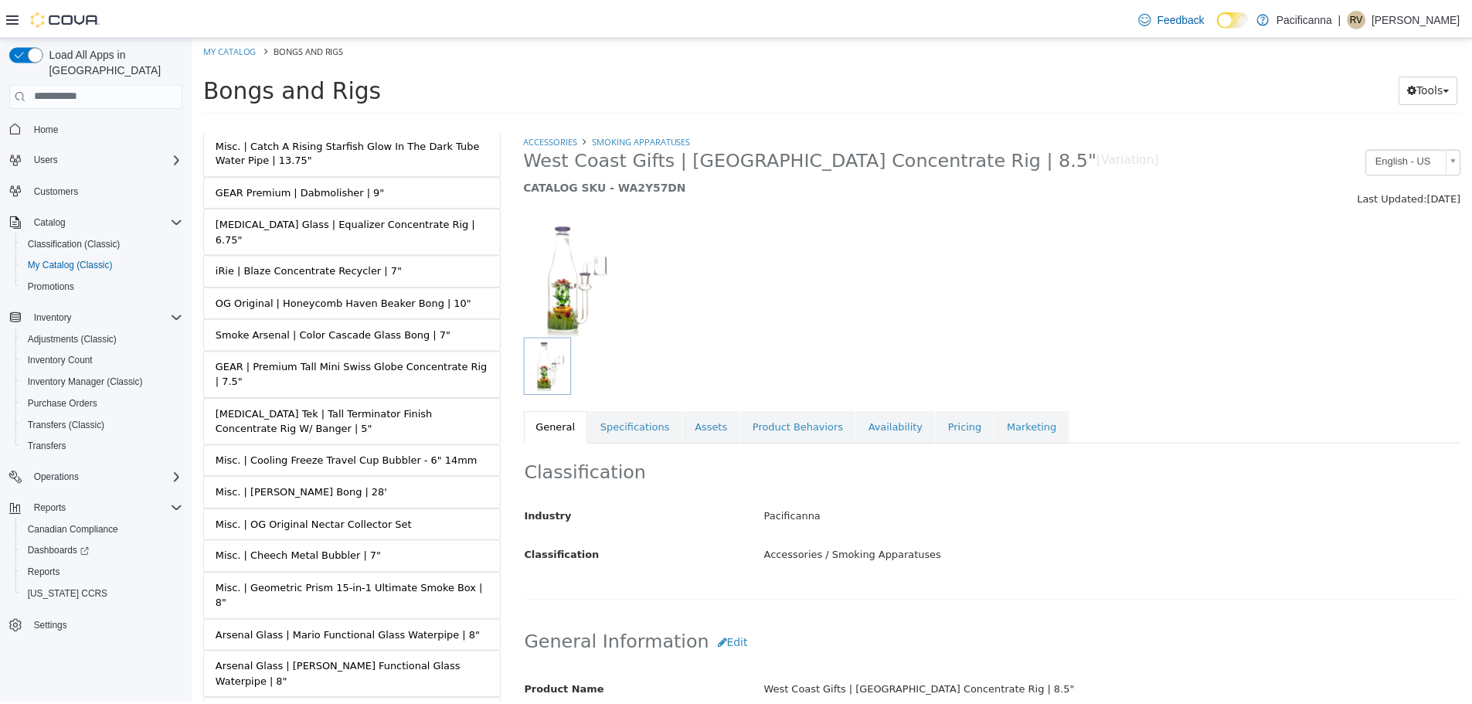
scroll to position [464, 0]
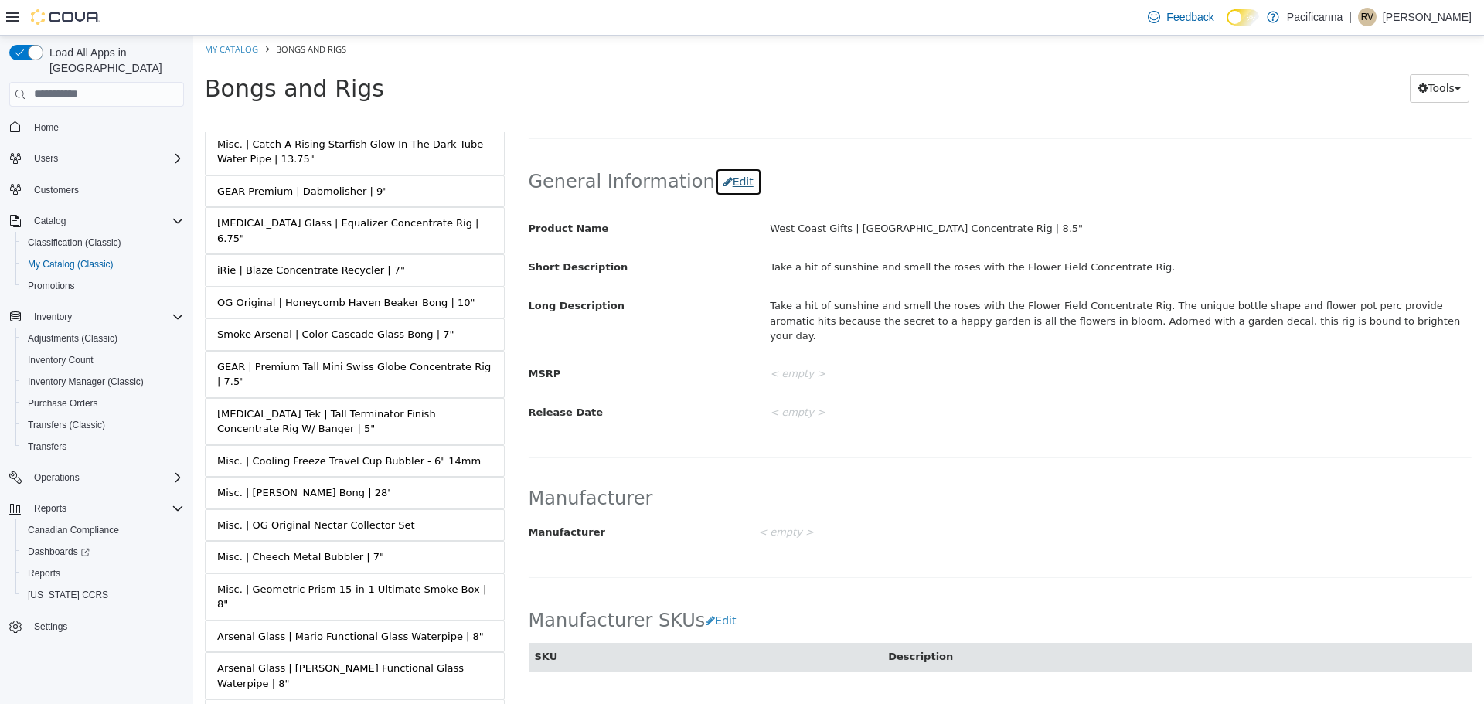
click at [734, 183] on button "Edit" at bounding box center [738, 181] width 47 height 29
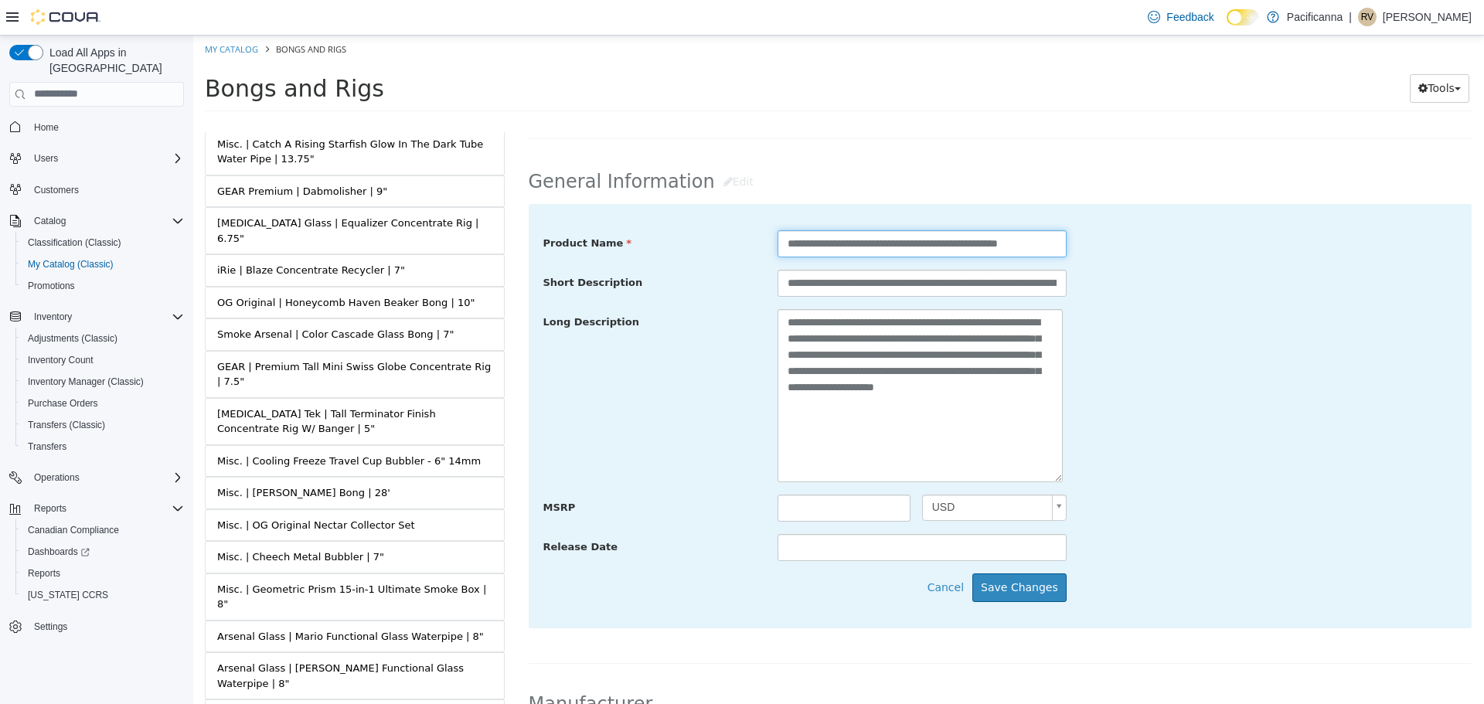
drag, startPoint x: 869, startPoint y: 241, endPoint x: 719, endPoint y: 236, distance: 150.8
click at [720, 236] on div "**********" at bounding box center [1001, 244] width 938 height 28
type input "**********"
click at [1019, 588] on button "Save Changes" at bounding box center [1019, 587] width 94 height 29
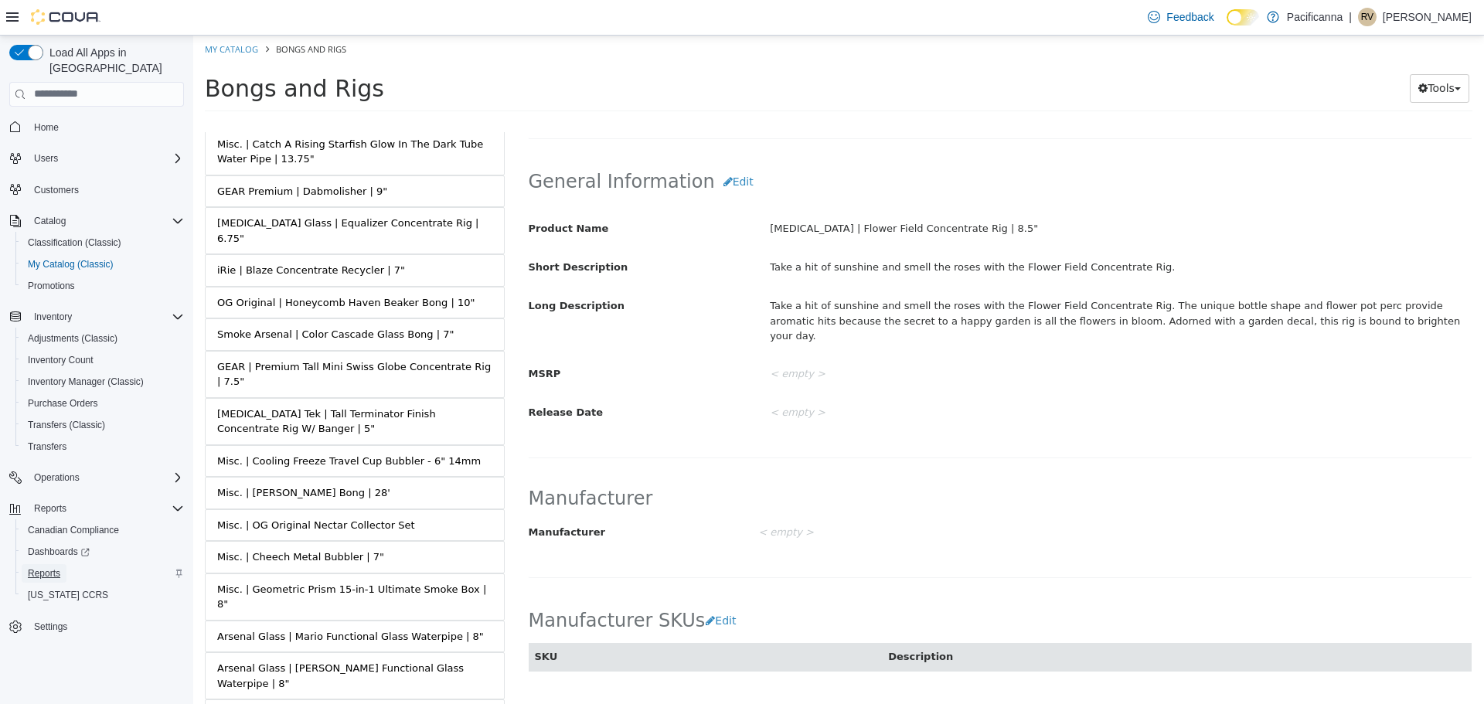
click at [38, 567] on span "Reports" at bounding box center [44, 573] width 32 height 12
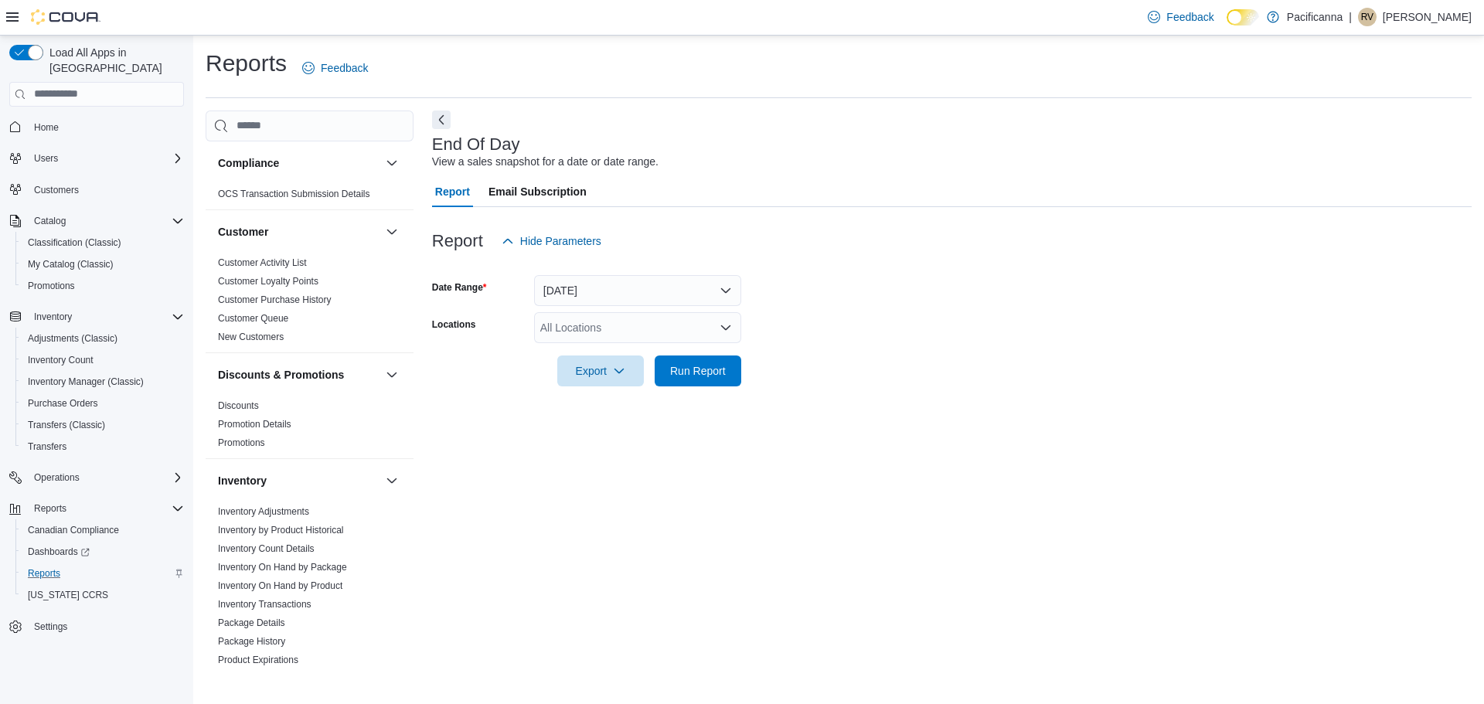
click at [567, 327] on div "All Locations" at bounding box center [637, 327] width 207 height 31
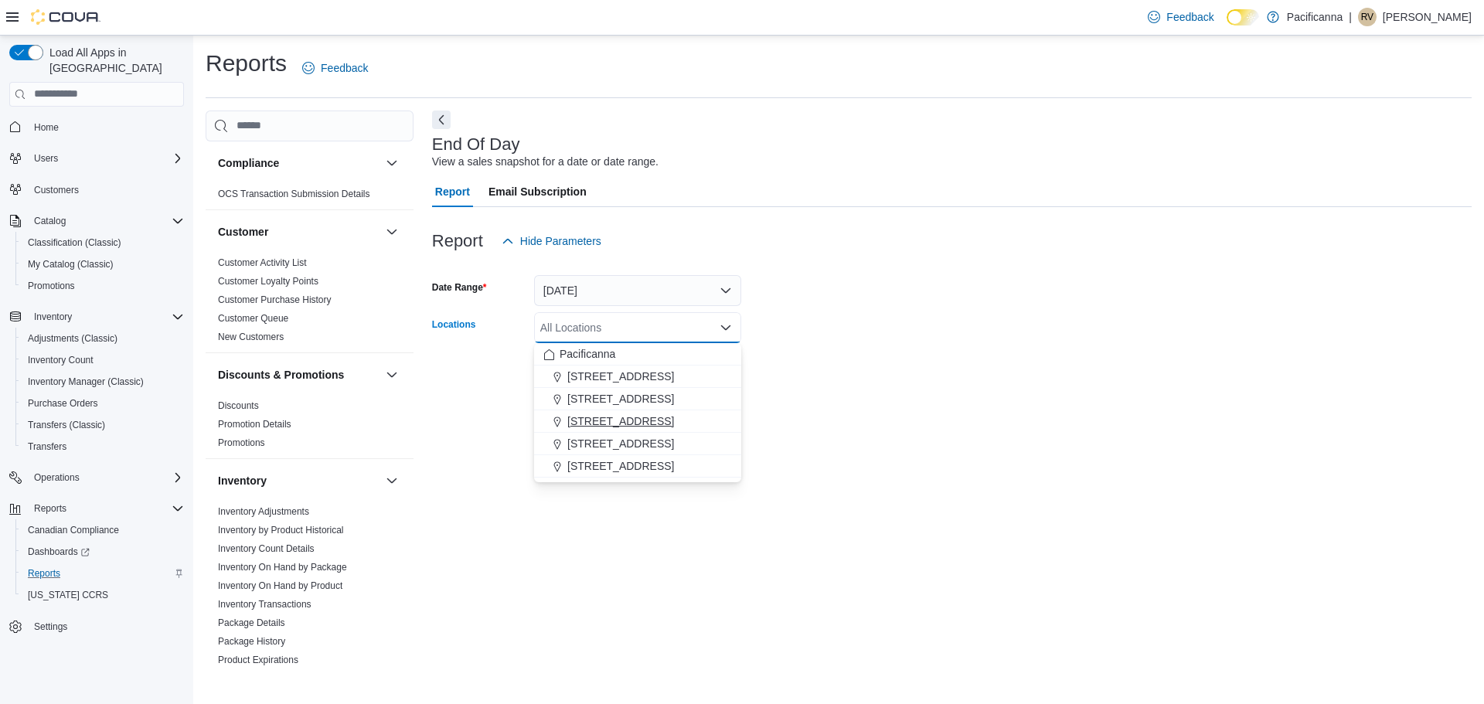
click at [595, 417] on span "[STREET_ADDRESS]" at bounding box center [620, 420] width 107 height 15
click at [1034, 466] on div "End Of Day View a sales snapshot for a date or date range. Report Email Subscri…" at bounding box center [952, 390] width 1040 height 559
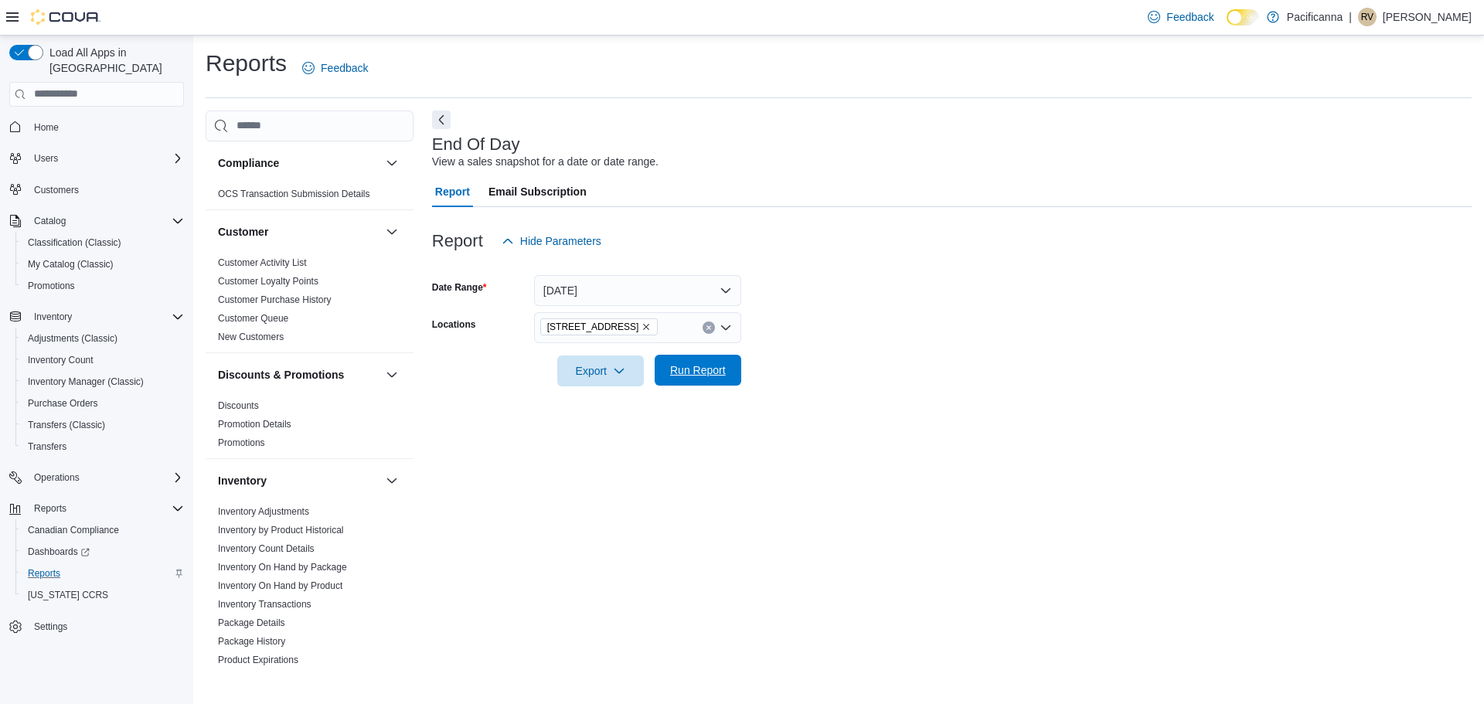
click at [661, 373] on button "Run Report" at bounding box center [698, 370] width 87 height 31
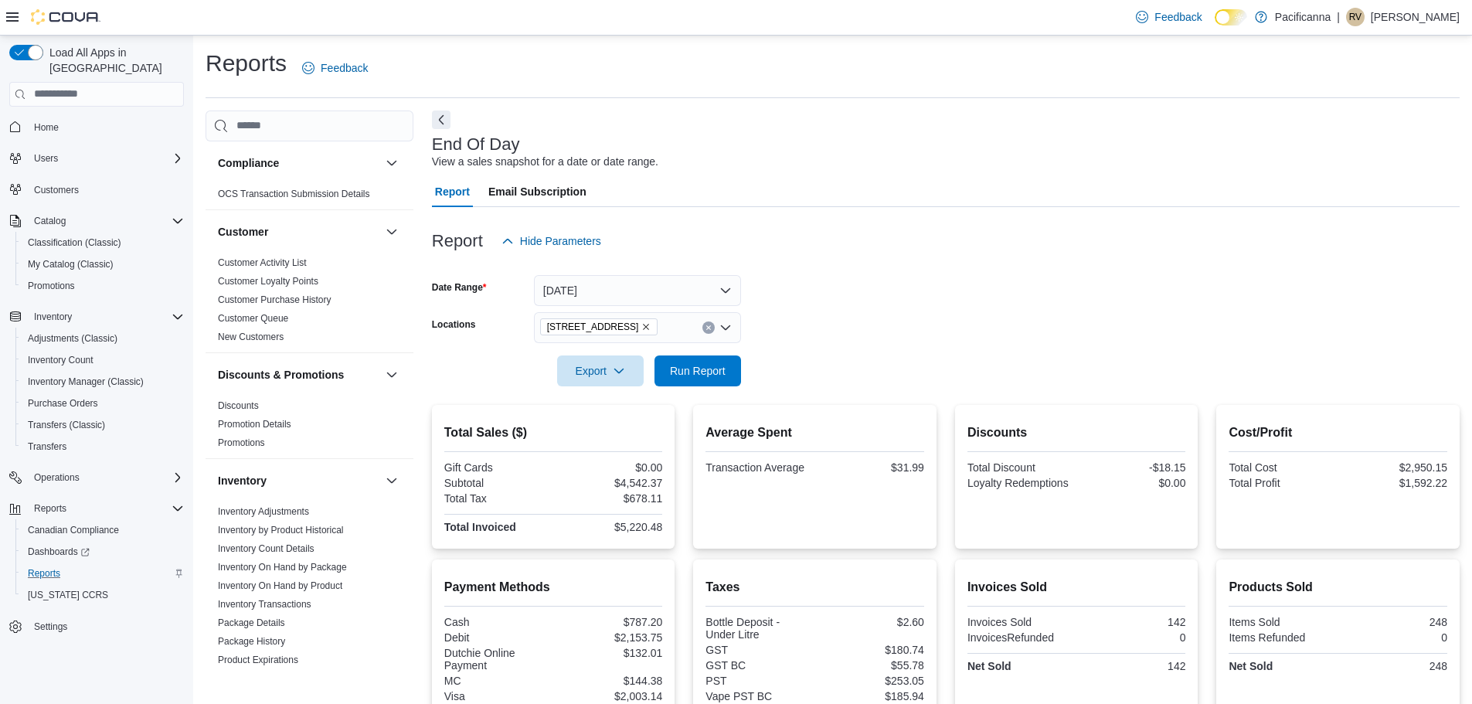
scroll to position [77, 0]
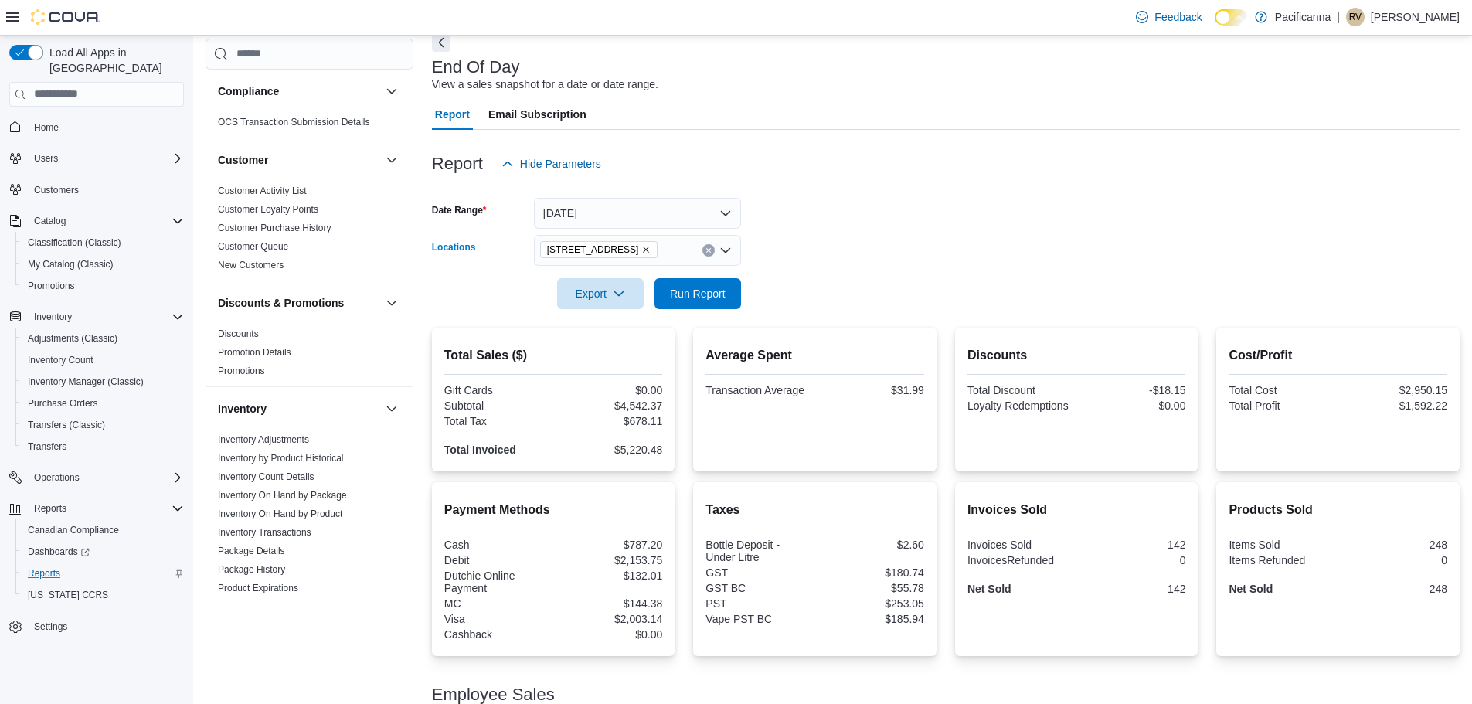
click at [641, 245] on icon "Remove 1560 Fairfield Road from selection in this group" at bounding box center [645, 249] width 9 height 9
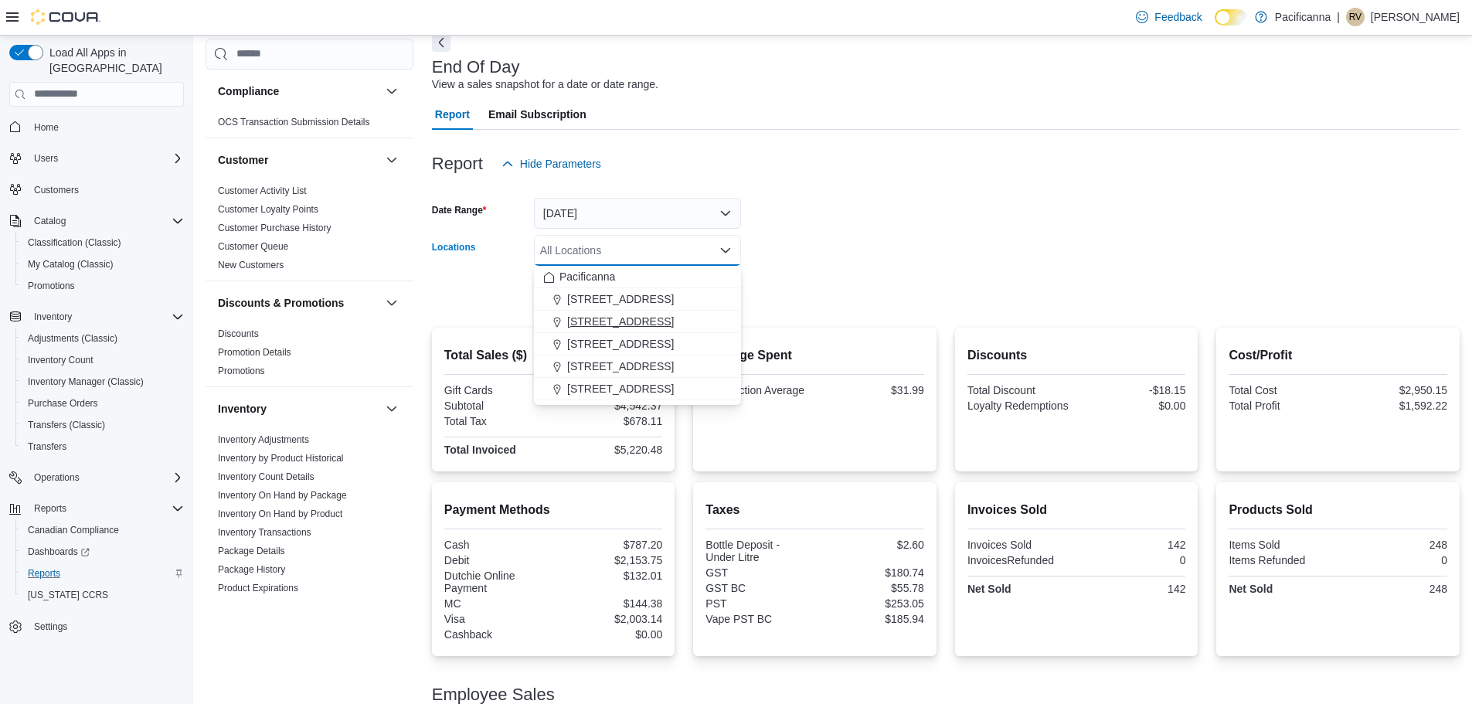
click at [612, 318] on span "[STREET_ADDRESS]" at bounding box center [620, 321] width 107 height 15
click at [803, 278] on form "Date Range [DATE] Locations [STREET_ADDRESS] Selected. [STREET_ADDRESS].. Press…" at bounding box center [946, 244] width 1028 height 130
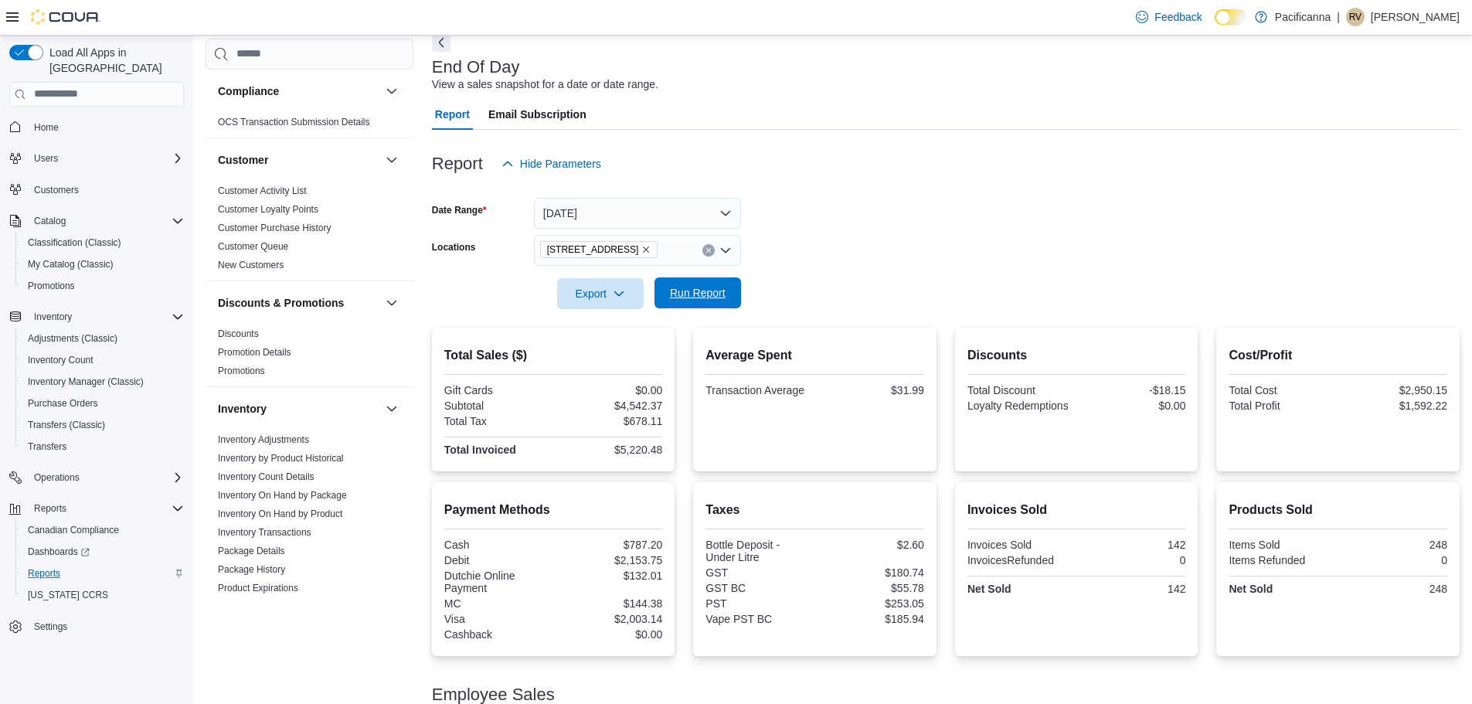
click at [708, 303] on span "Run Report" at bounding box center [698, 292] width 68 height 31
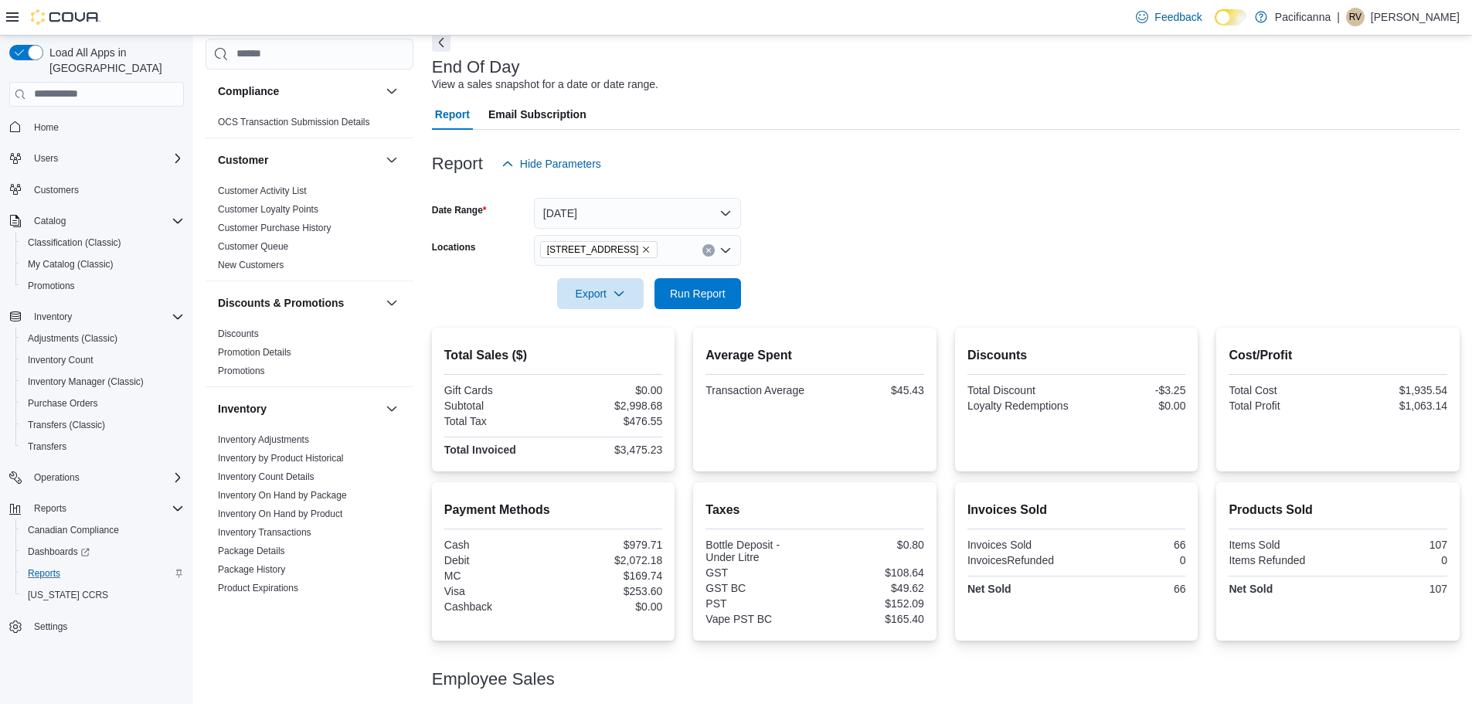
click at [641, 247] on icon "Remove 1215 Main St. from selection in this group" at bounding box center [645, 249] width 9 height 9
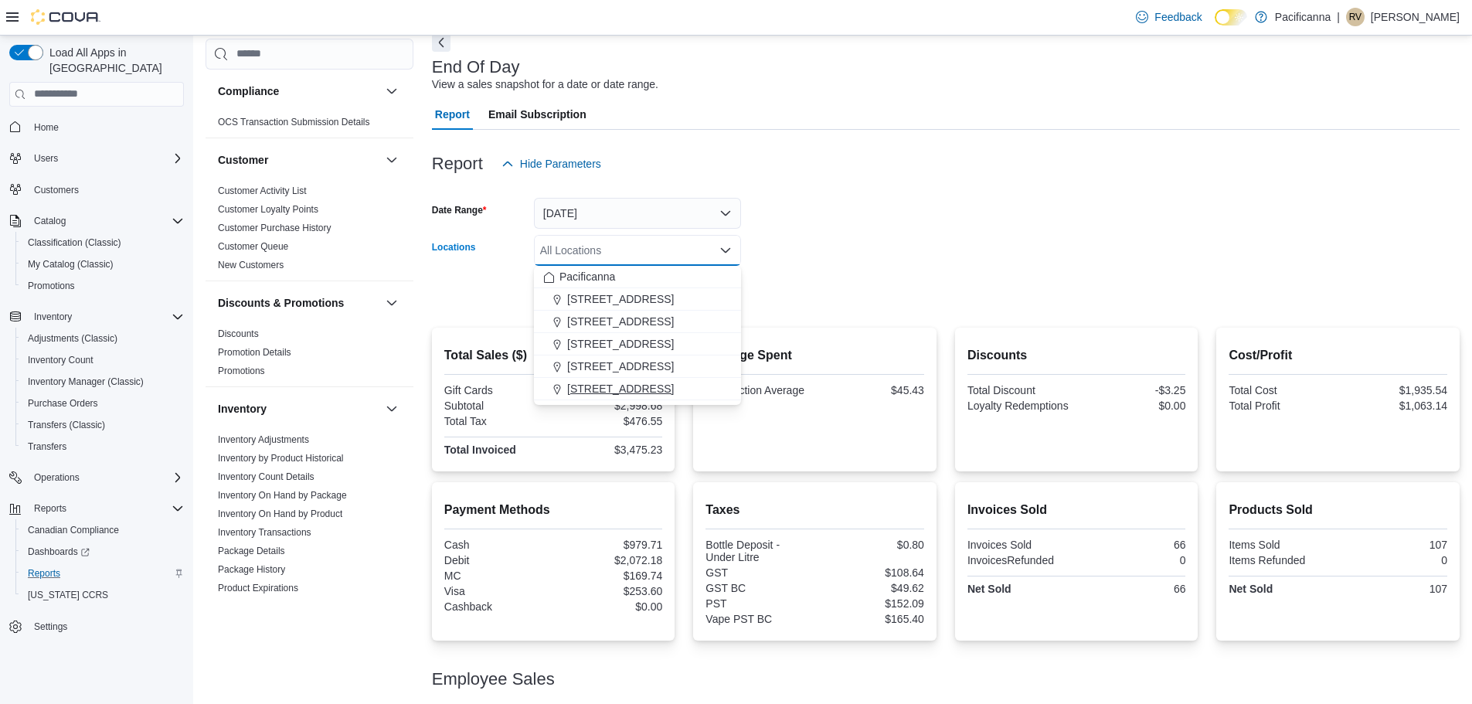
click at [595, 390] on span "[STREET_ADDRESS]" at bounding box center [620, 388] width 107 height 15
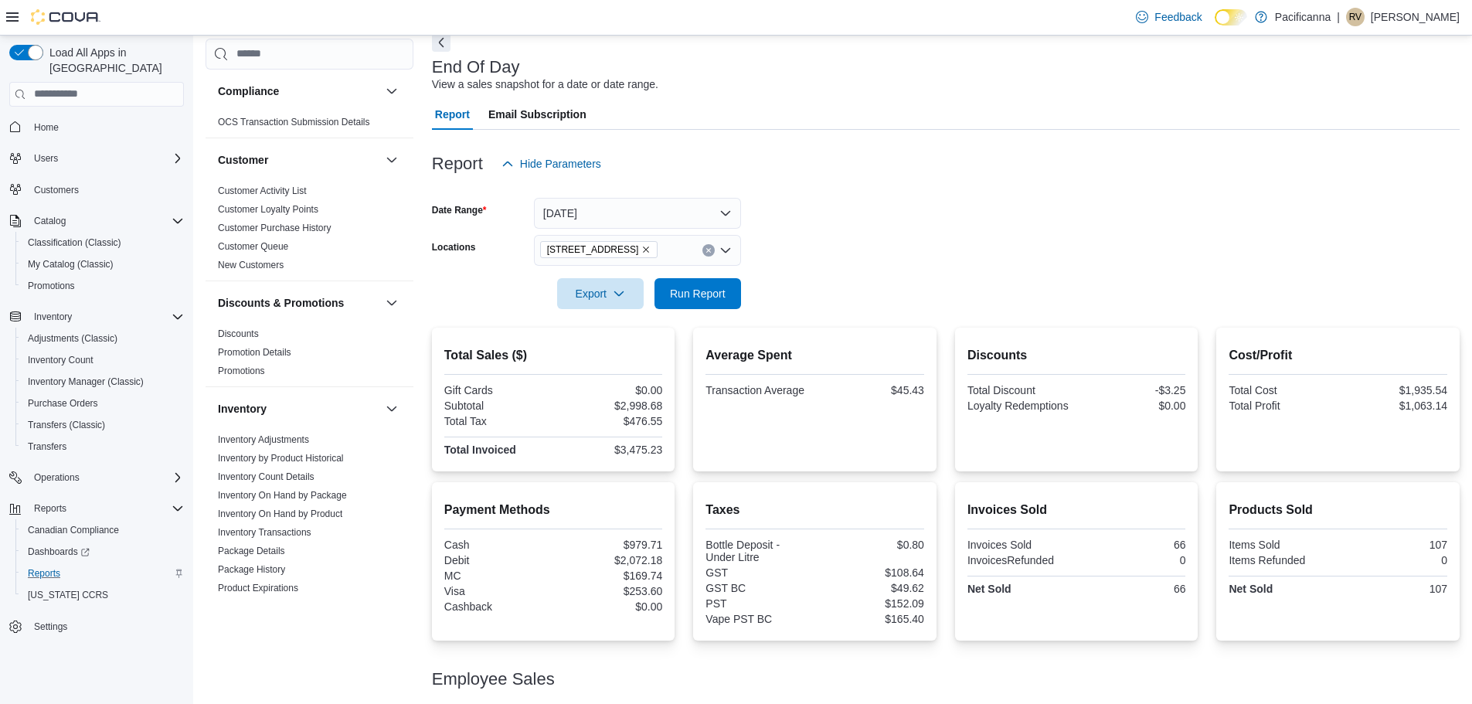
click at [998, 242] on form "Date Range [DATE] Locations [STREET_ADDRESS] Export Run Report" at bounding box center [946, 244] width 1028 height 130
click at [724, 284] on span "Run Report" at bounding box center [698, 292] width 68 height 31
click at [650, 250] on icon "Remove 7035 Market St. - Unit #2 from selection in this group" at bounding box center [647, 250] width 6 height 6
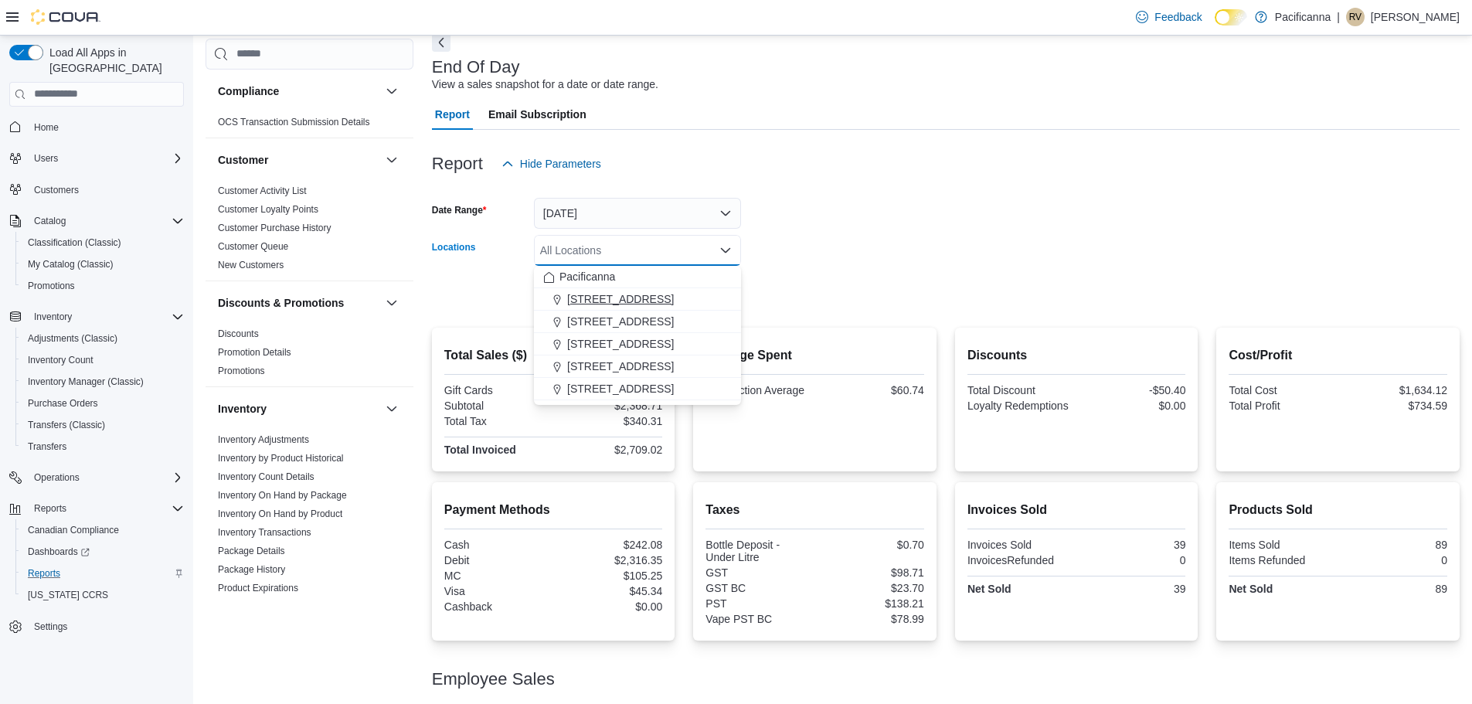
click at [633, 295] on span "[STREET_ADDRESS]" at bounding box center [620, 298] width 107 height 15
click at [793, 231] on form "Date Range [DATE] Locations [STREET_ADDRESS] Combo box. Selected. [STREET_ADDRE…" at bounding box center [946, 244] width 1028 height 130
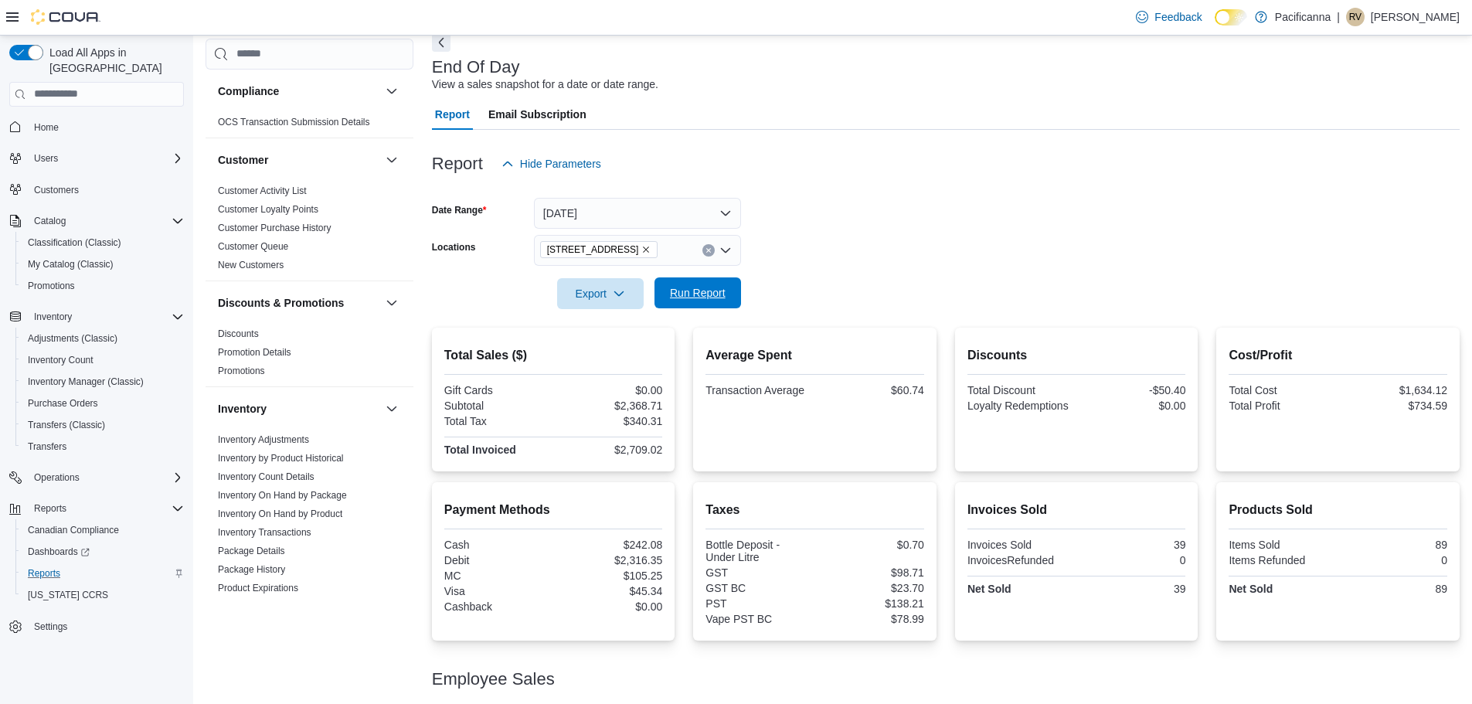
click at [720, 288] on span "Run Report" at bounding box center [698, 292] width 56 height 15
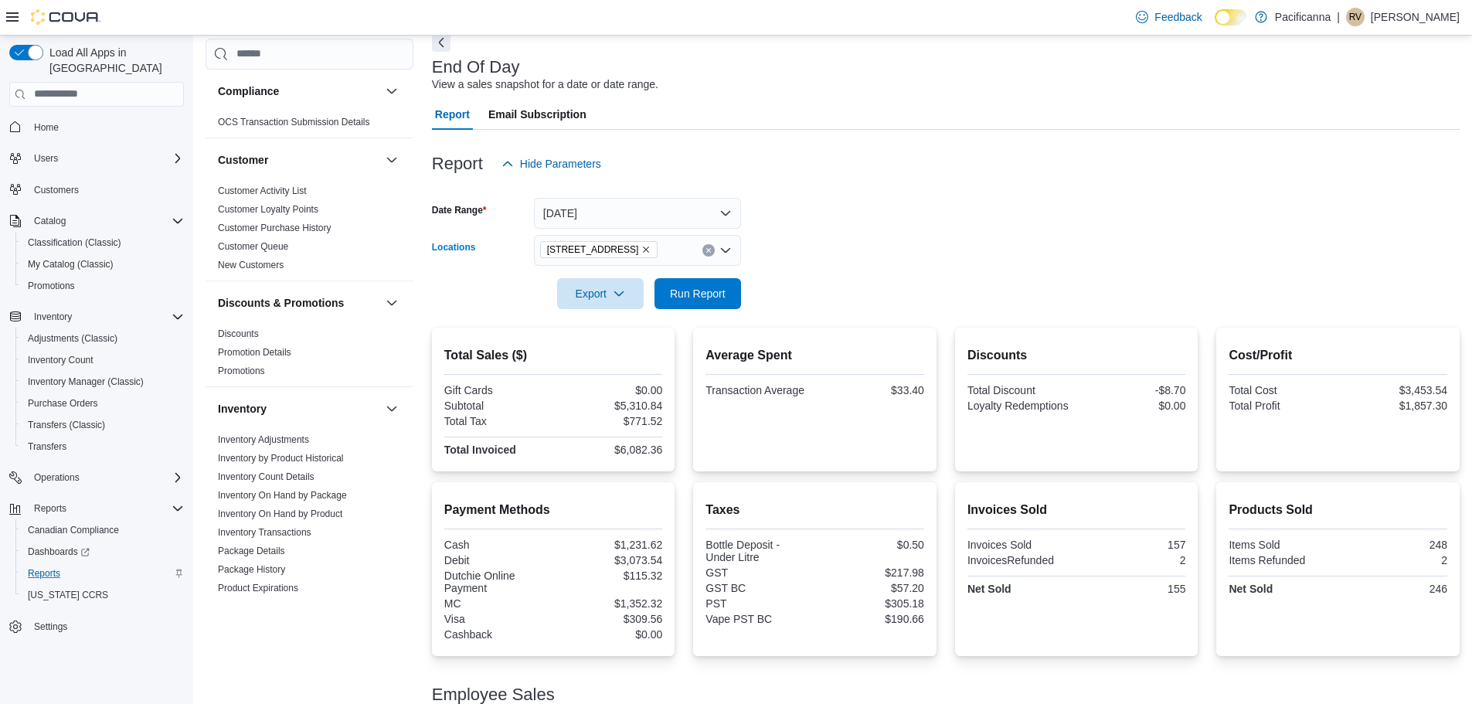
click at [651, 245] on icon "Remove #7 - 425 Simcoe Street from selection in this group" at bounding box center [645, 249] width 9 height 9
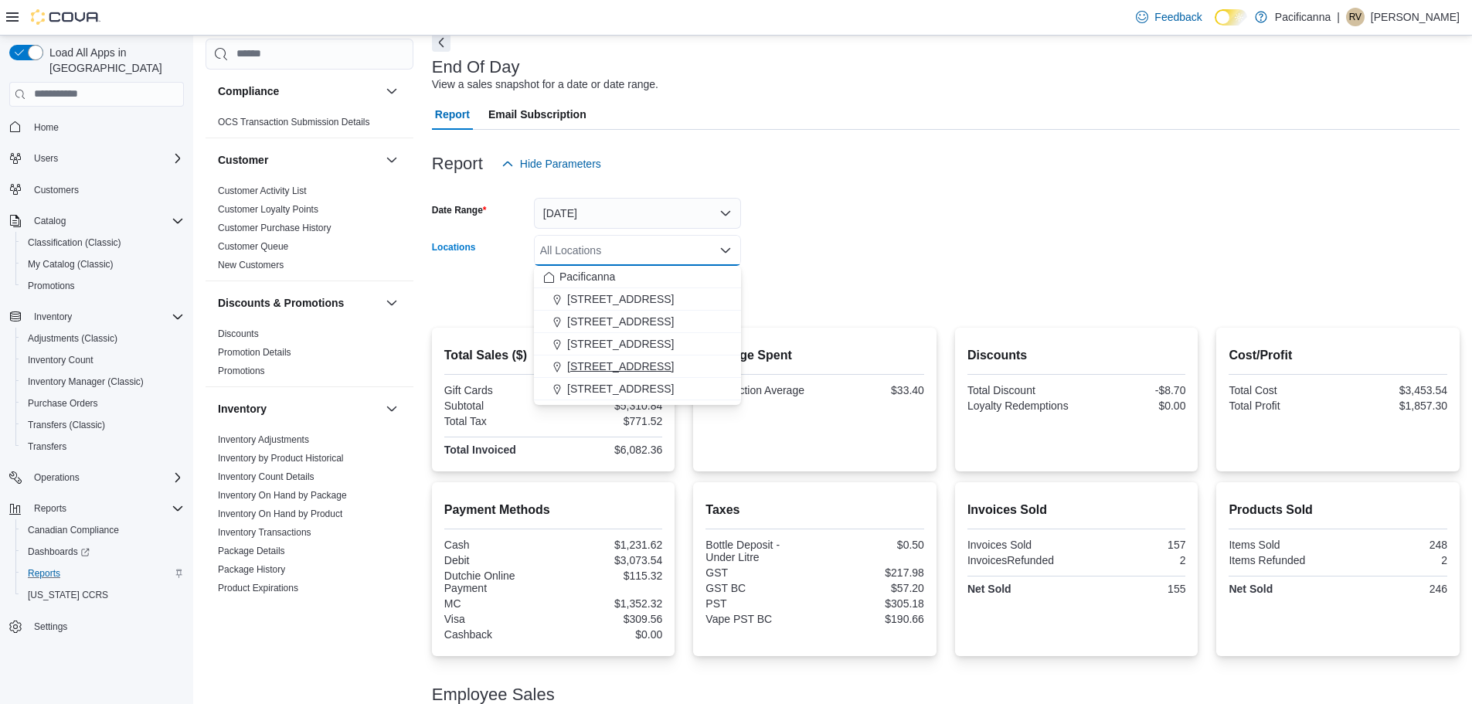
click at [636, 362] on span "[STREET_ADDRESS]" at bounding box center [620, 366] width 107 height 15
click at [854, 269] on div at bounding box center [946, 272] width 1028 height 12
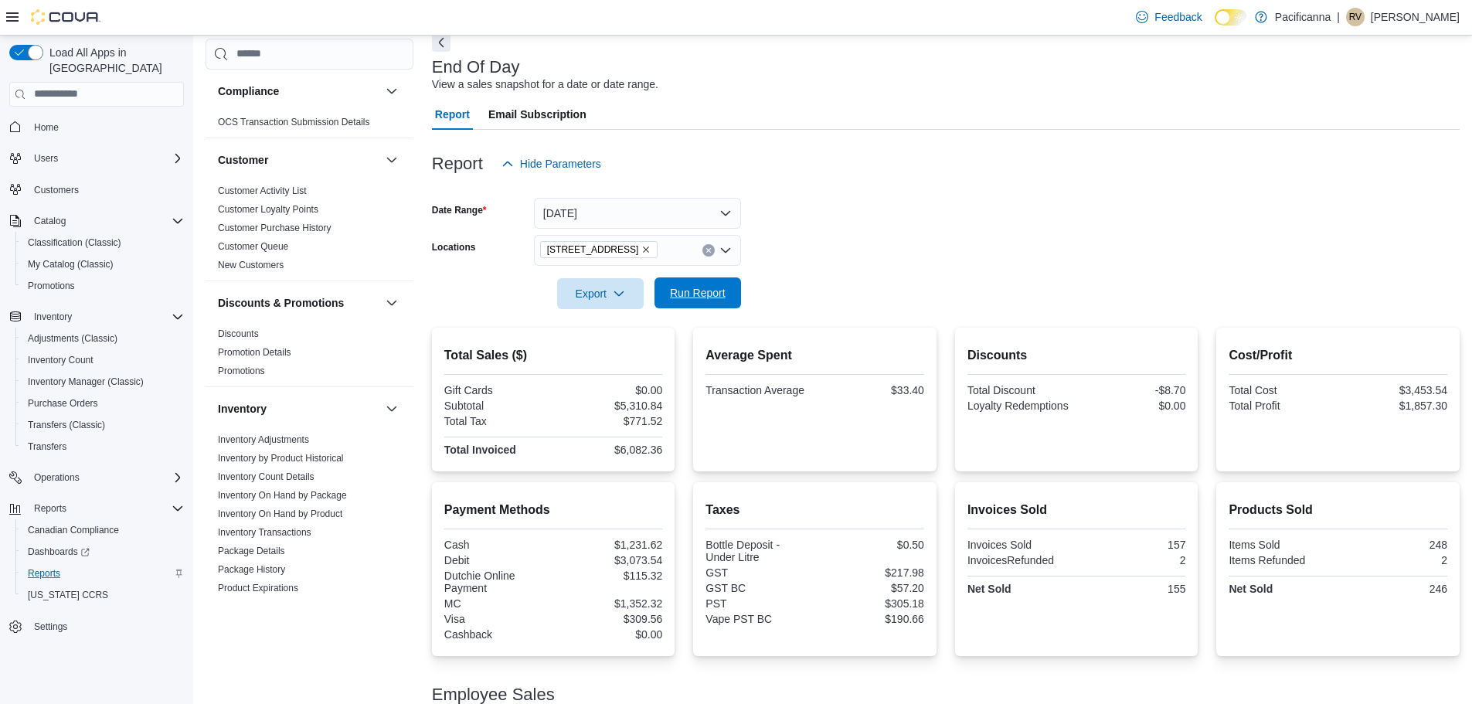
click at [725, 296] on span "Run Report" at bounding box center [698, 292] width 56 height 15
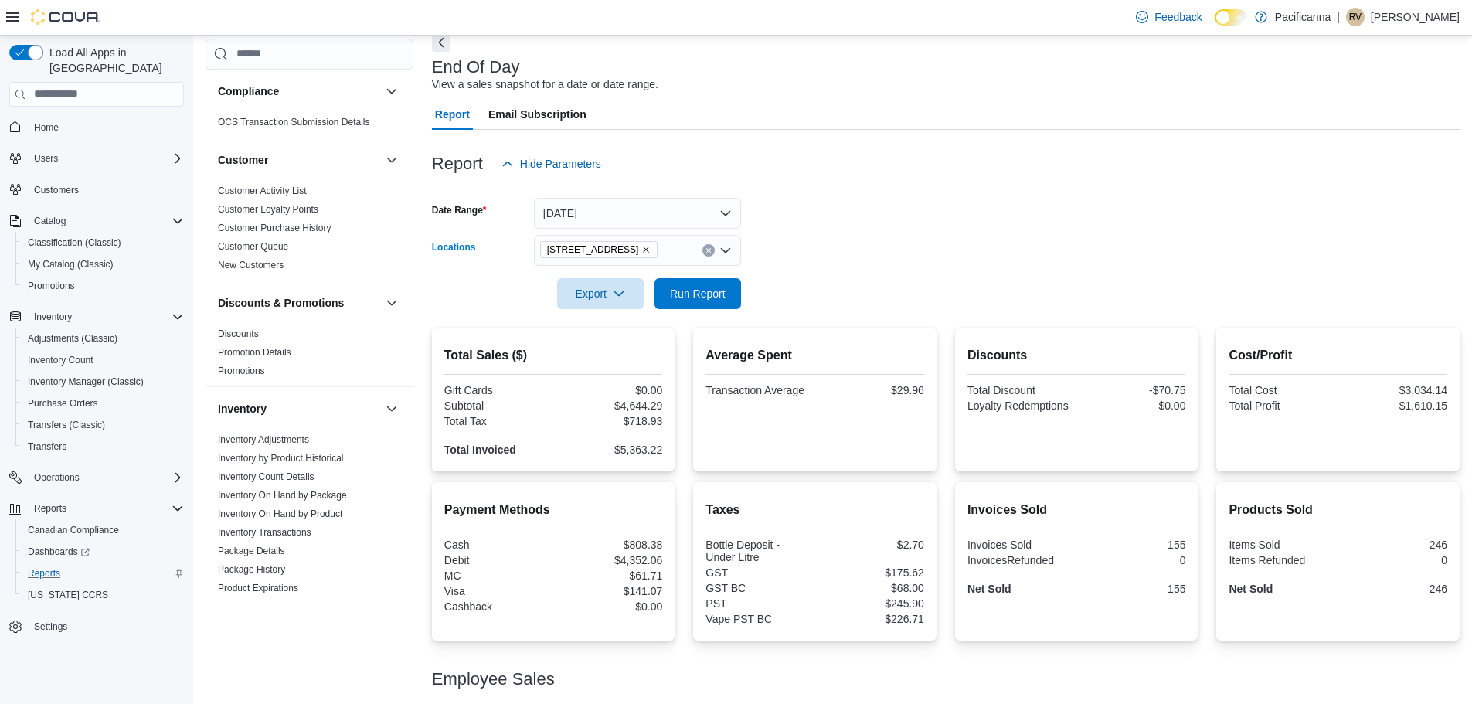
click at [641, 248] on icon "Remove 1881 Fort Street from selection in this group" at bounding box center [645, 249] width 9 height 9
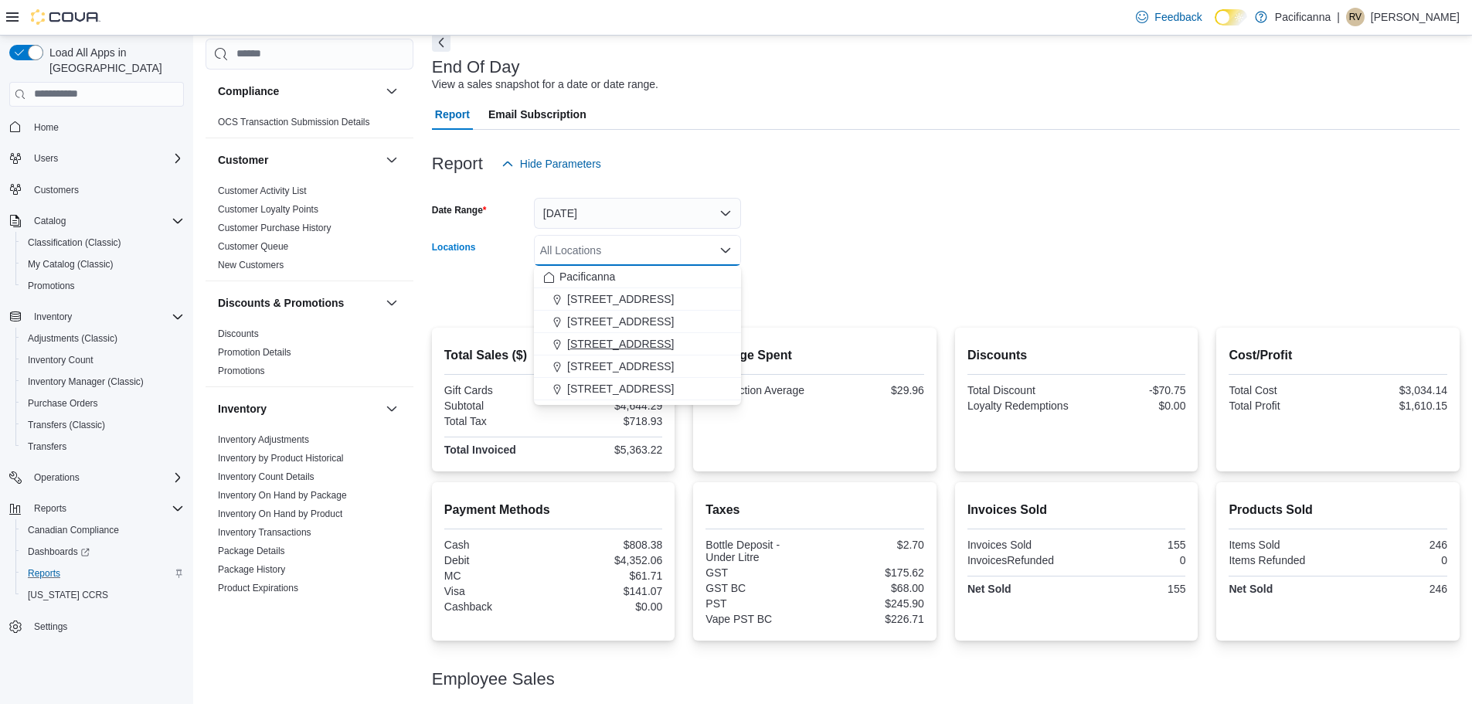
click at [636, 342] on span "[STREET_ADDRESS]" at bounding box center [620, 343] width 107 height 15
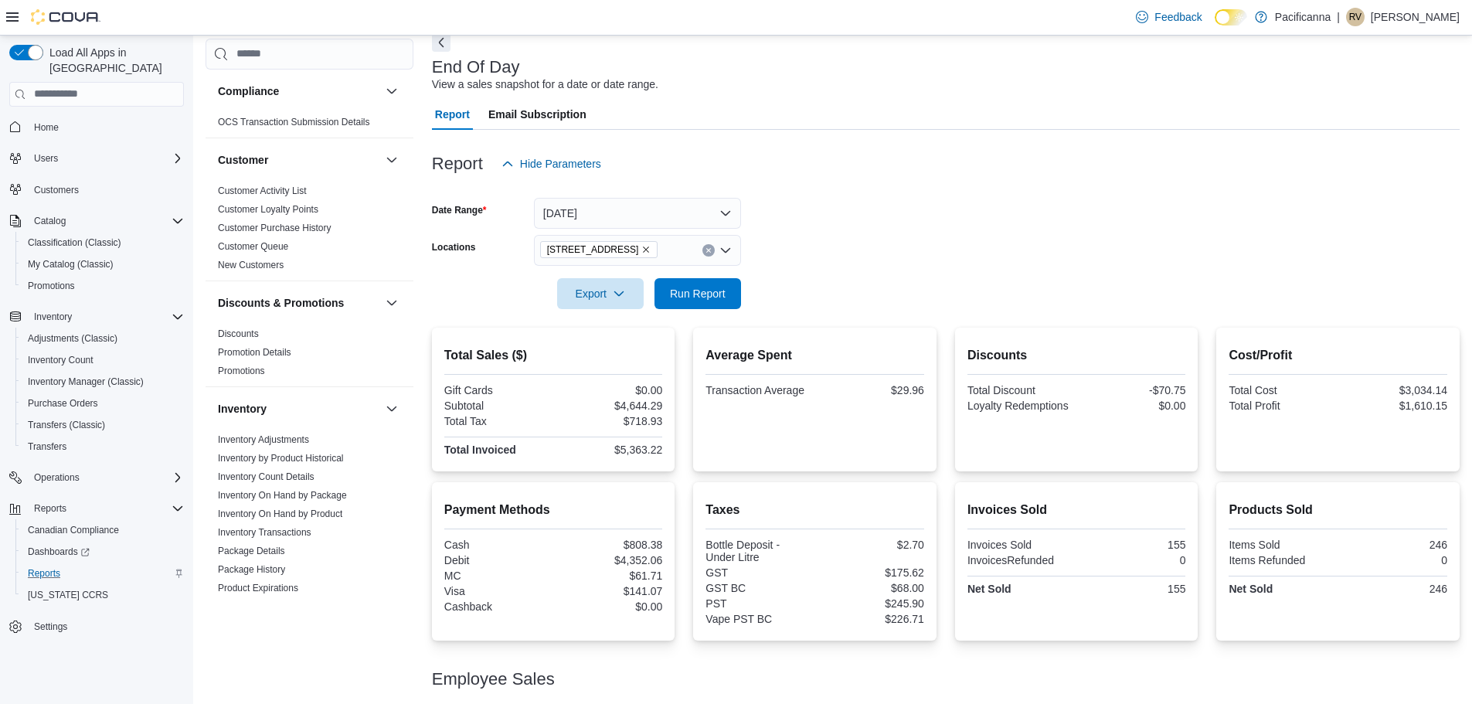
drag, startPoint x: 911, startPoint y: 256, endPoint x: 902, endPoint y: 255, distance: 9.3
click at [912, 256] on form "Date Range [DATE] Locations [STREET_ADDRESS] Export Run Report" at bounding box center [946, 244] width 1028 height 130
click at [711, 289] on span "Run Report" at bounding box center [698, 292] width 56 height 15
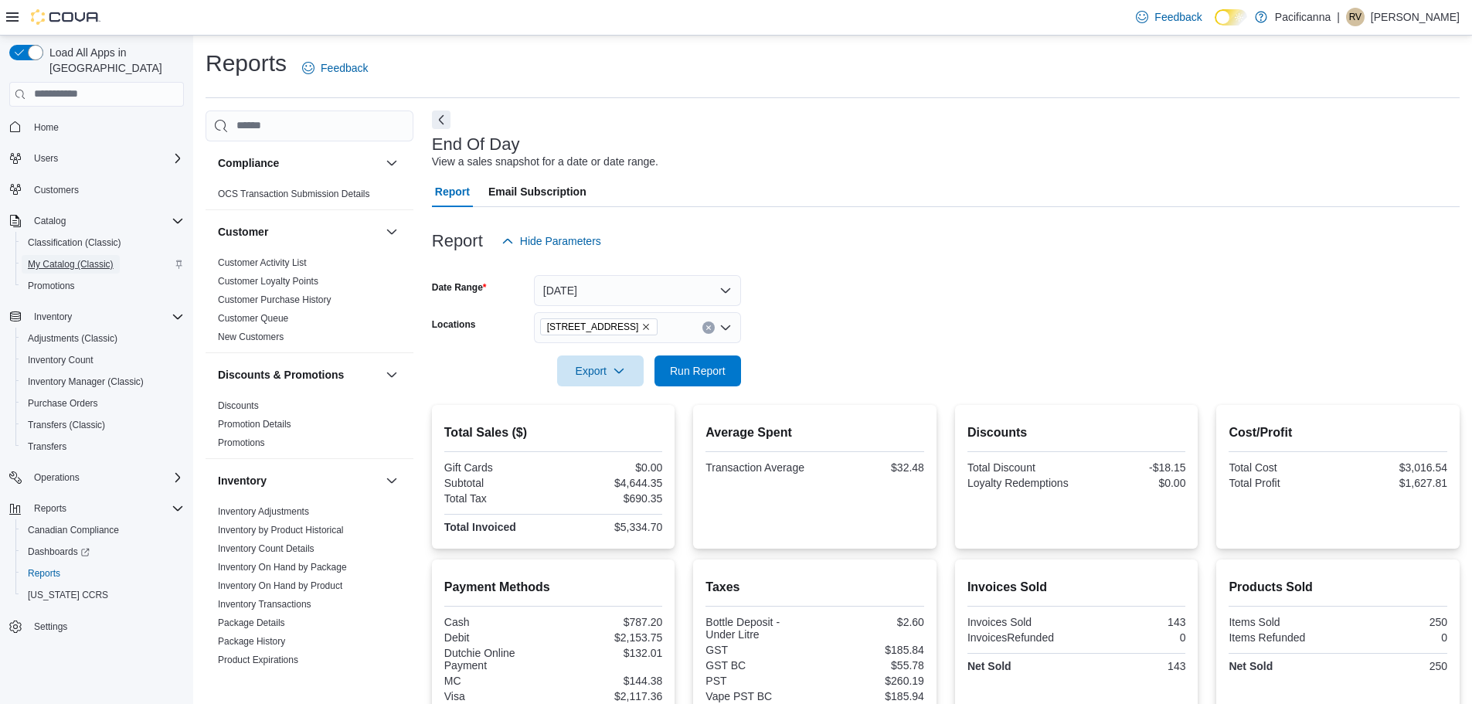
click at [83, 258] on span "My Catalog (Classic)" at bounding box center [71, 264] width 86 height 12
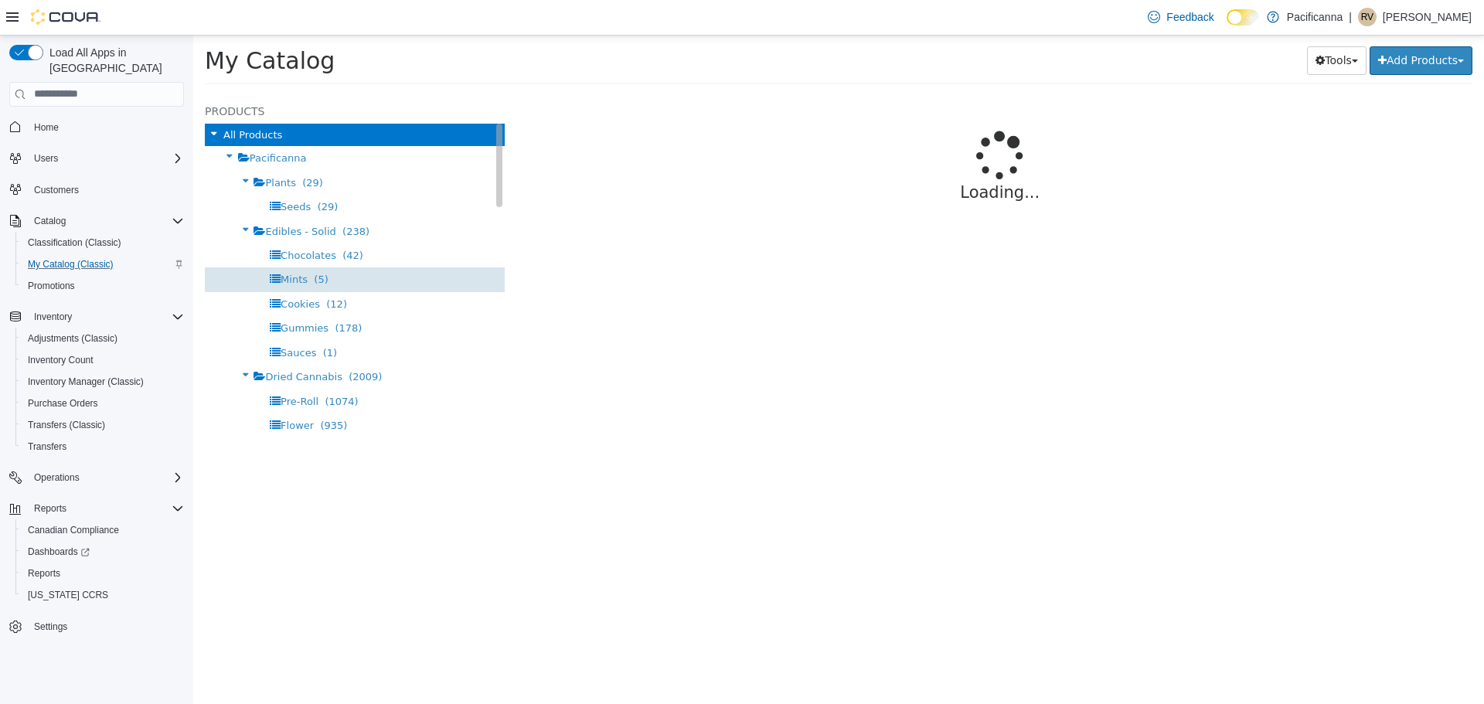
select select "**********"
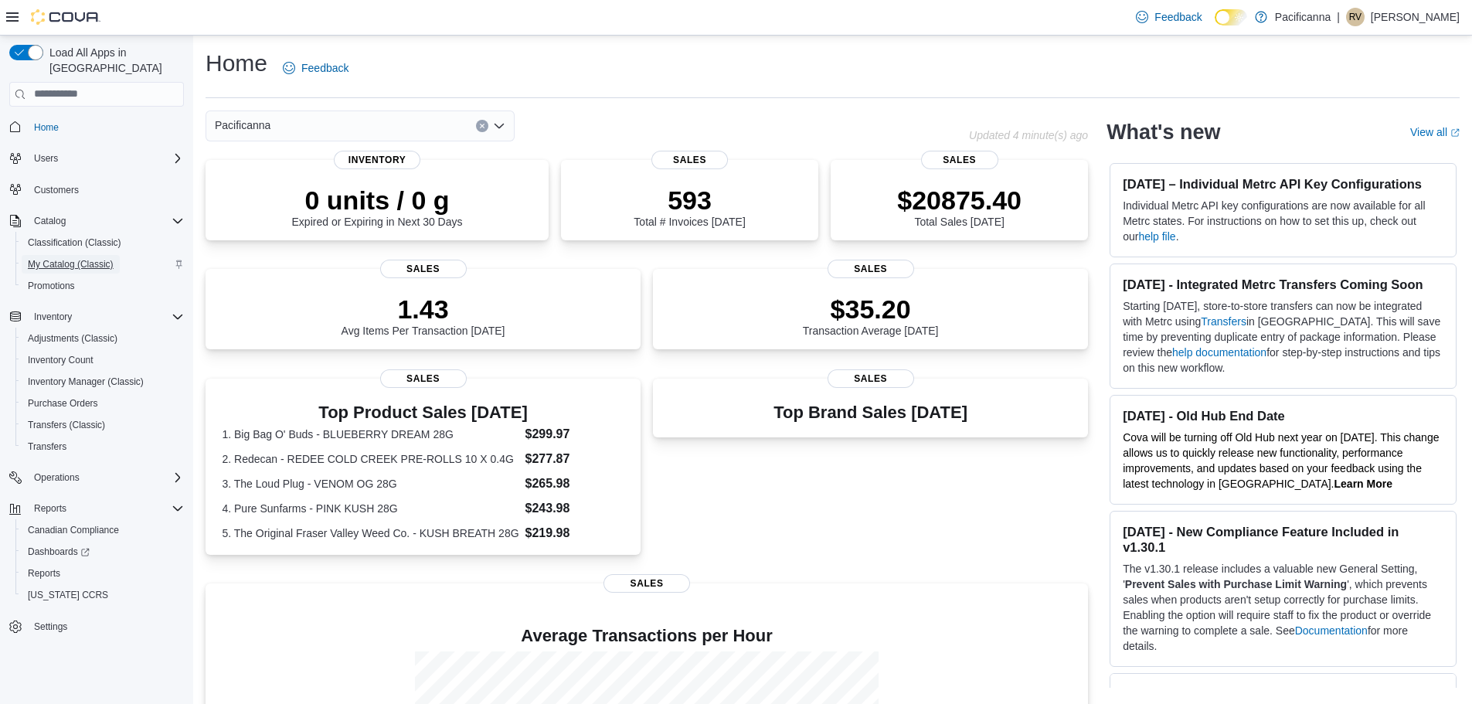
click at [111, 258] on span "My Catalog (Classic)" at bounding box center [71, 264] width 86 height 12
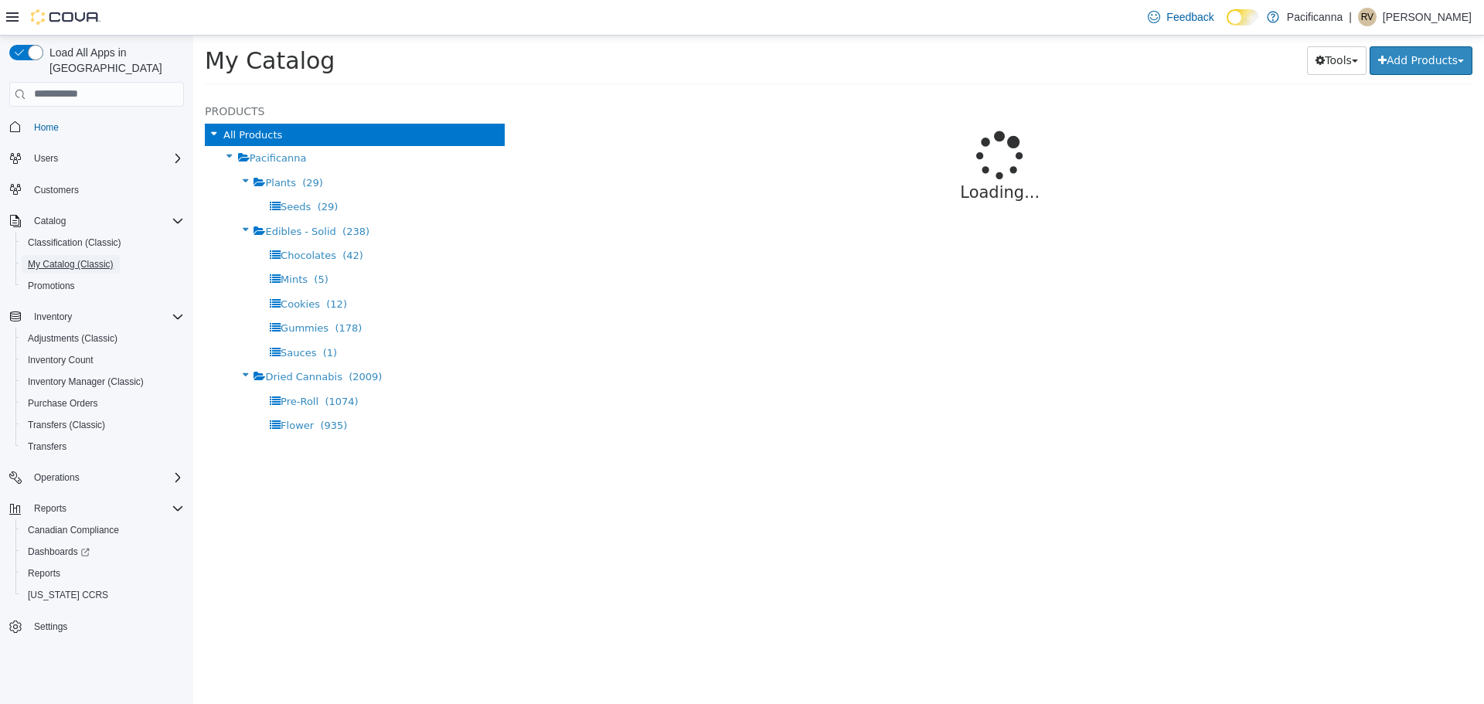
select select "**********"
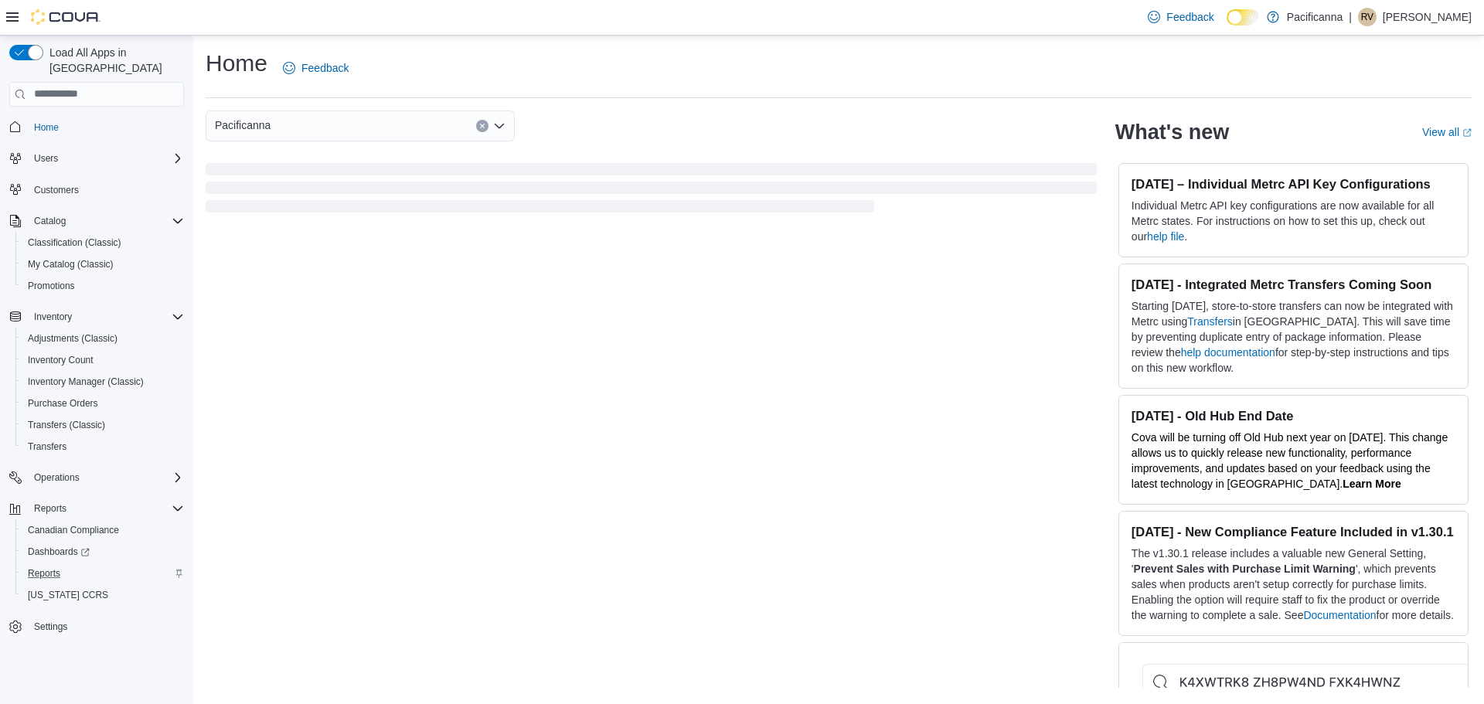
click at [66, 564] on div "Reports" at bounding box center [103, 573] width 162 height 19
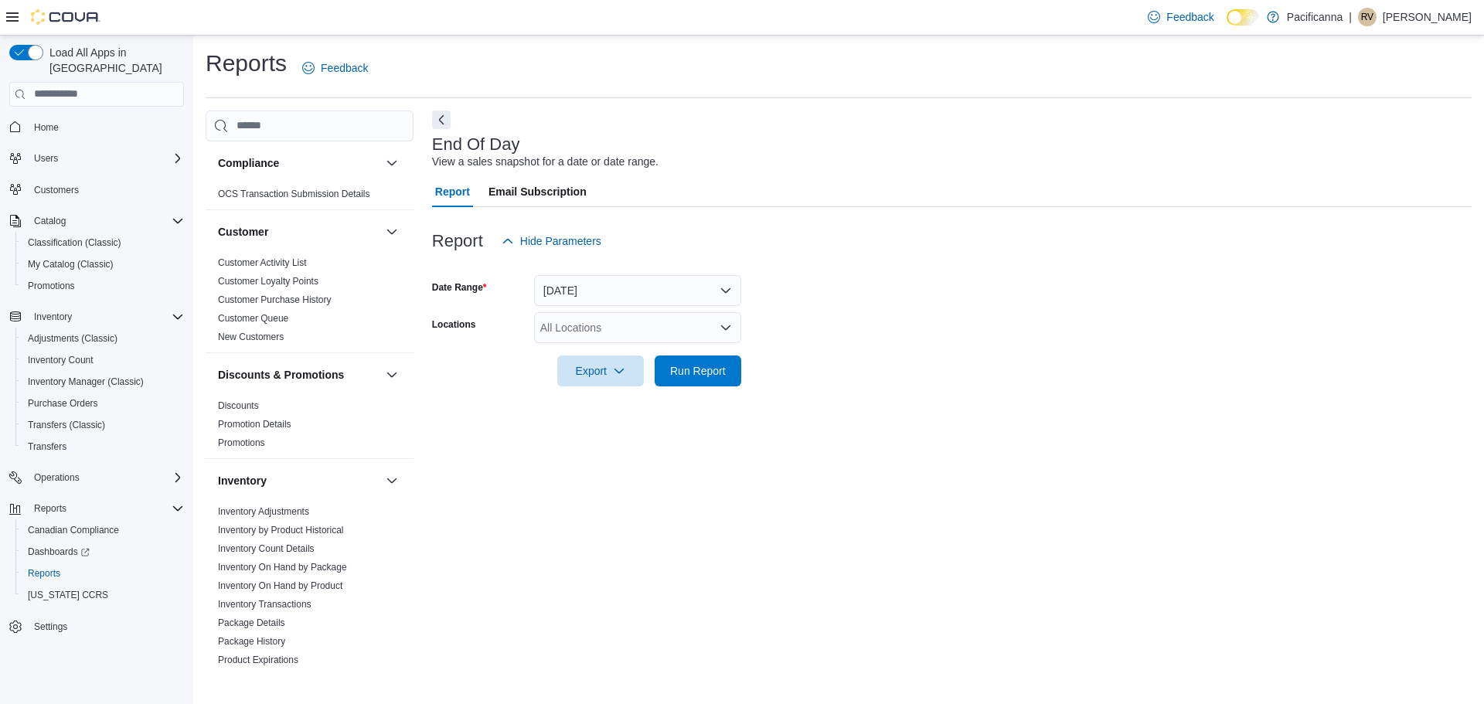
click at [600, 328] on div "All Locations" at bounding box center [637, 327] width 207 height 31
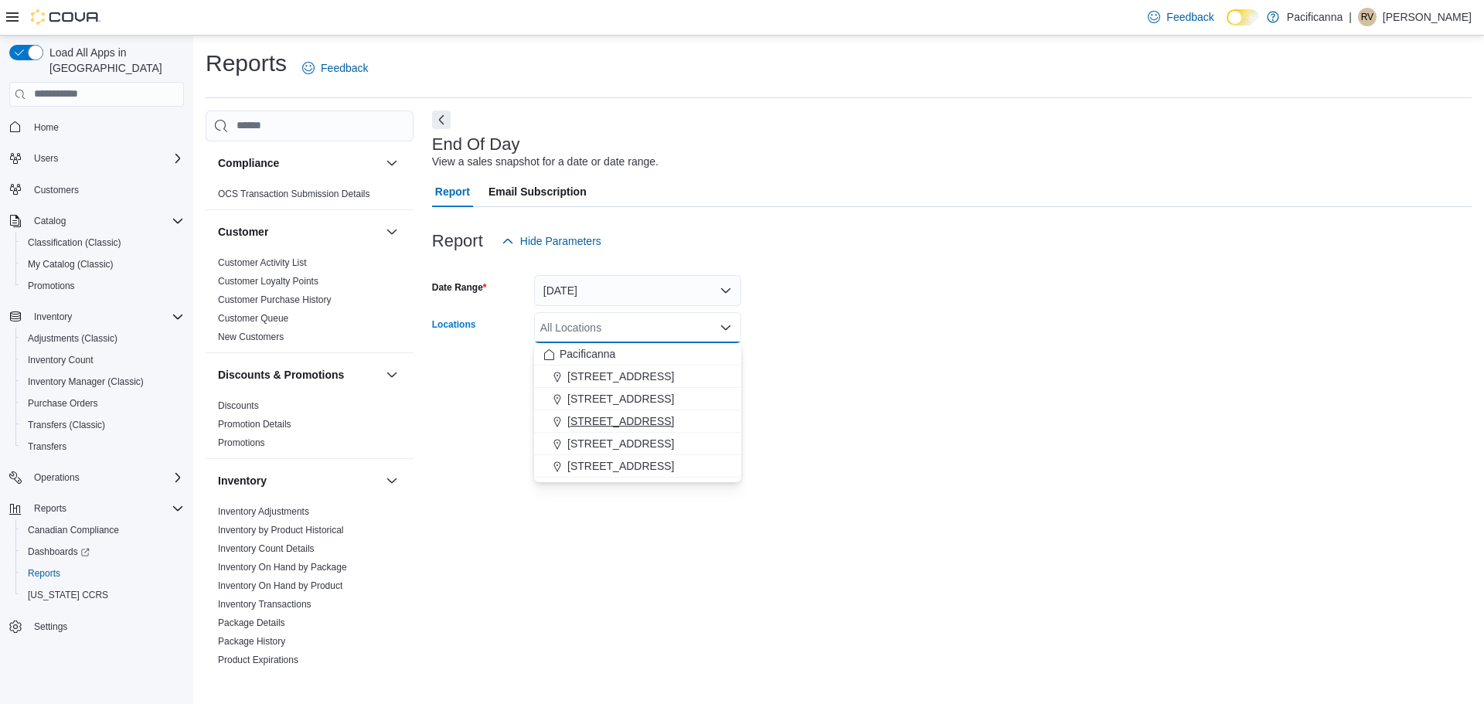
click at [655, 417] on span "[STREET_ADDRESS]" at bounding box center [620, 420] width 107 height 15
click at [964, 402] on div at bounding box center [952, 395] width 1040 height 19
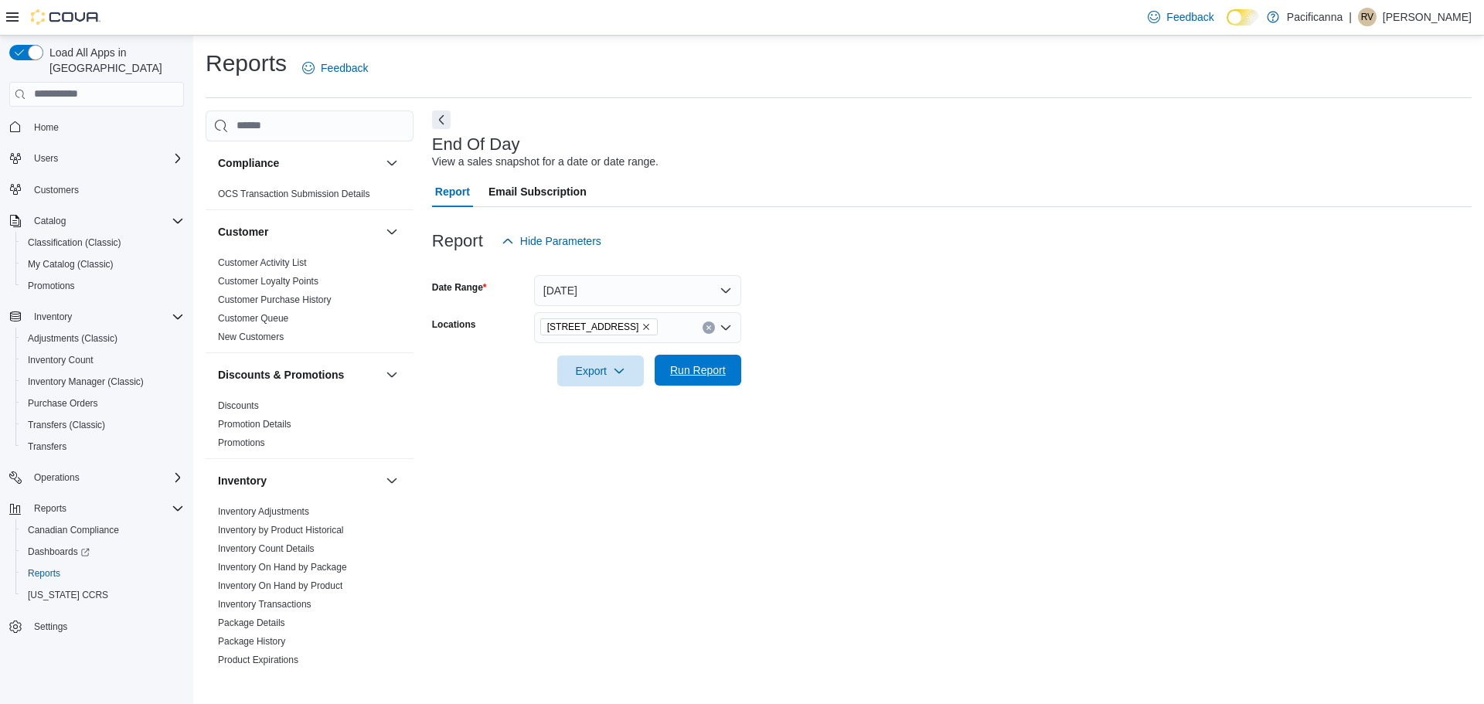
click at [727, 372] on span "Run Report" at bounding box center [698, 370] width 68 height 31
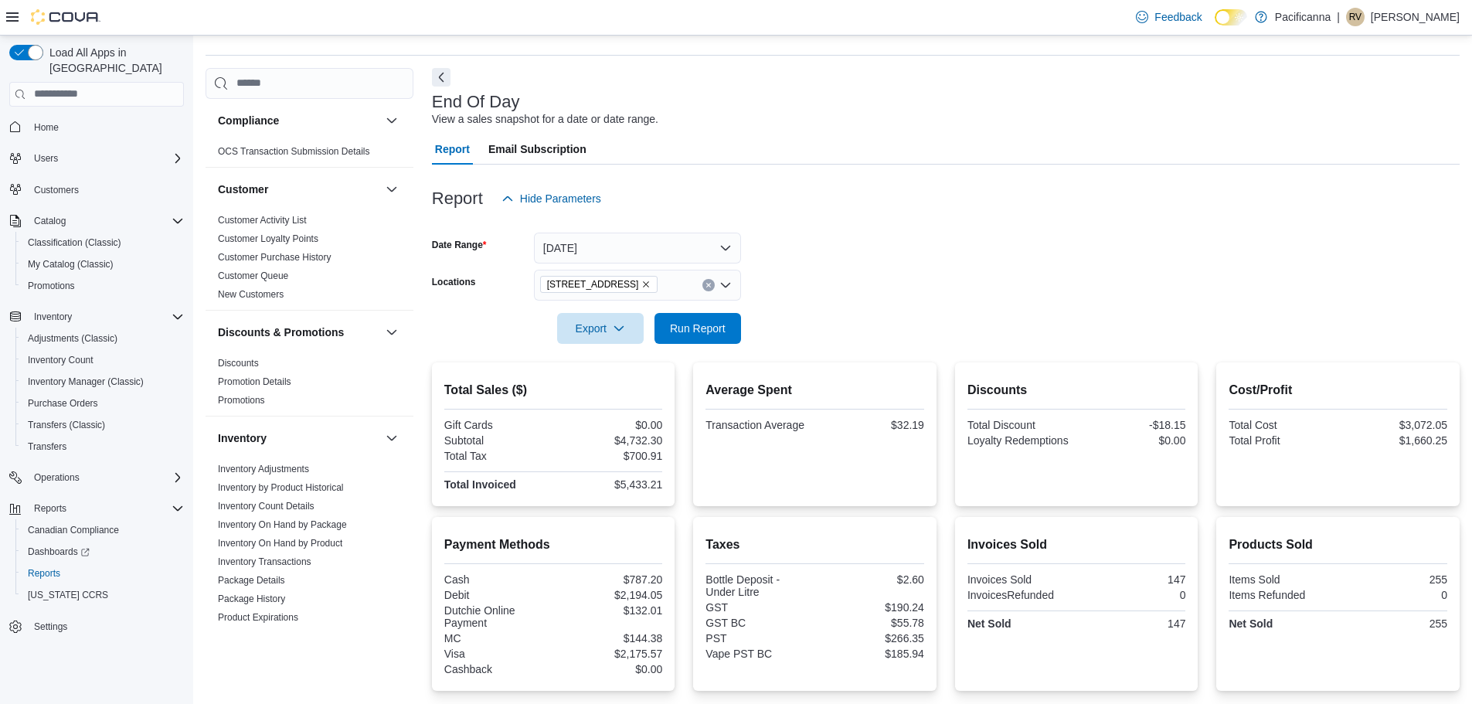
scroll to position [77, 0]
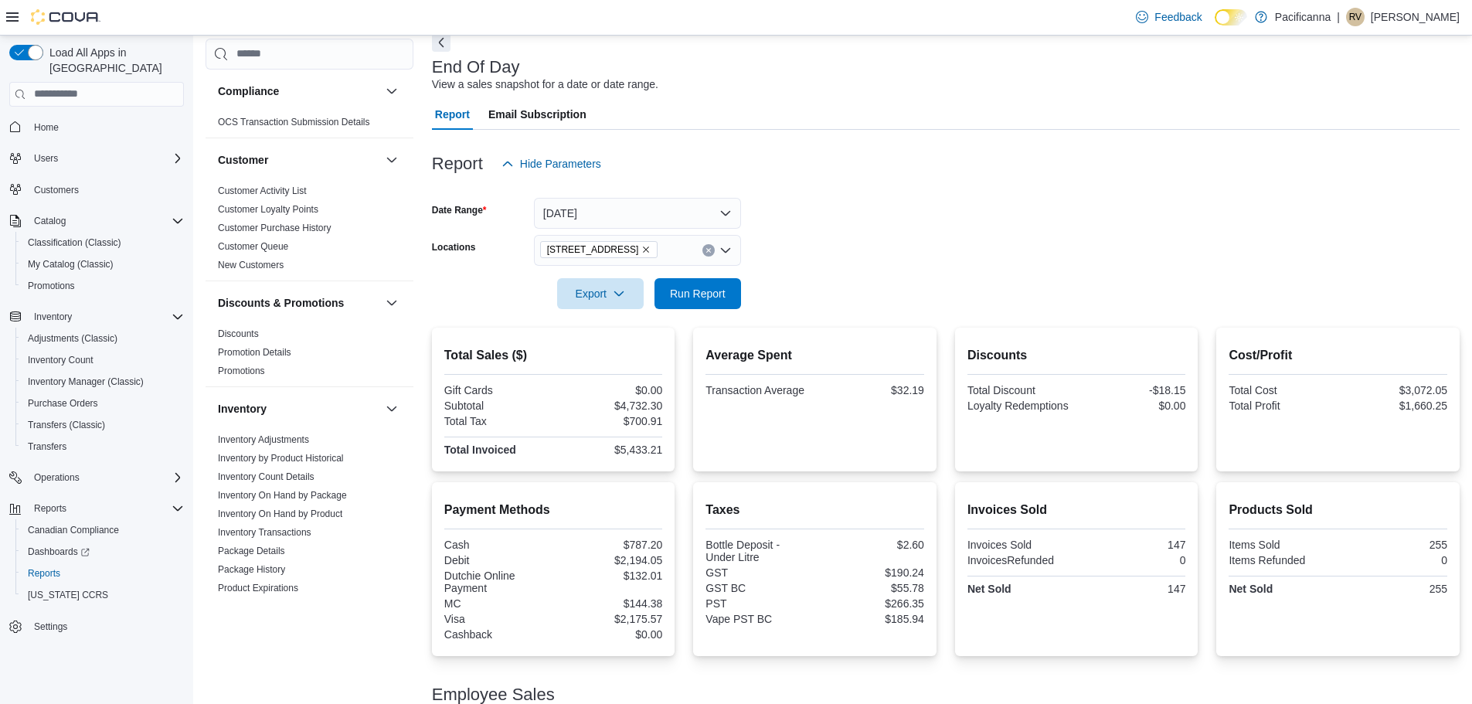
click at [641, 245] on icon "Remove 1560 Fairfield Road from selection in this group" at bounding box center [645, 249] width 9 height 9
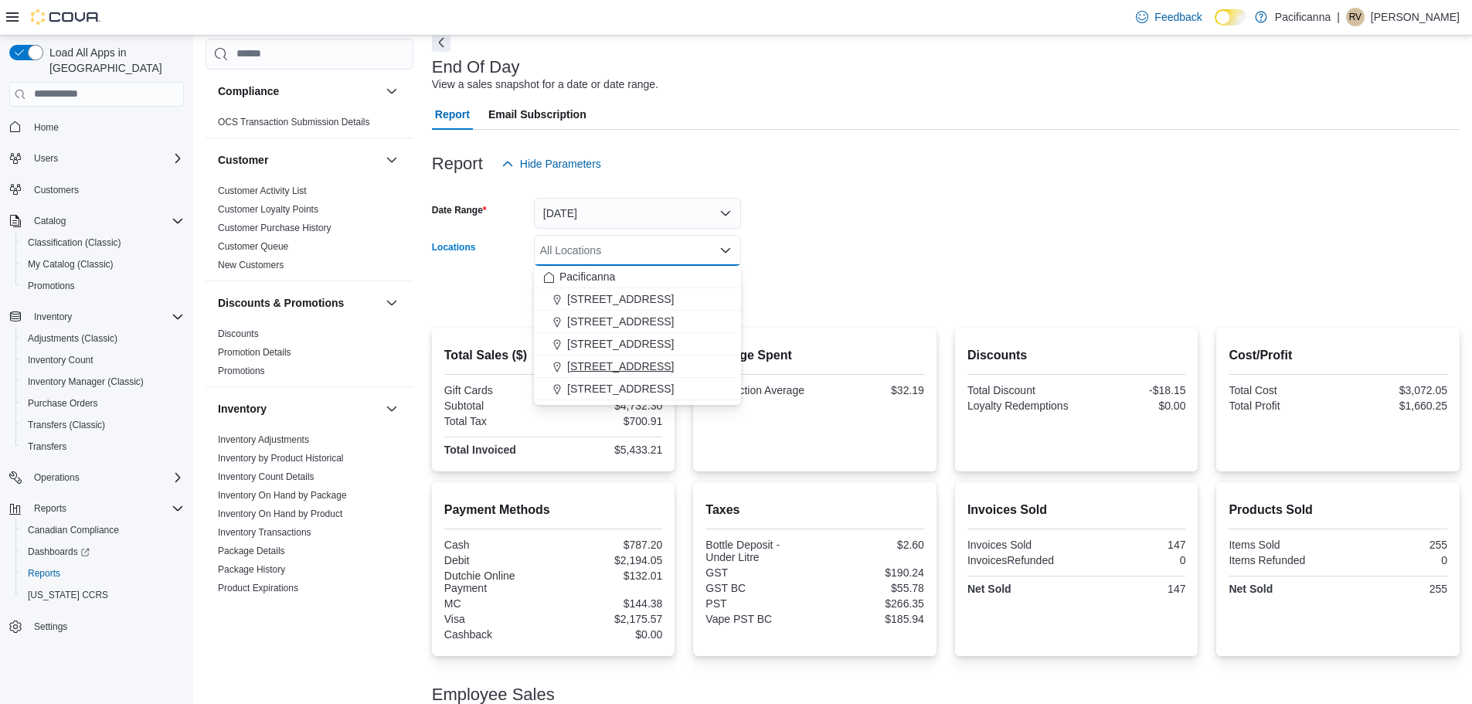
click at [641, 365] on div "[STREET_ADDRESS]" at bounding box center [637, 366] width 189 height 15
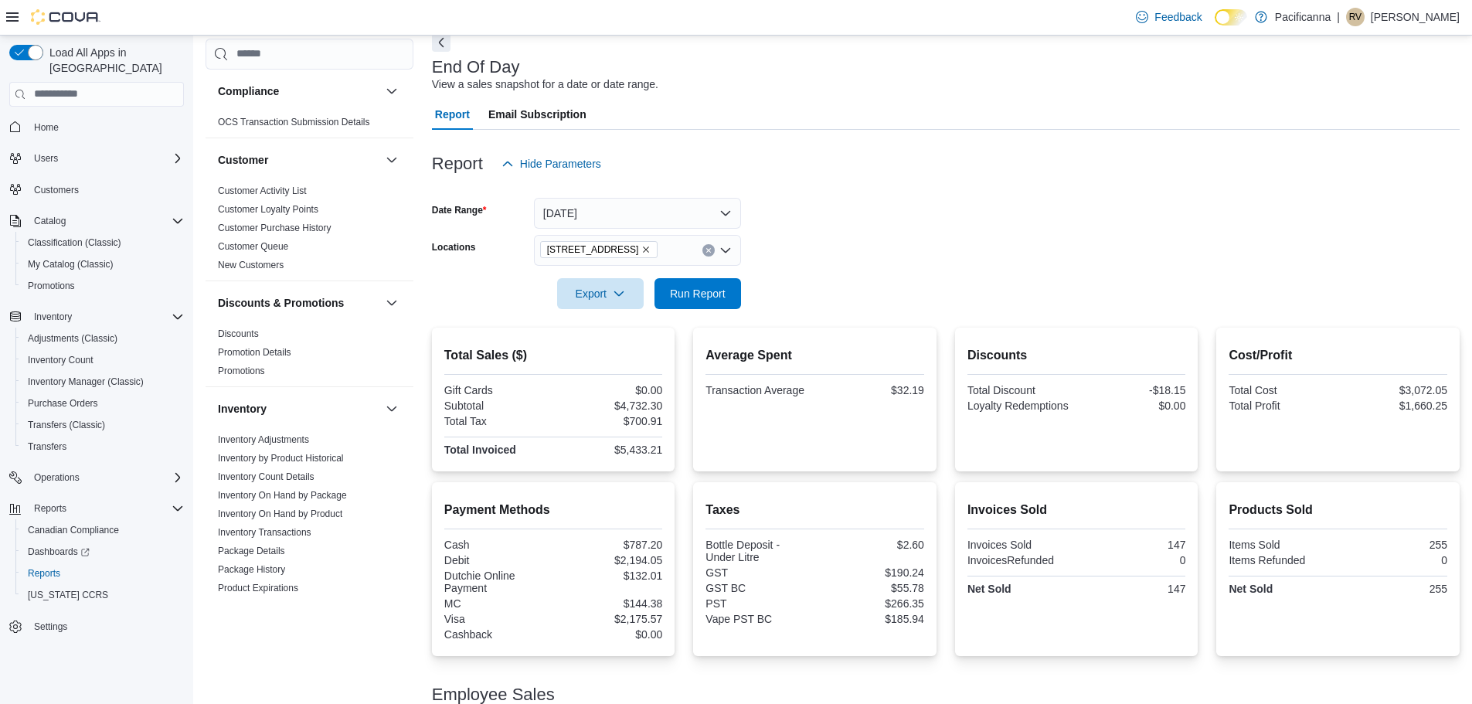
click at [850, 293] on form "Date Range Today Locations 1881 Fort Street Export Run Report" at bounding box center [946, 244] width 1028 height 130
click at [701, 299] on span "Run Report" at bounding box center [698, 292] width 56 height 15
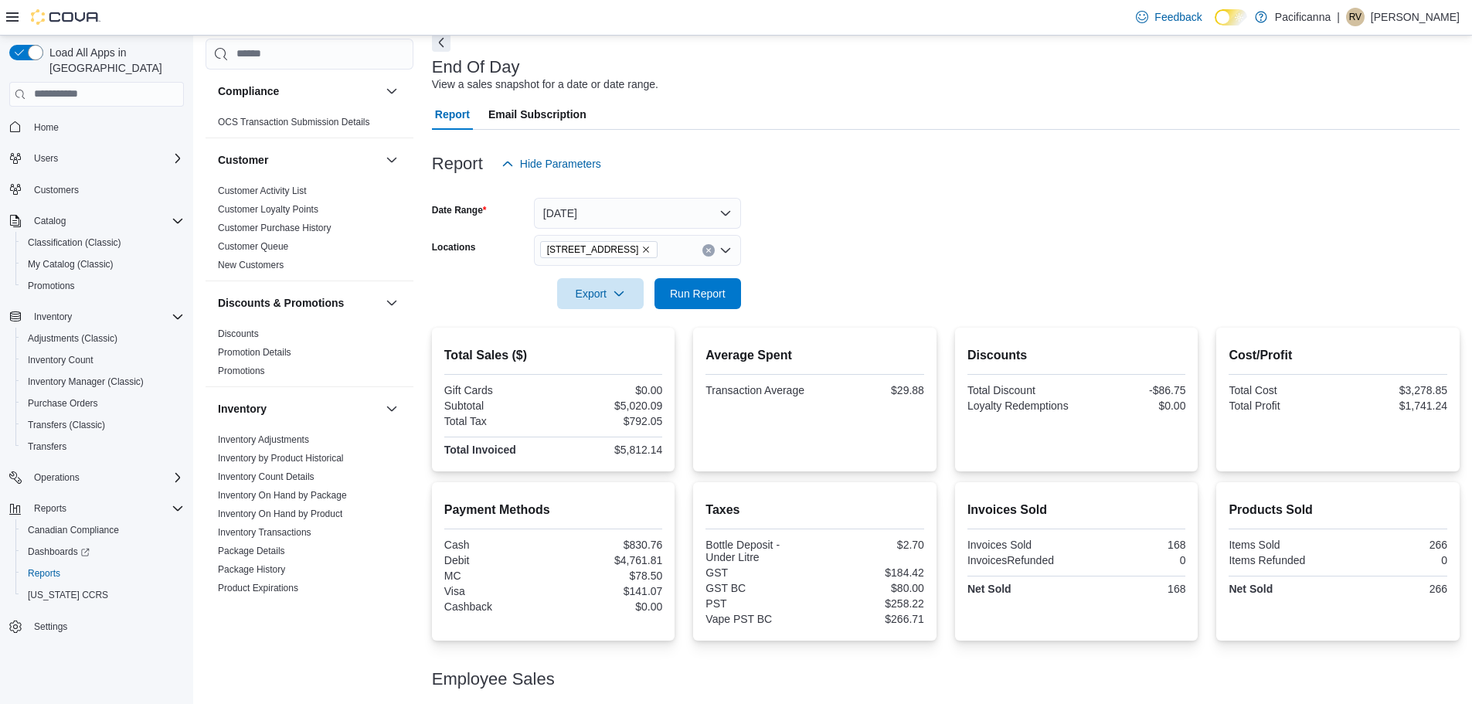
click at [641, 246] on icon "Remove 1881 Fort Street from selection in this group" at bounding box center [645, 249] width 9 height 9
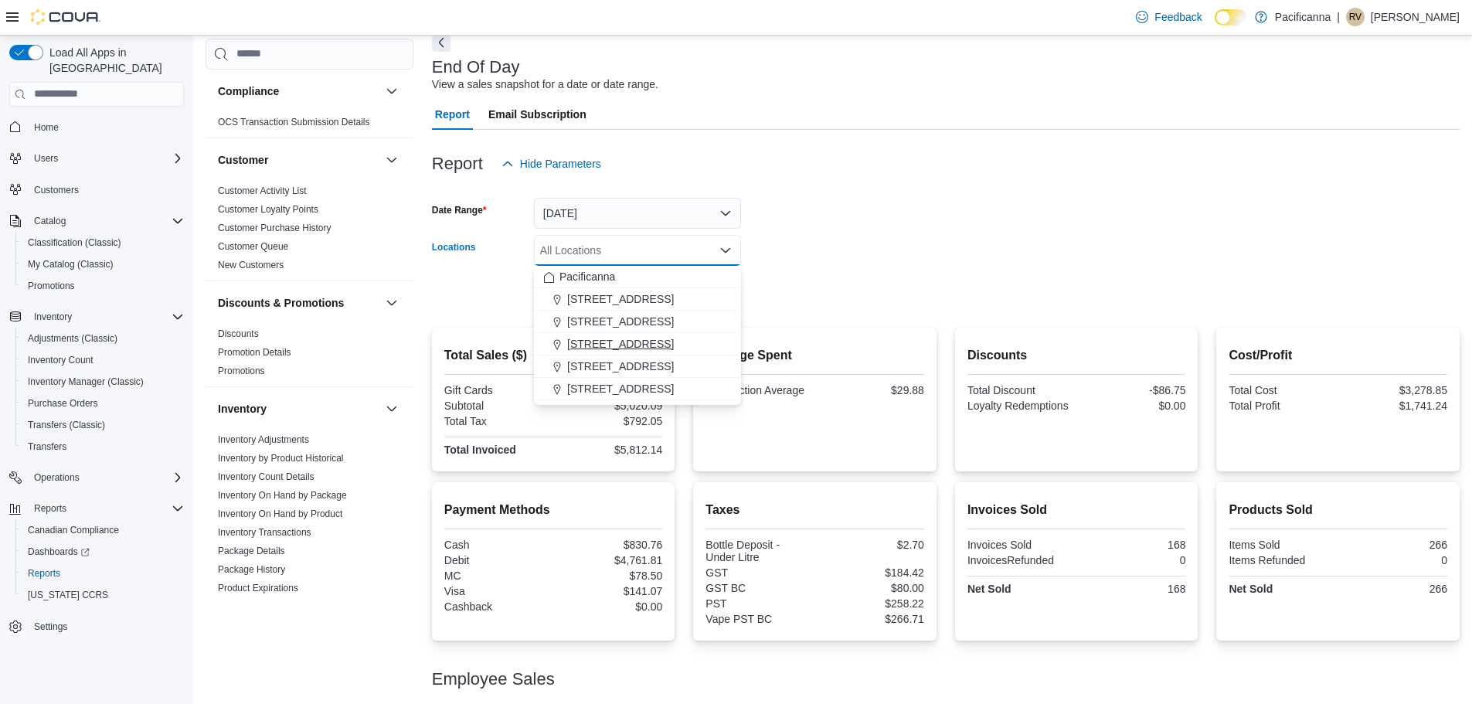
click at [618, 343] on span "[STREET_ADDRESS]" at bounding box center [620, 343] width 107 height 15
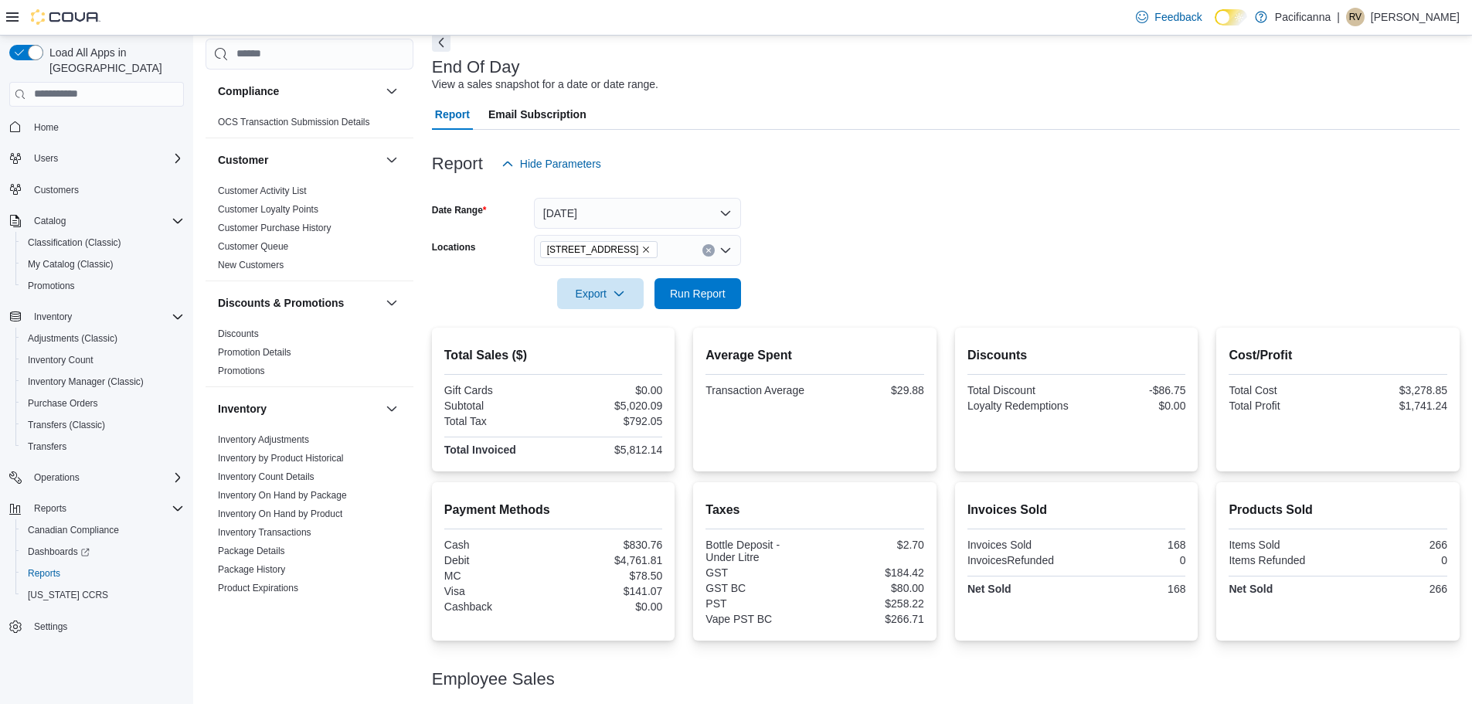
click at [775, 276] on div at bounding box center [946, 272] width 1028 height 12
click at [713, 285] on span "Run Report" at bounding box center [698, 292] width 68 height 31
